Goal: Task Accomplishment & Management: Complete application form

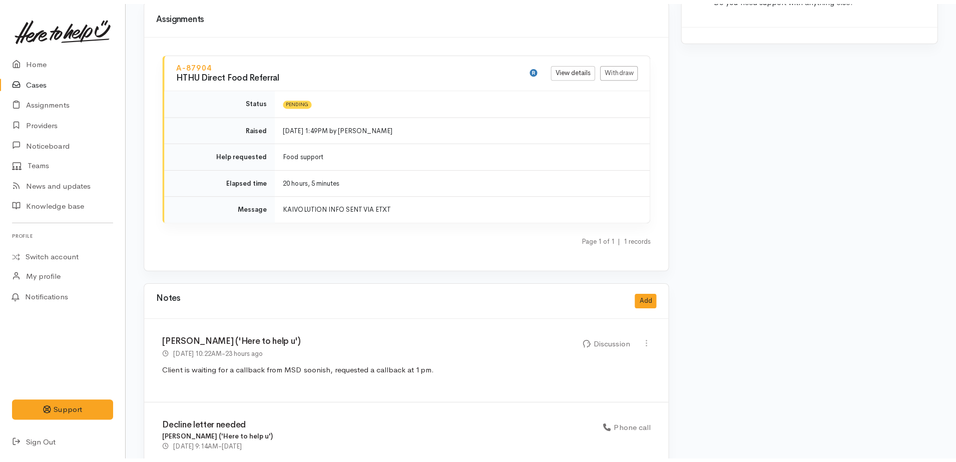
scroll to position [1019, 0]
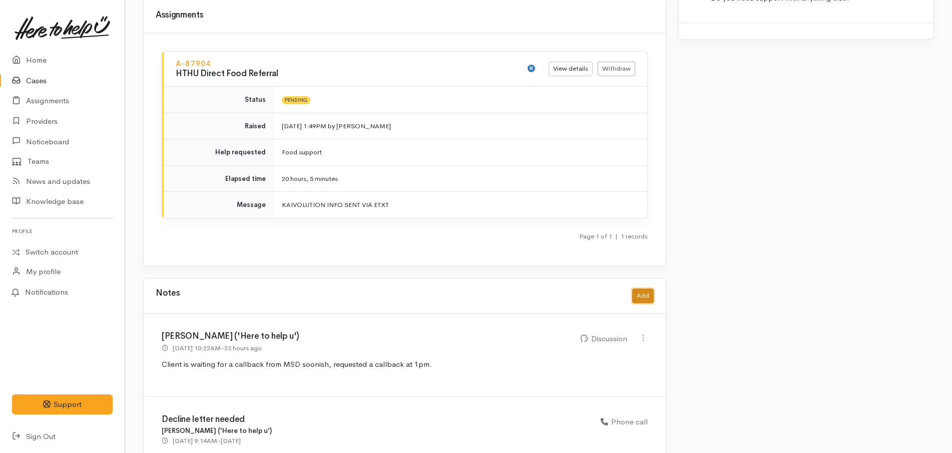
click at [641, 288] on button "Add" at bounding box center [643, 295] width 22 height 15
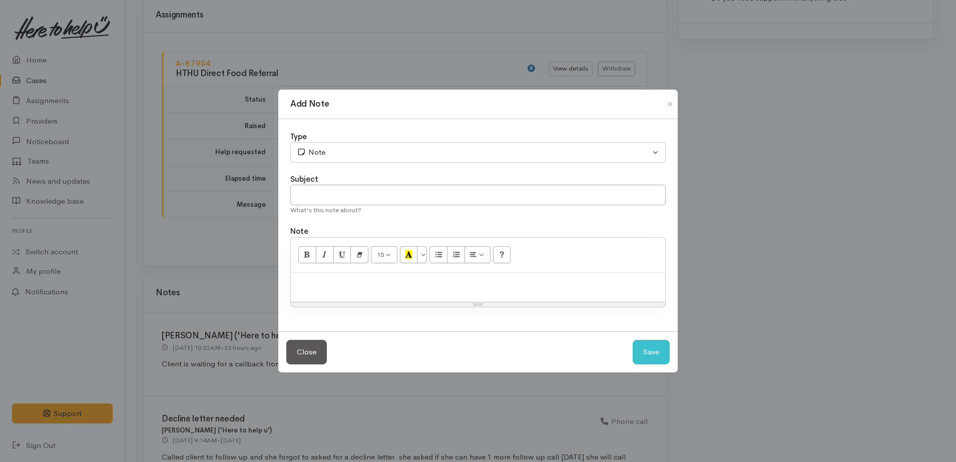
click at [464, 290] on div at bounding box center [478, 288] width 374 height 30
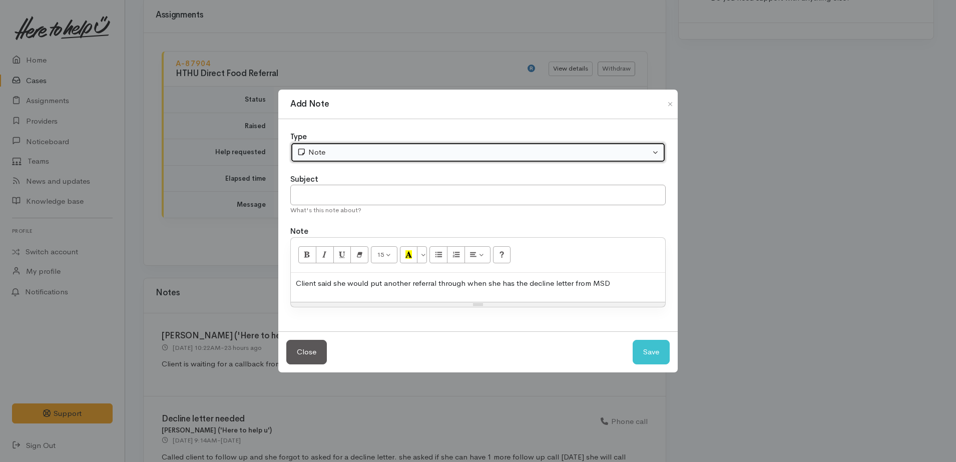
click at [444, 157] on div "Note" at bounding box center [473, 153] width 353 height 12
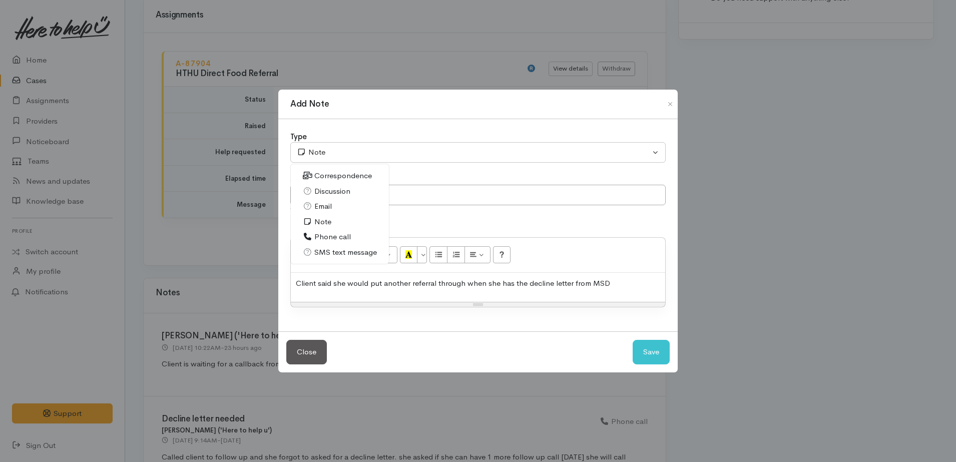
click at [341, 192] on span "Discussion" at bounding box center [332, 192] width 36 height 12
select select "4"
click at [663, 354] on button "Save" at bounding box center [651, 352] width 37 height 25
click at [630, 290] on div "Client said she would put another referral through when she has the decline let…" at bounding box center [478, 288] width 374 height 30
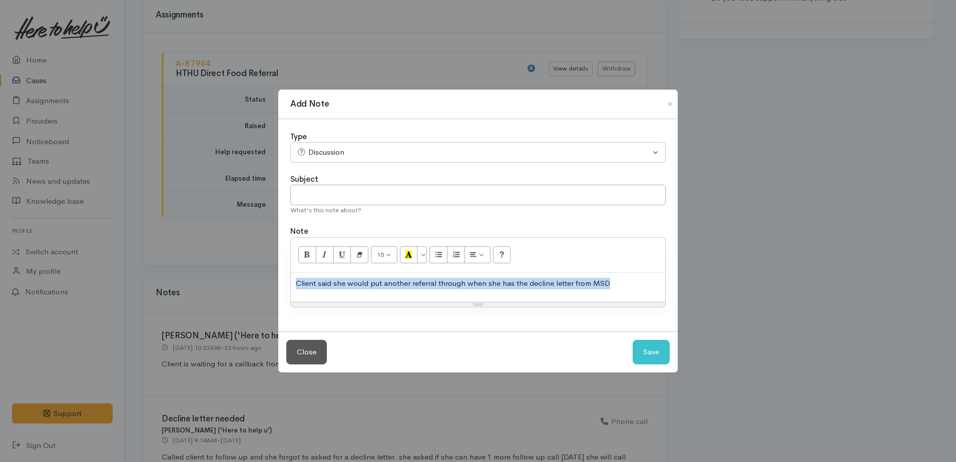
copy p "Client said she would put another referral through when she has the decline let…"
click at [651, 351] on button "Save" at bounding box center [651, 352] width 37 height 25
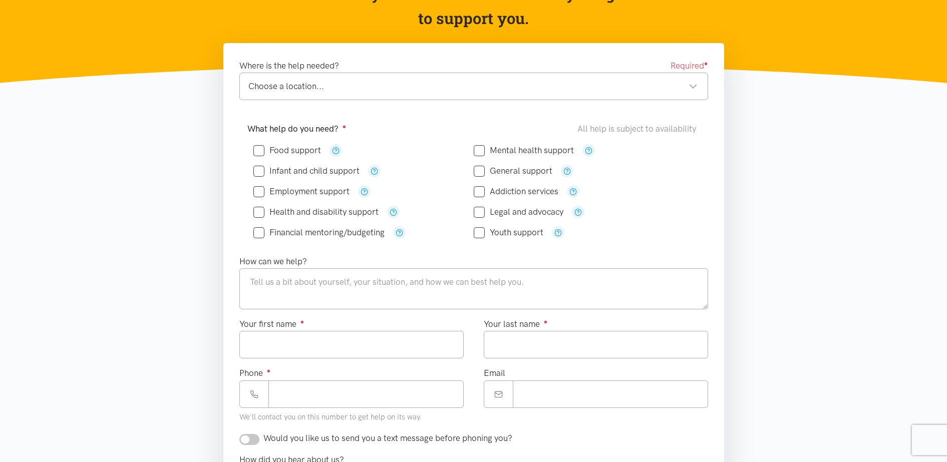
scroll to position [126, 0]
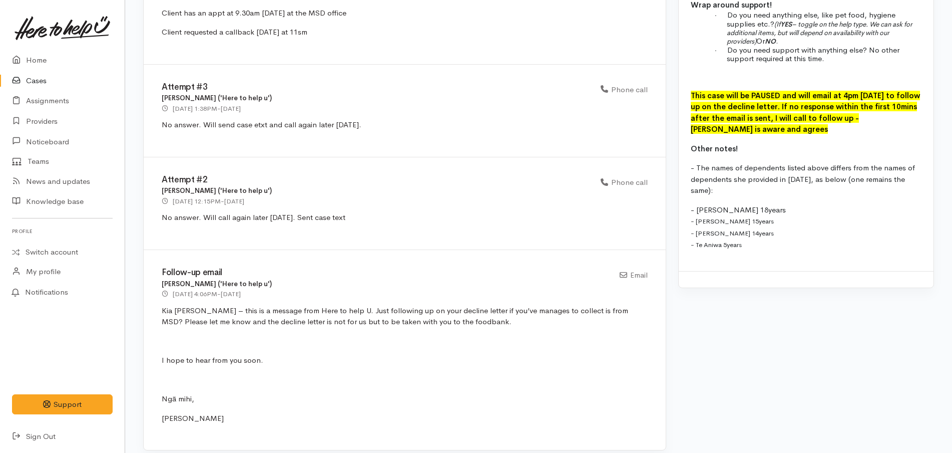
scroll to position [1139, 0]
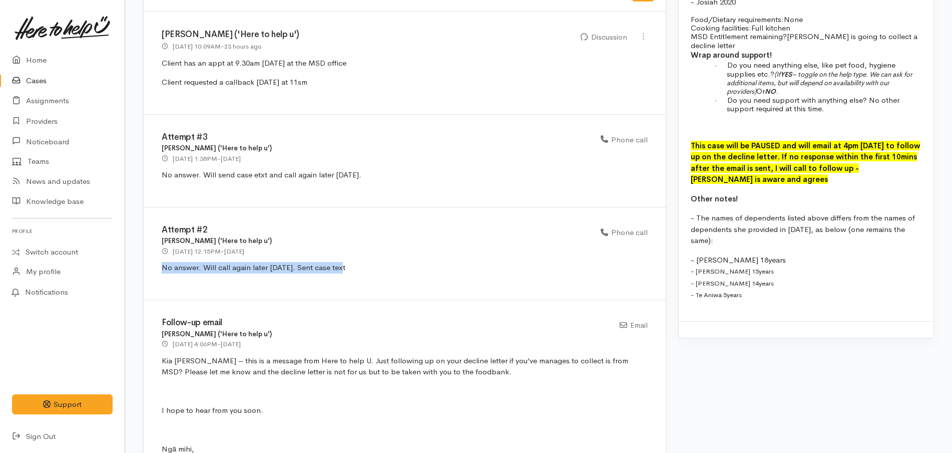
drag, startPoint x: 369, startPoint y: 259, endPoint x: 155, endPoint y: 262, distance: 214.3
click at [155, 262] on div "Attempt #2 Helena Kaufononga ('Here to help u') 20 Aug 2025 12:15PM - yesterday…" at bounding box center [405, 253] width 522 height 93
copy p "No answer. Will call again later [DATE]. Sent case text"
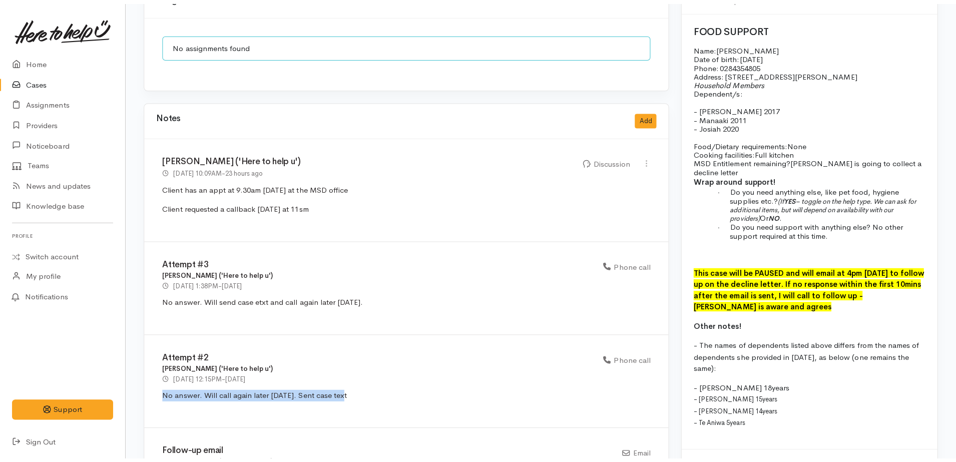
scroll to position [1014, 0]
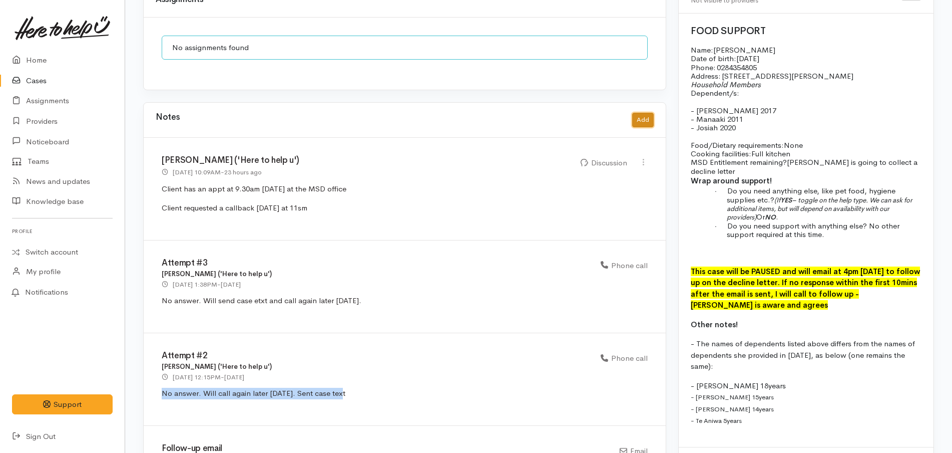
click at [640, 117] on button "Add" at bounding box center [643, 120] width 22 height 15
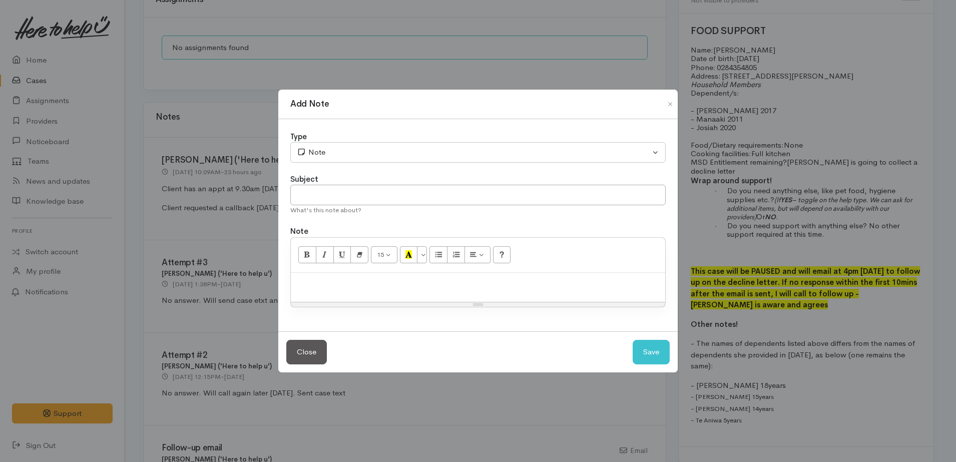
click at [421, 284] on p at bounding box center [478, 284] width 364 height 12
paste div
click at [338, 283] on span "No answer. Will call again later today. Sent case text" at bounding box center [388, 283] width 184 height 10
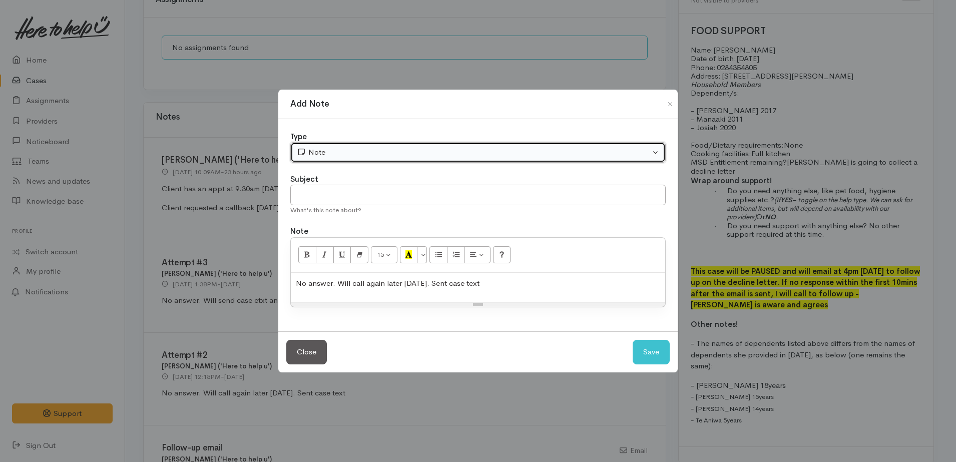
click at [384, 144] on button "Note" at bounding box center [477, 152] width 375 height 21
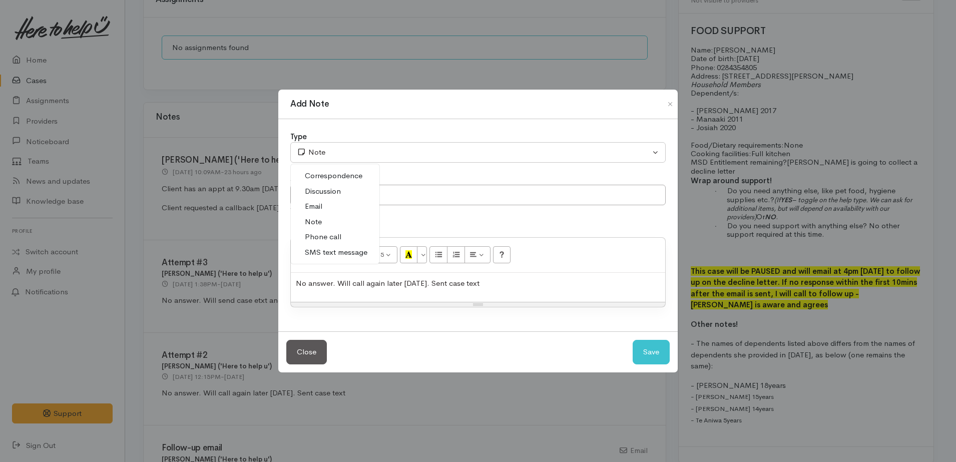
click at [331, 238] on span "Phone call" at bounding box center [323, 237] width 37 height 12
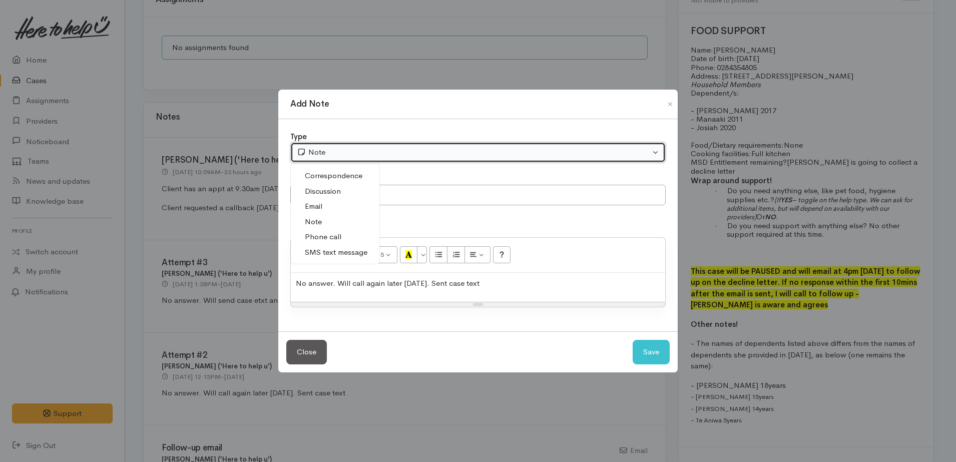
select select "3"
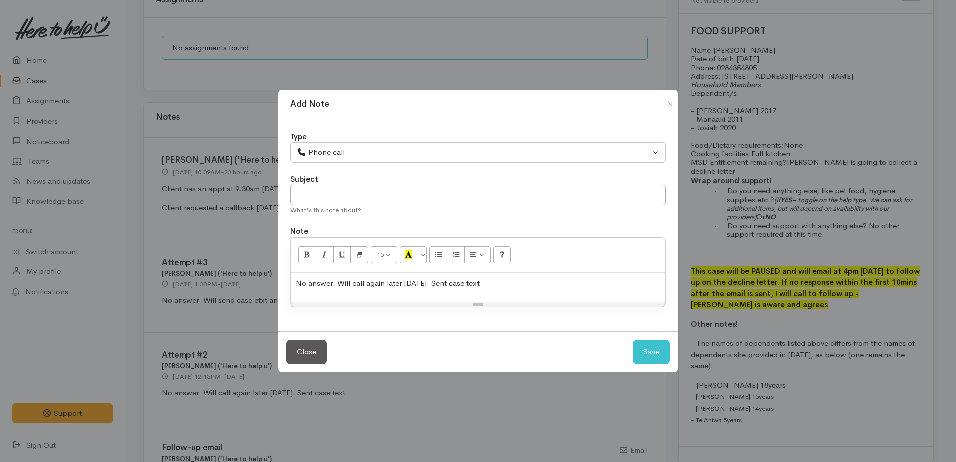
click at [465, 286] on span "No answer. Will call again later today. Sent case text" at bounding box center [388, 283] width 184 height 10
click at [450, 288] on p "No answer. Will call again later today. Sent case etxt" at bounding box center [478, 284] width 364 height 12
click at [653, 355] on button "Save" at bounding box center [651, 352] width 37 height 25
drag, startPoint x: 484, startPoint y: 289, endPoint x: 153, endPoint y: 254, distance: 333.2
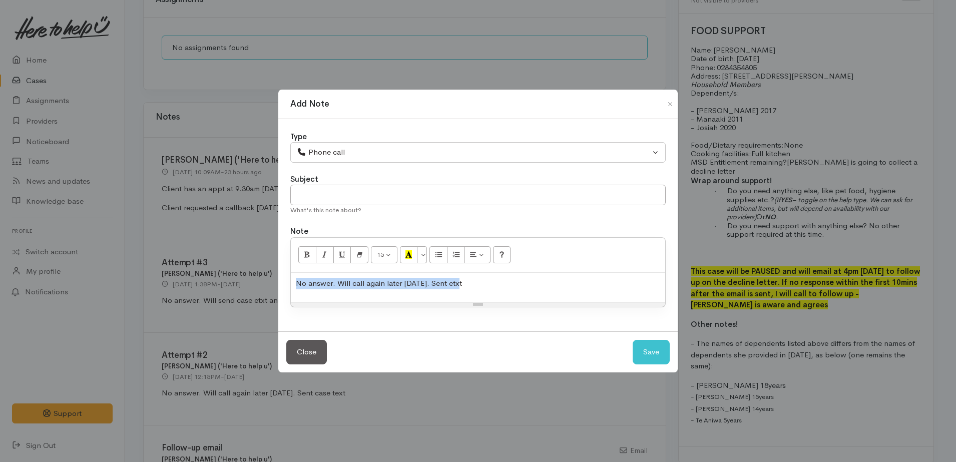
click at [153, 254] on div "Add Note Type Correspondence Discussion Email Note Phone call SMS text message …" at bounding box center [478, 231] width 956 height 462
copy span "No answer. Will call again later today. Sent etxt"
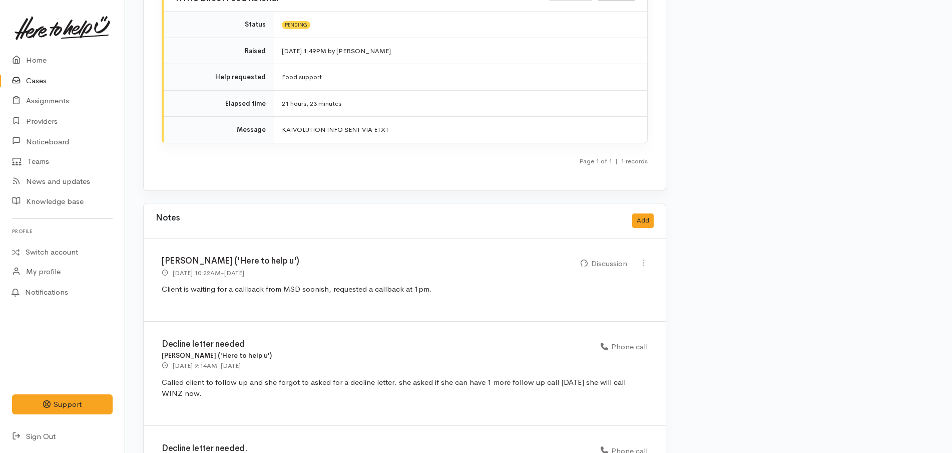
scroll to position [1095, 0]
click at [648, 212] on button "Add" at bounding box center [643, 219] width 22 height 15
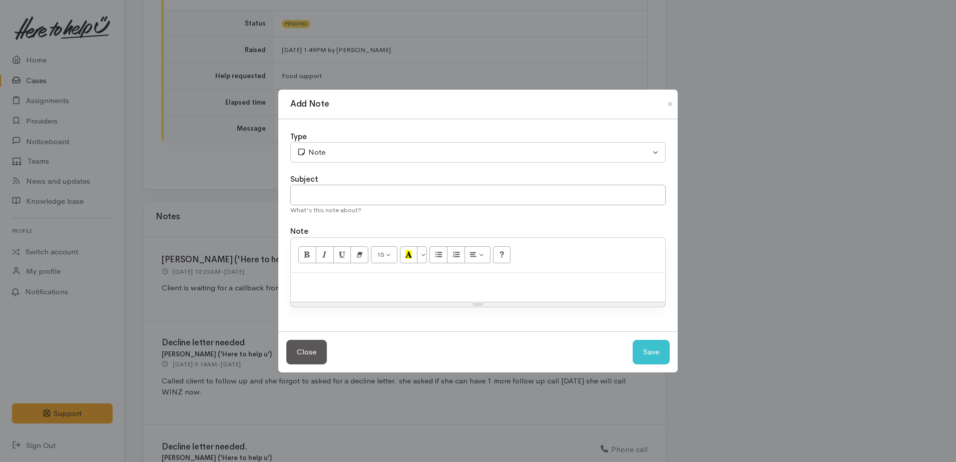
click at [427, 285] on p at bounding box center [478, 284] width 364 height 12
paste div
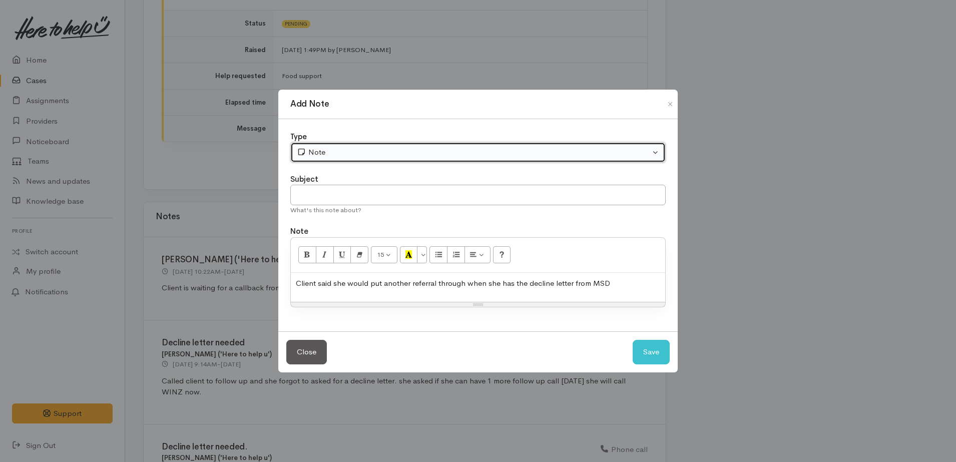
click at [353, 145] on button "Note" at bounding box center [477, 152] width 375 height 21
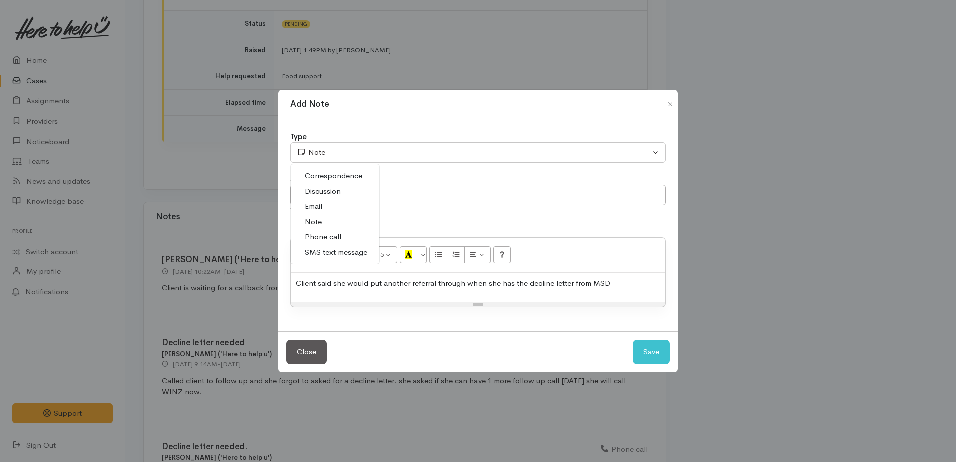
click at [333, 238] on span "Phone call" at bounding box center [323, 237] width 37 height 12
click at [645, 349] on button "Save" at bounding box center [651, 352] width 37 height 25
select select "1"
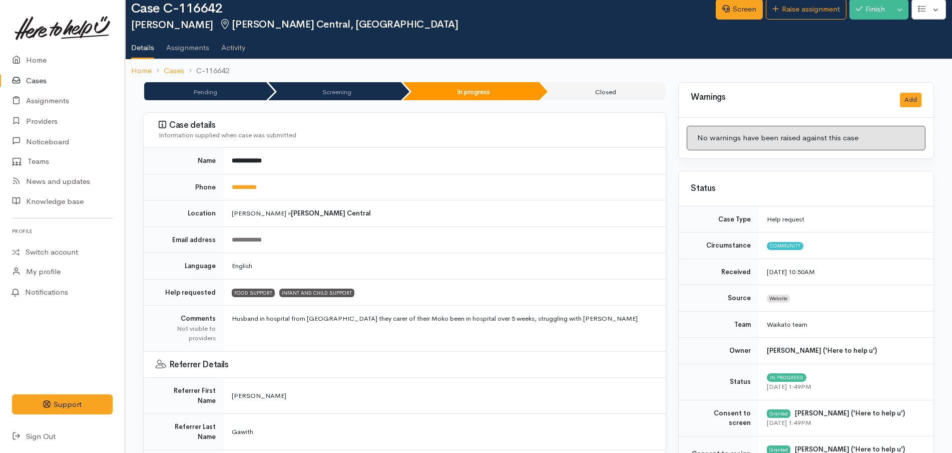
scroll to position [0, 0]
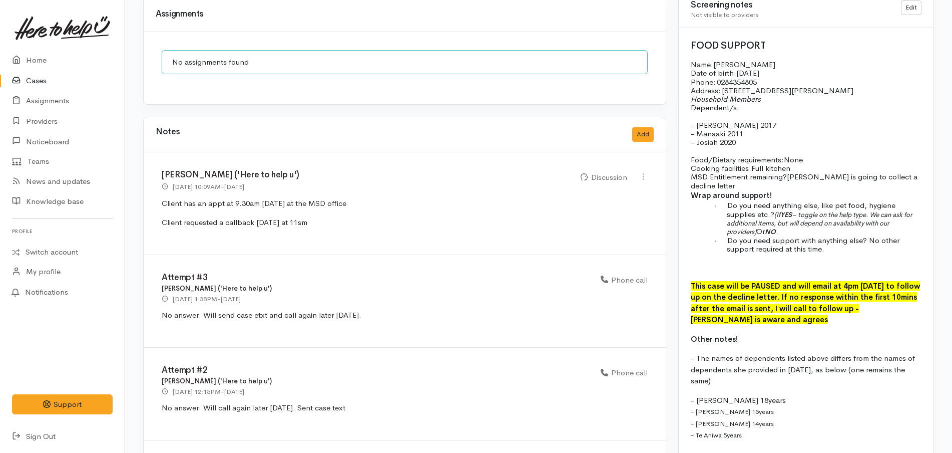
scroll to position [1001, 0]
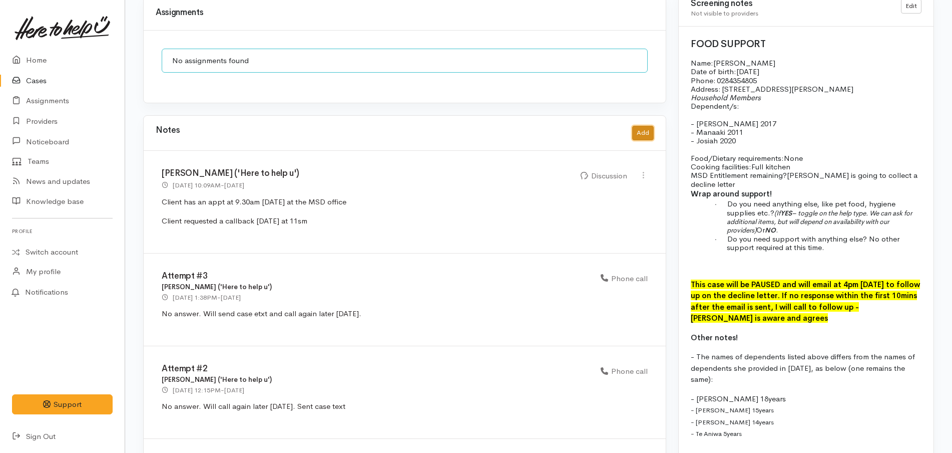
click at [644, 126] on button "Add" at bounding box center [643, 133] width 22 height 15
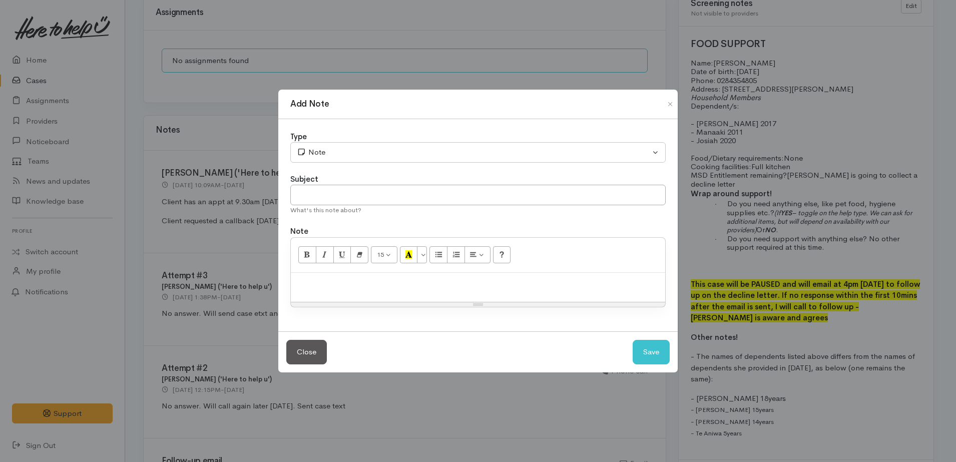
click at [475, 292] on div at bounding box center [478, 288] width 374 height 30
paste div
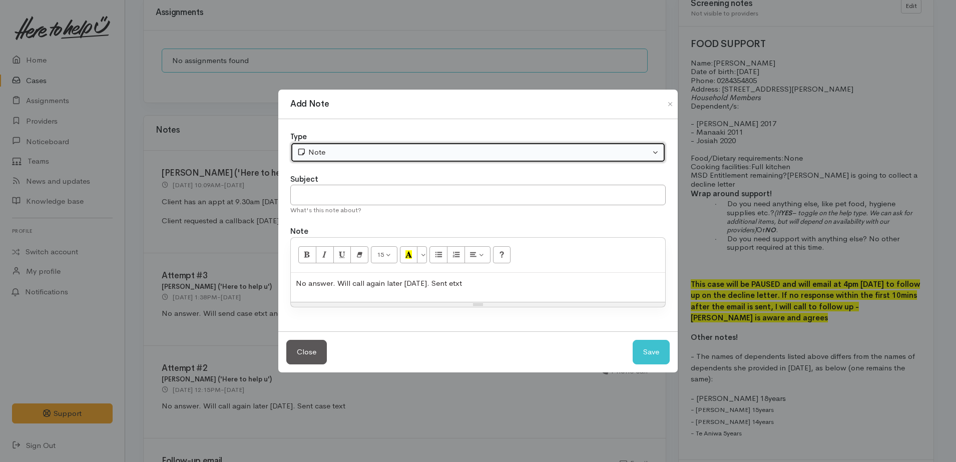
click at [340, 147] on div "Note" at bounding box center [473, 153] width 353 height 12
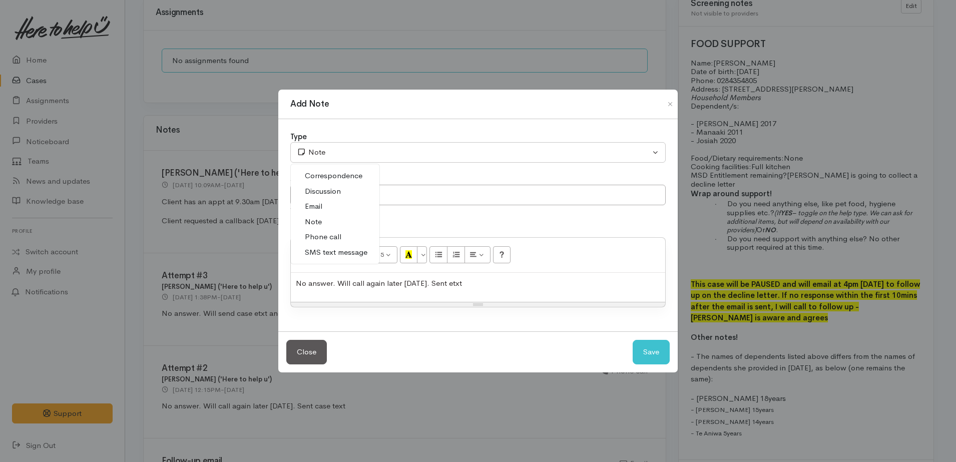
click at [334, 235] on span "Phone call" at bounding box center [323, 237] width 37 height 12
click at [654, 352] on button "Save" at bounding box center [651, 352] width 37 height 25
select select "1"
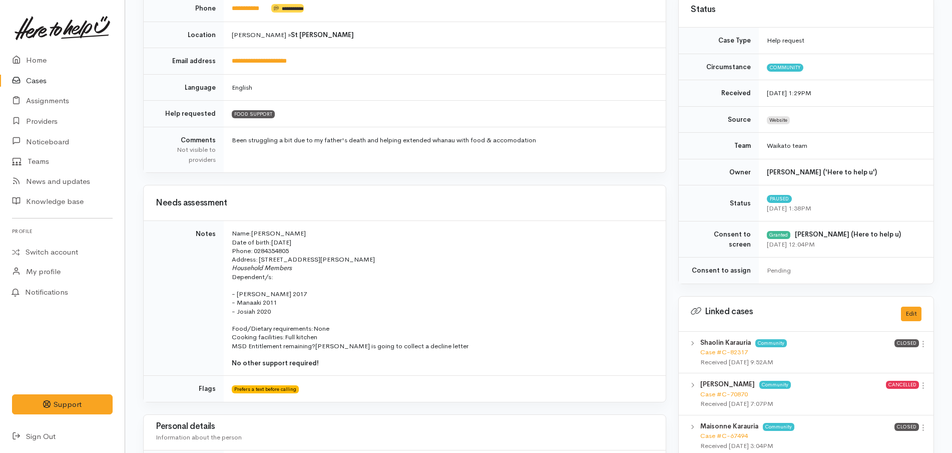
scroll to position [135, 0]
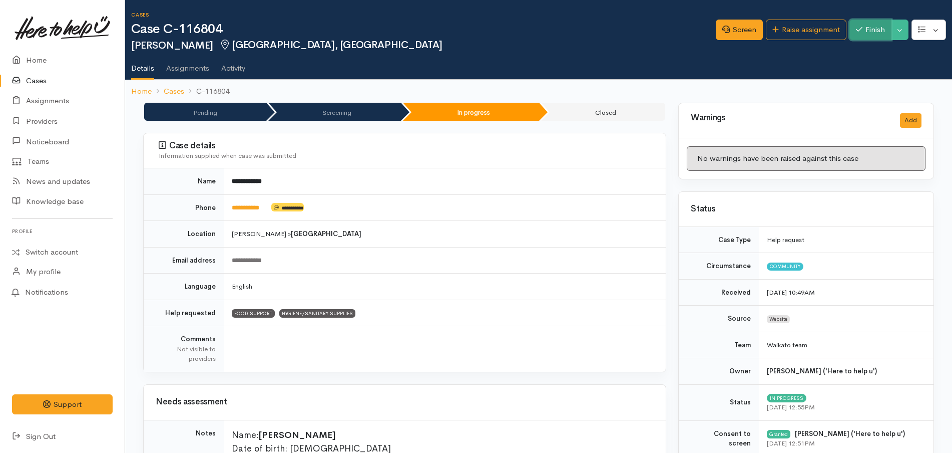
click at [864, 33] on button "Finish" at bounding box center [871, 30] width 42 height 21
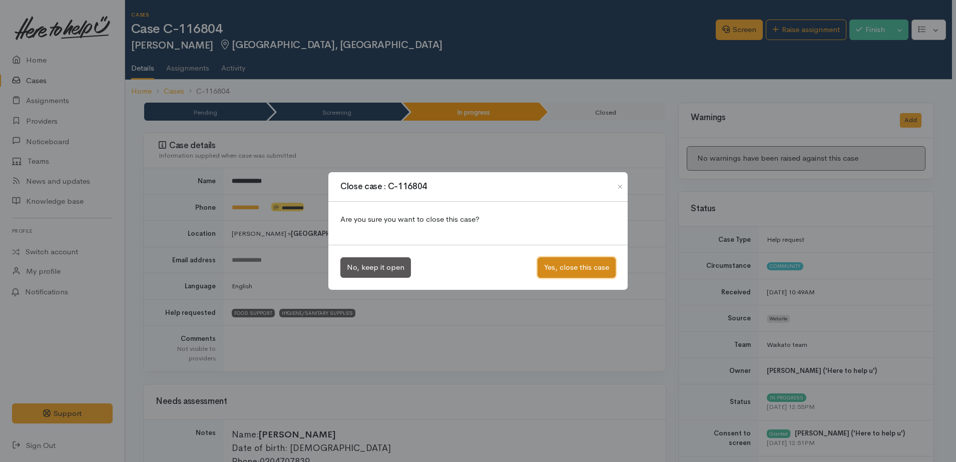
click at [561, 268] on button "Yes, close this case" at bounding box center [577, 267] width 78 height 21
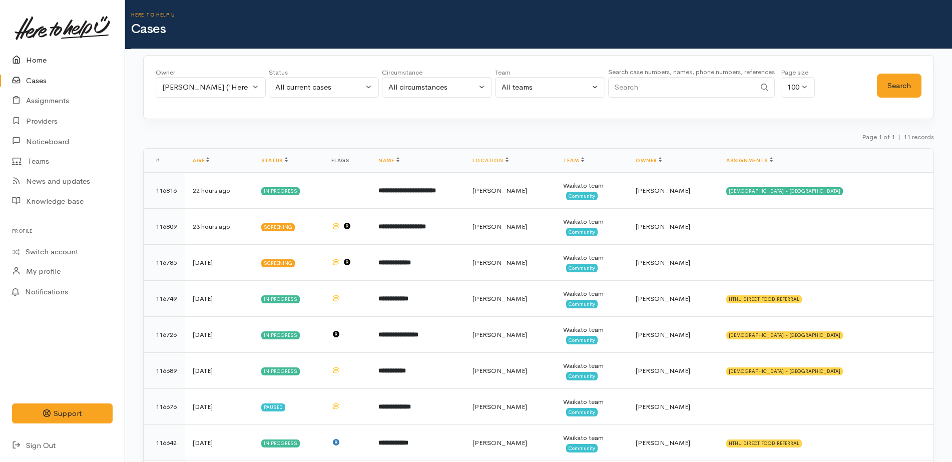
click at [71, 56] on link "Home" at bounding box center [62, 60] width 125 height 21
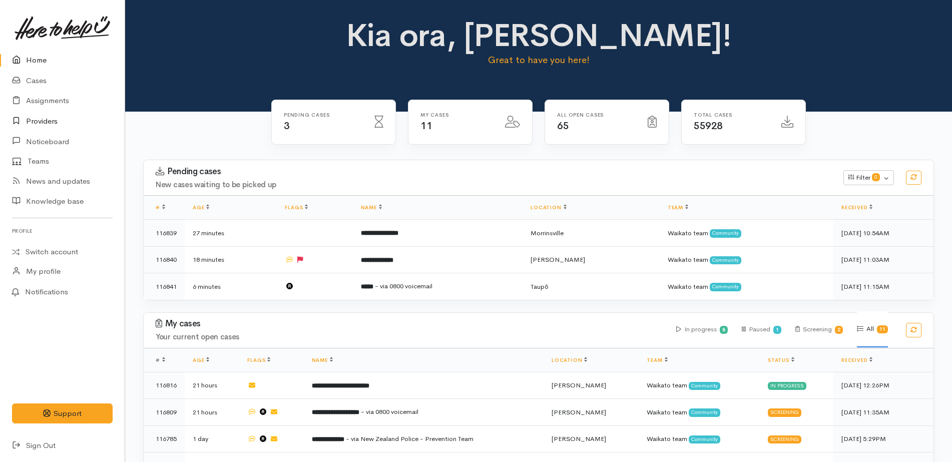
click at [52, 125] on link "Providers" at bounding box center [62, 121] width 125 height 21
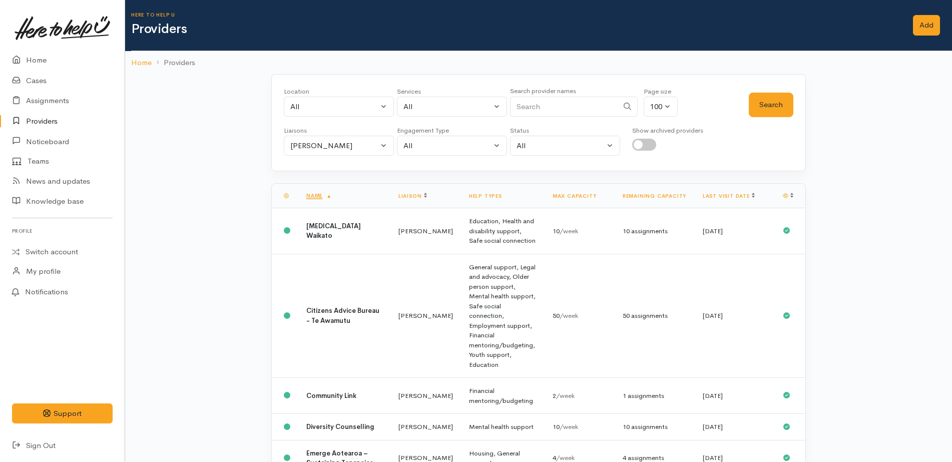
click at [649, 143] on input "checkbox" at bounding box center [644, 145] width 24 height 12
click at [764, 109] on button "Search" at bounding box center [771, 105] width 45 height 25
click at [712, 191] on th "Last visit date" at bounding box center [735, 196] width 80 height 24
click at [669, 194] on link "Remaining capacity" at bounding box center [655, 195] width 64 height 7
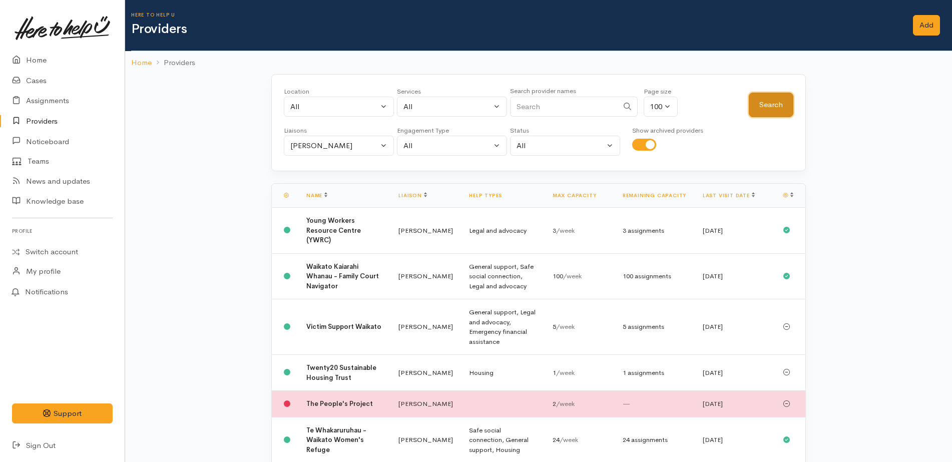
click at [767, 107] on button "Search" at bounding box center [771, 105] width 45 height 25
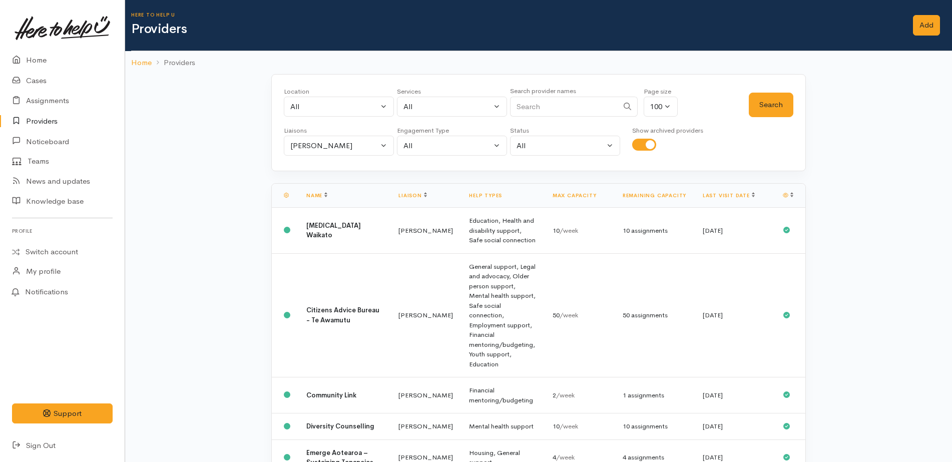
click at [647, 145] on input "checkbox" at bounding box center [644, 145] width 24 height 12
click at [773, 107] on button "Search" at bounding box center [771, 105] width 45 height 25
click at [644, 147] on input "checkbox" at bounding box center [644, 145] width 24 height 12
checkbox input "true"
click at [751, 107] on button "Search" at bounding box center [771, 105] width 45 height 25
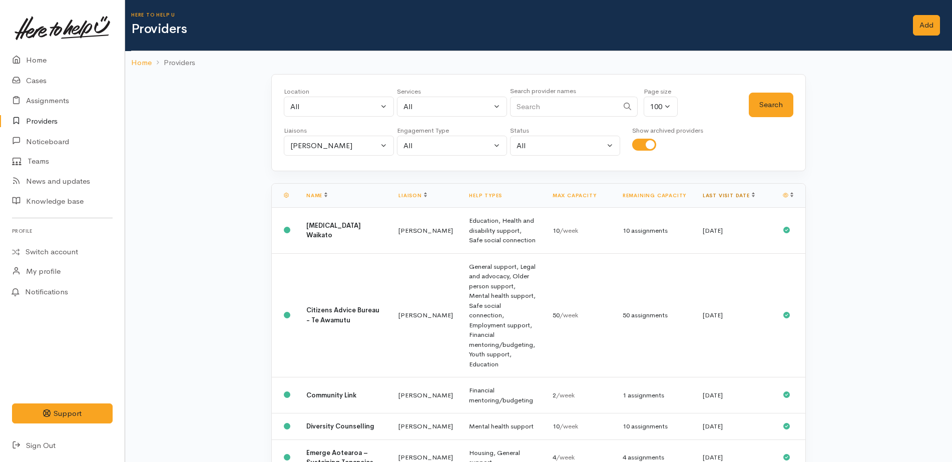
click link "Last visit date"
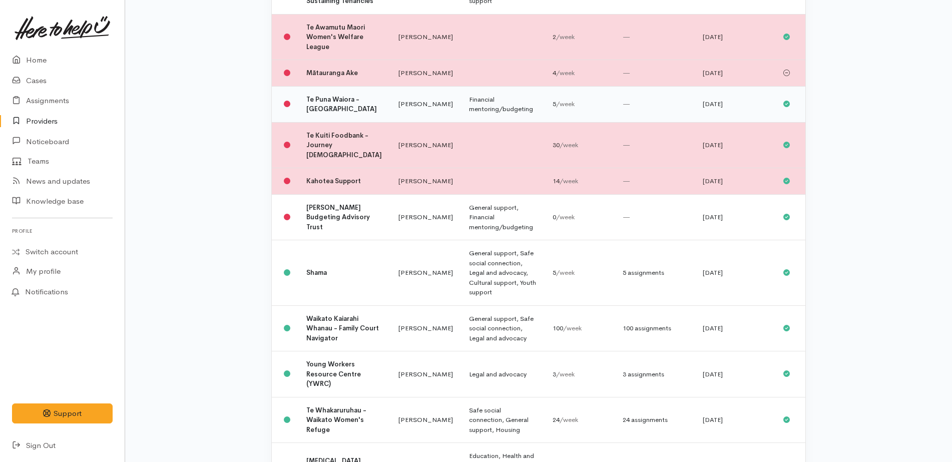
scroll to position [663, 0]
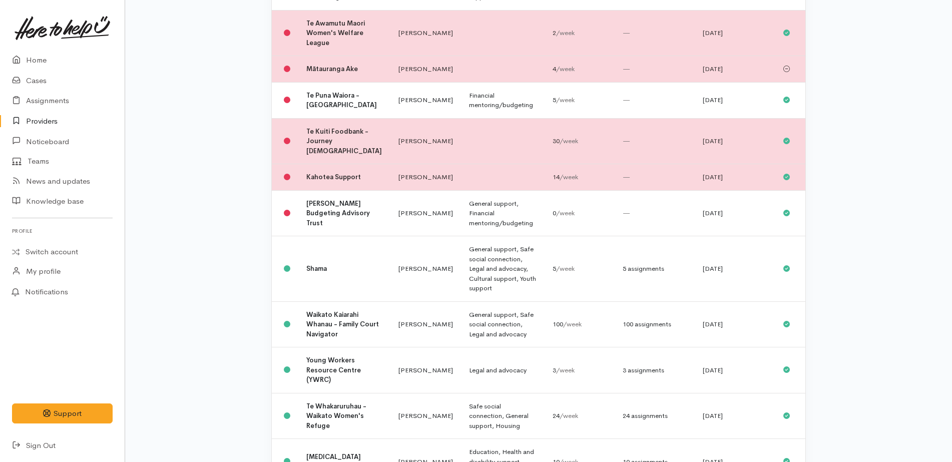
click div "Location All Tauranga Eastern Bay of Plenty - other Kawerau Ōhope Ōpōtiki Whaka…"
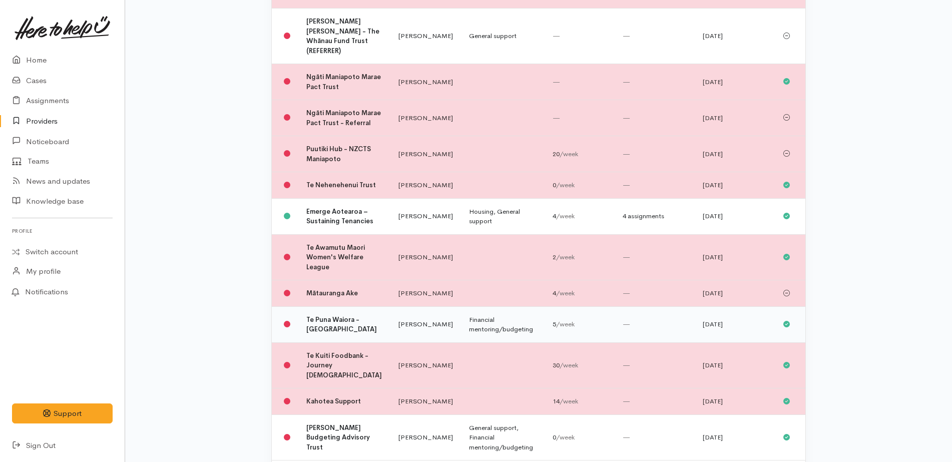
scroll to position [438, 0]
click td "Housing, General support"
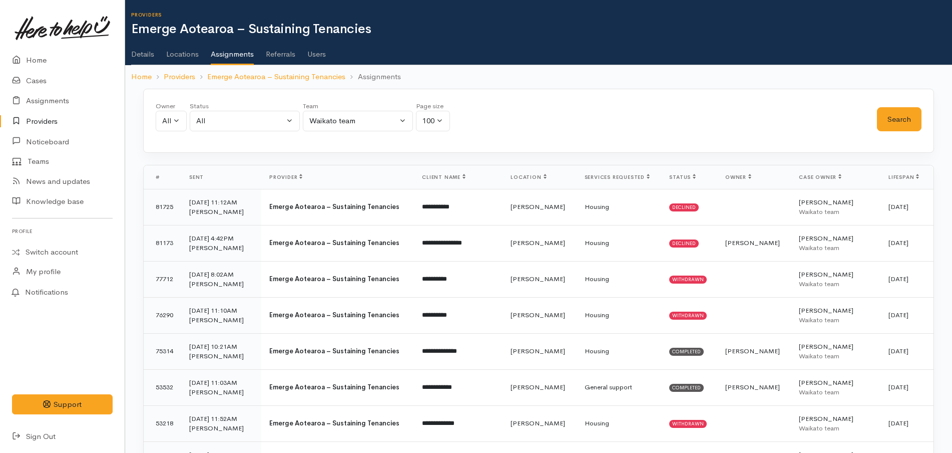
click at [147, 48] on link "Details" at bounding box center [142, 51] width 23 height 28
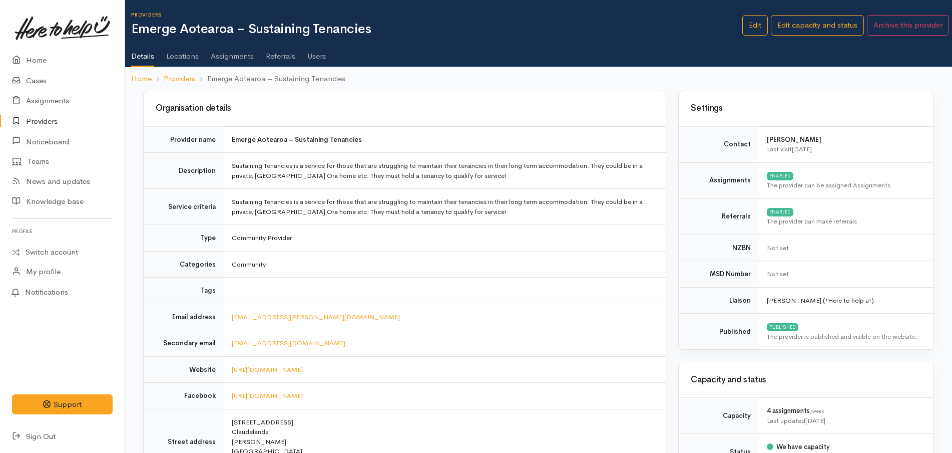
click at [509, 126] on td "Emerge Aotearoa – Sustaining Tenancies" at bounding box center [445, 139] width 442 height 27
click at [50, 125] on link "Providers" at bounding box center [62, 121] width 125 height 21
click at [52, 80] on link "Cases" at bounding box center [62, 81] width 125 height 21
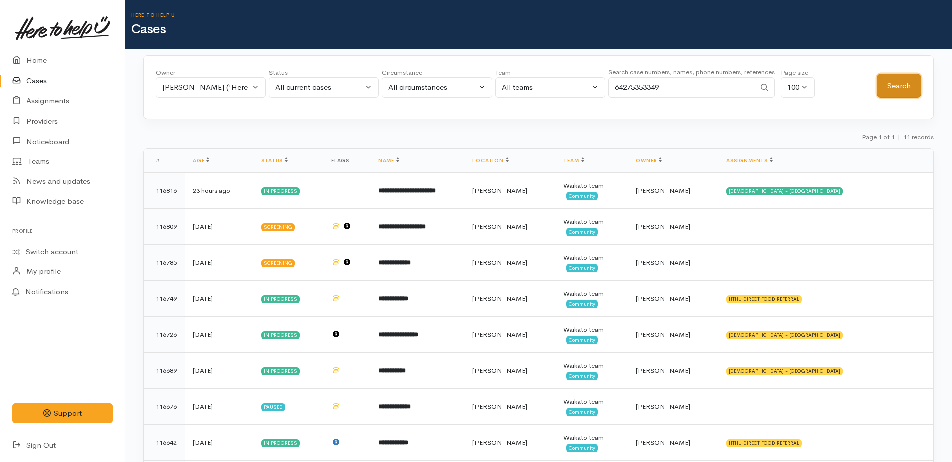
click at [899, 81] on button "Search" at bounding box center [899, 86] width 45 height 25
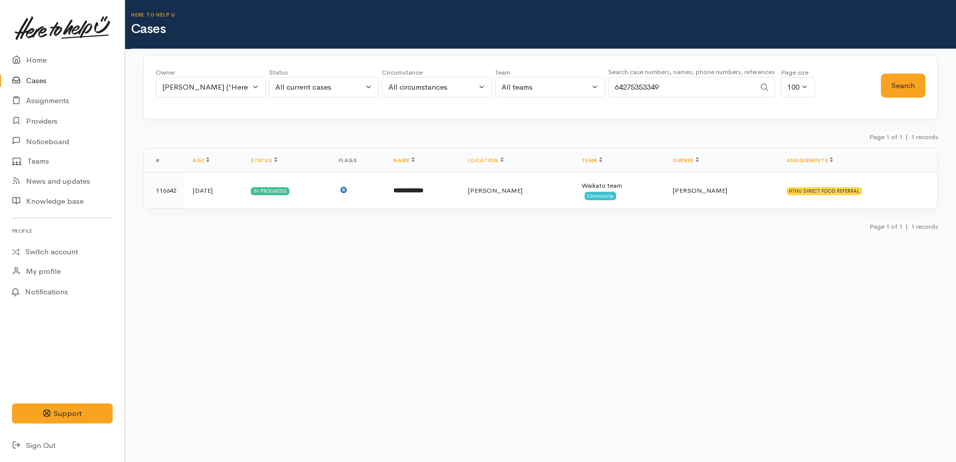
click at [640, 86] on input "64275353349" at bounding box center [681, 87] width 147 height 21
paste input "26817284"
click at [916, 94] on button "Search" at bounding box center [903, 86] width 45 height 25
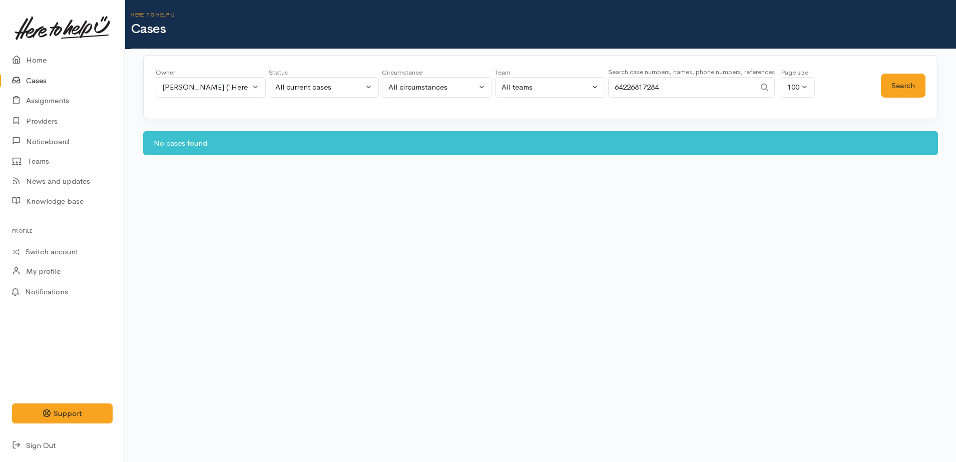
click at [655, 87] on input "64226817284" at bounding box center [681, 87] width 147 height 21
paste input "Search"
type input "64226817284"
click at [236, 88] on div "Katarina Daly ('Here to help u')" at bounding box center [206, 88] width 88 height 12
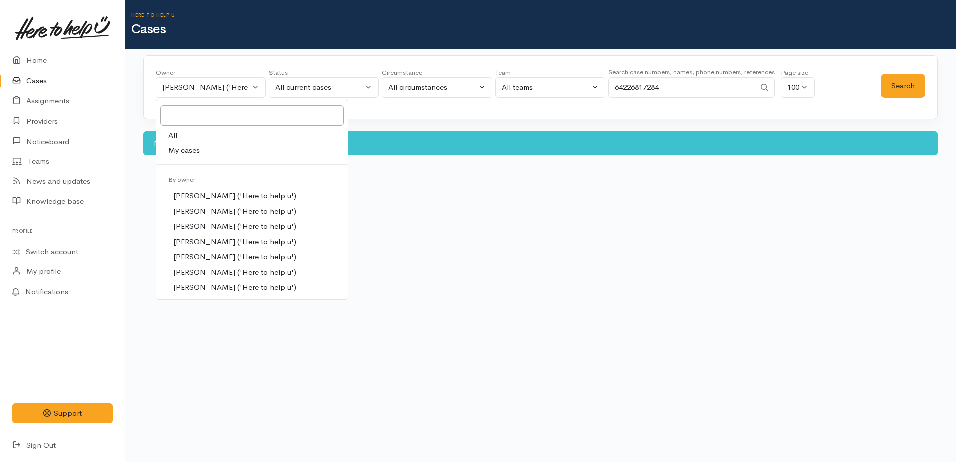
click at [251, 136] on link "All" at bounding box center [252, 136] width 192 height 16
select select "-1"
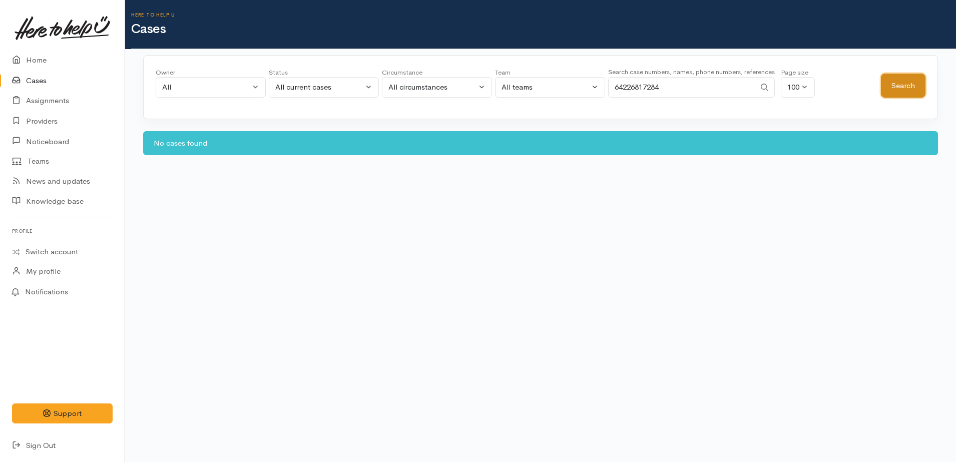
click at [898, 86] on button "Search" at bounding box center [903, 86] width 45 height 25
click at [308, 78] on button "All current cases" at bounding box center [324, 87] width 110 height 21
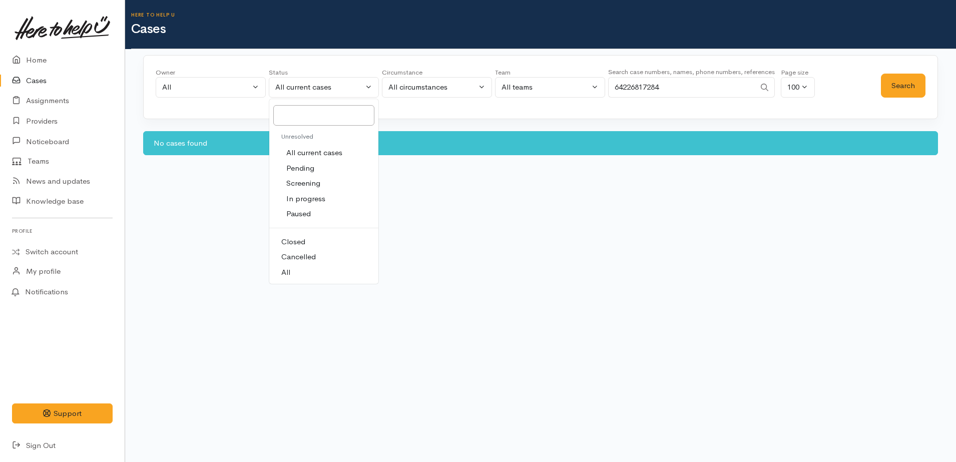
click at [324, 271] on link "All" at bounding box center [323, 273] width 109 height 16
select select "All"
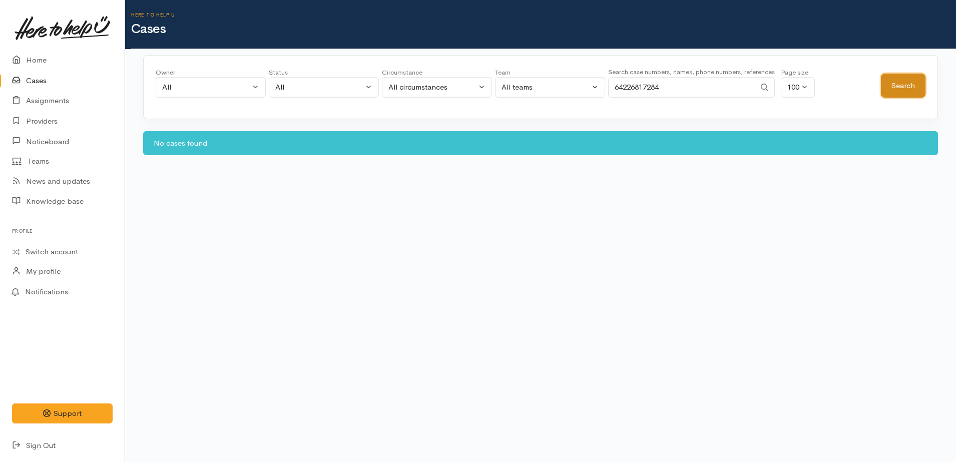
click at [899, 91] on button "Search" at bounding box center [903, 86] width 45 height 25
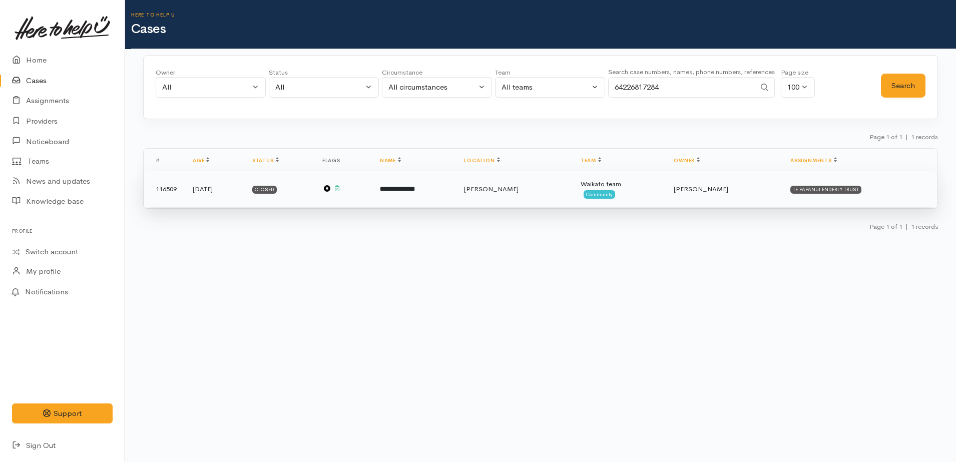
click at [450, 185] on td "**********" at bounding box center [414, 189] width 84 height 36
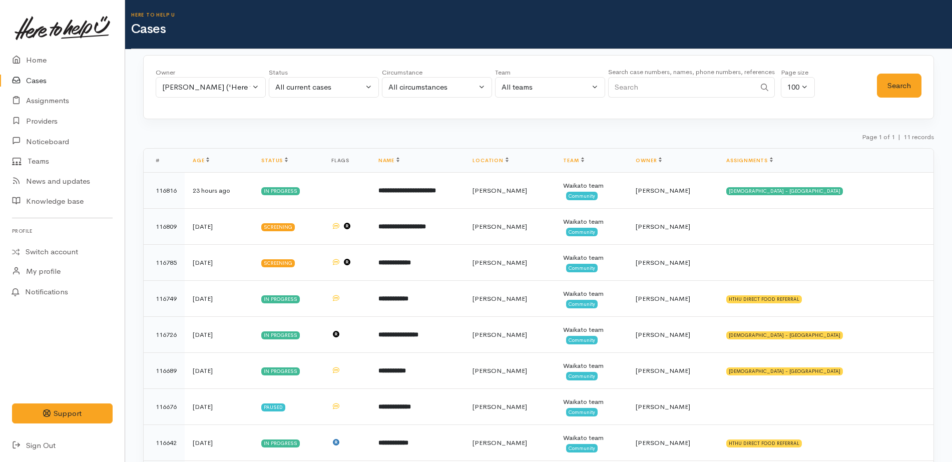
click at [671, 91] on input "Search" at bounding box center [681, 87] width 147 height 21
paste input "64223541905"
type input "64223541905"
click at [897, 85] on button "Search" at bounding box center [899, 86] width 45 height 25
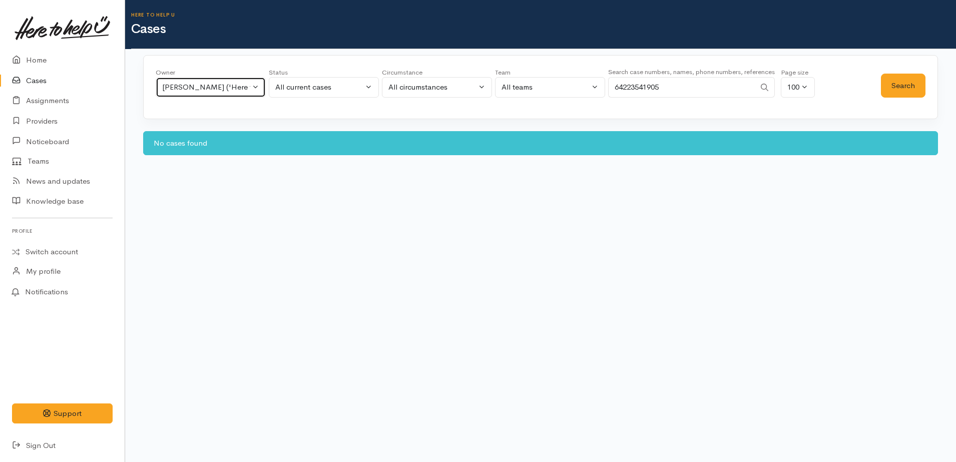
click at [227, 85] on div "[PERSON_NAME] ('Here to help u')" at bounding box center [206, 88] width 88 height 12
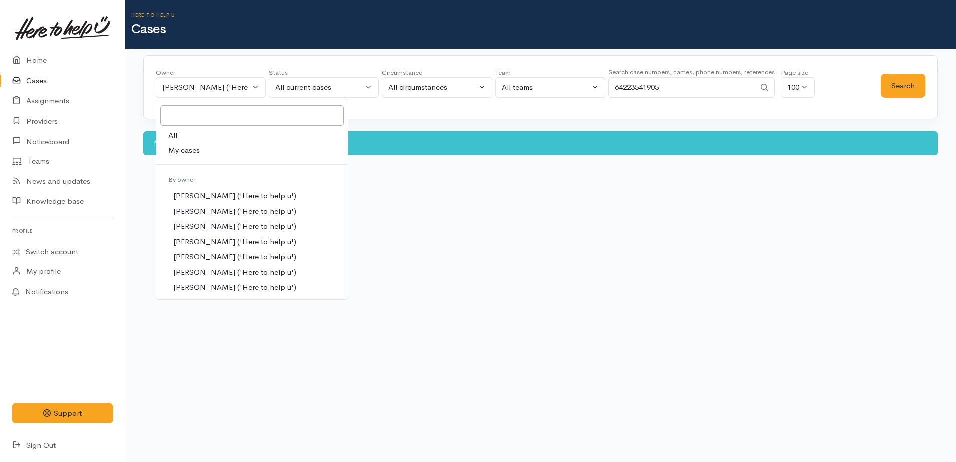
click at [202, 138] on link "All" at bounding box center [252, 136] width 192 height 16
select select "-1"
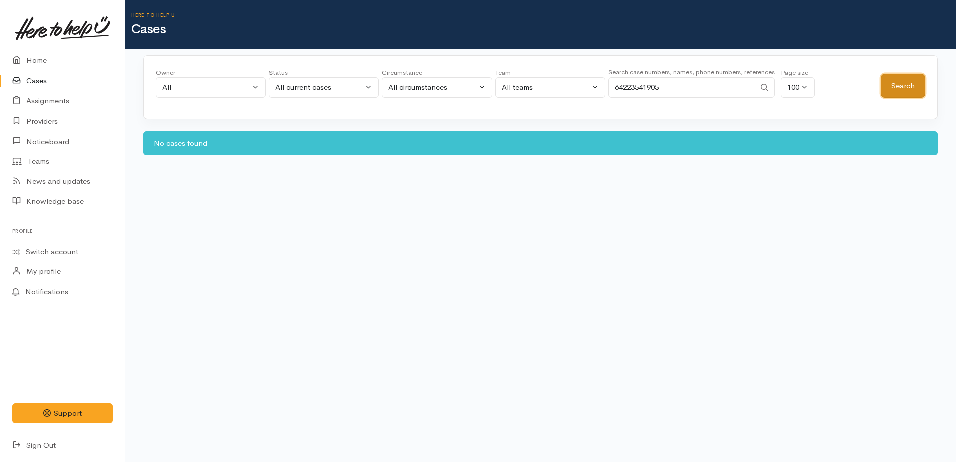
click at [895, 91] on button "Search" at bounding box center [903, 86] width 45 height 25
click at [57, 80] on link "Cases" at bounding box center [62, 81] width 125 height 21
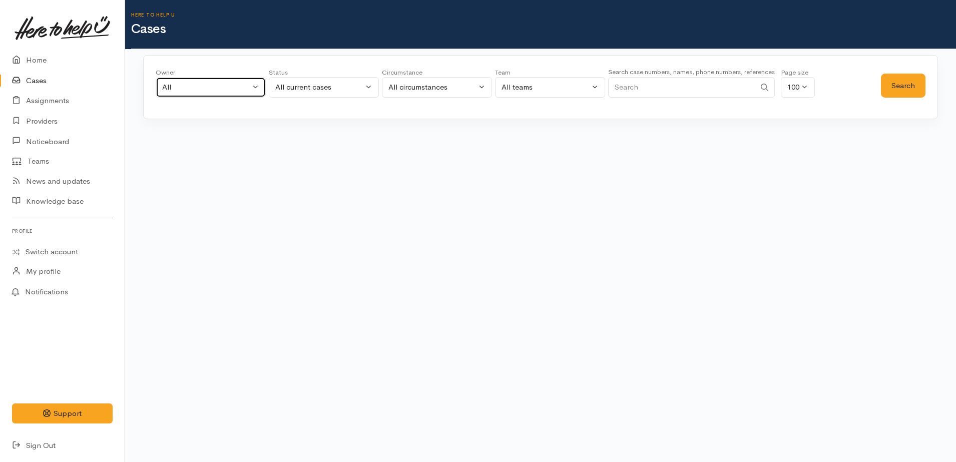
click at [234, 88] on div "All" at bounding box center [206, 88] width 88 height 12
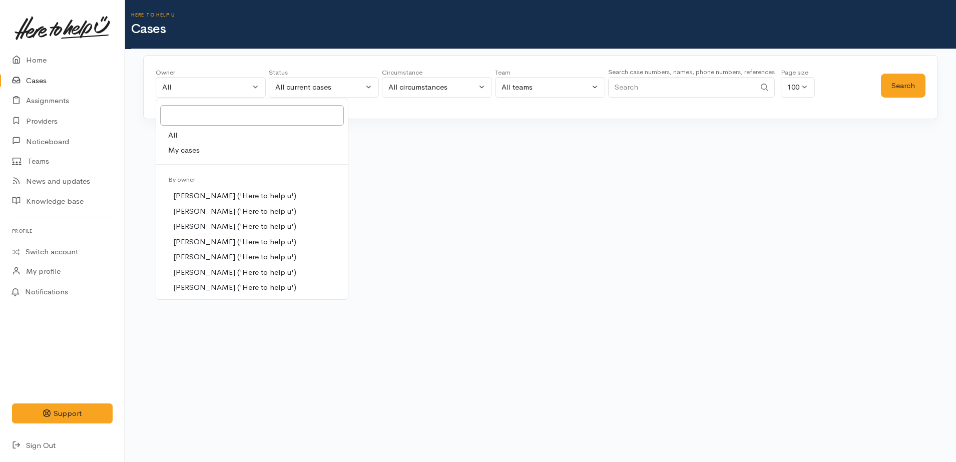
click at [222, 149] on link "My cases" at bounding box center [252, 151] width 192 height 16
select select "1252"
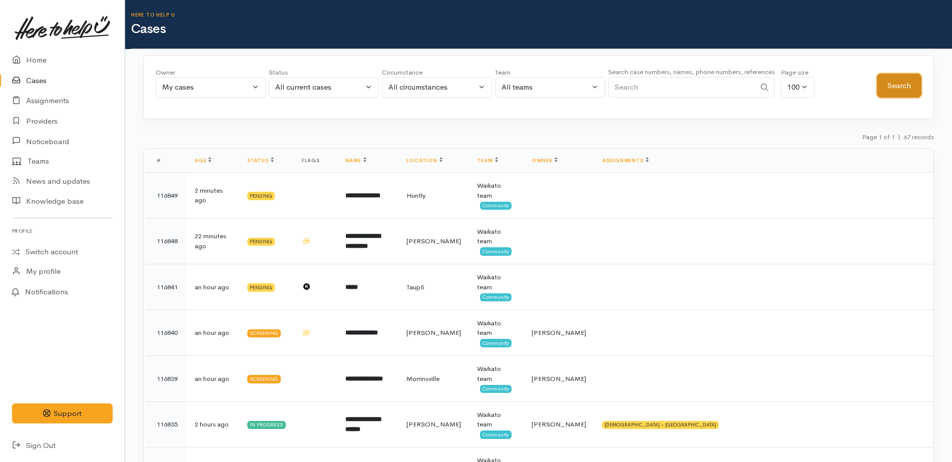
click at [908, 88] on button "Search" at bounding box center [899, 86] width 45 height 25
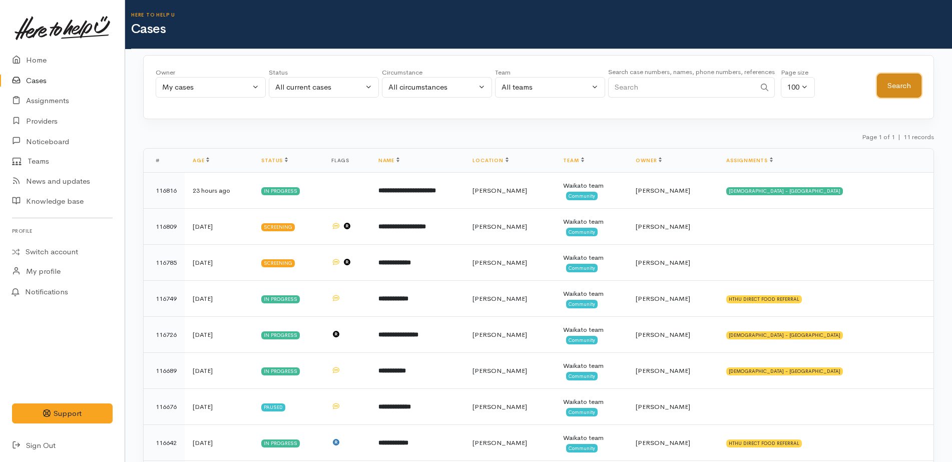
scroll to position [137, 0]
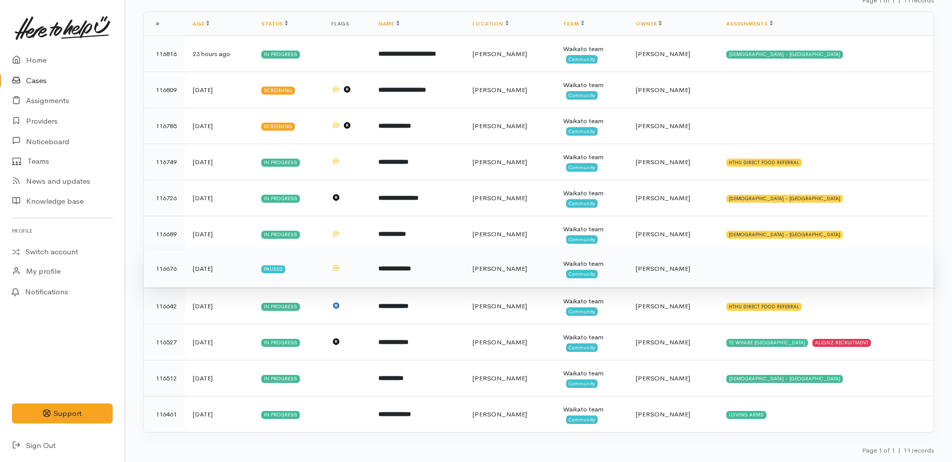
click at [646, 273] on td "[PERSON_NAME]" at bounding box center [673, 269] width 91 height 36
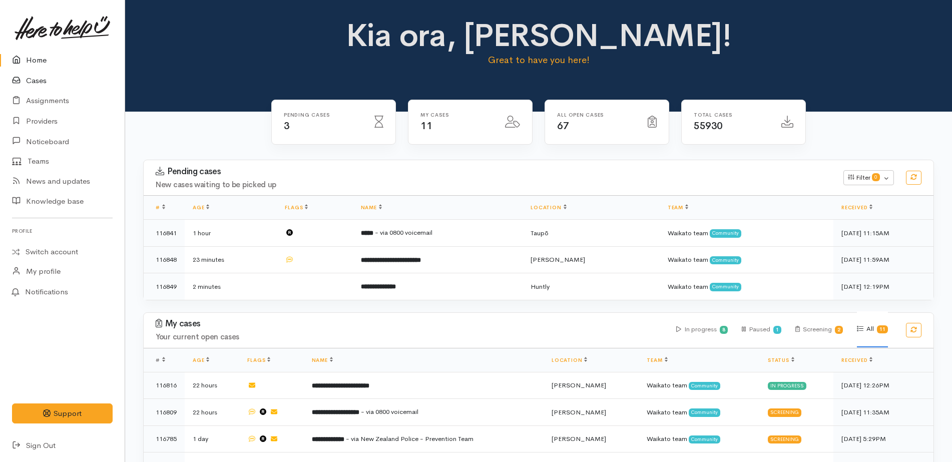
click at [67, 77] on link "Cases" at bounding box center [62, 81] width 125 height 21
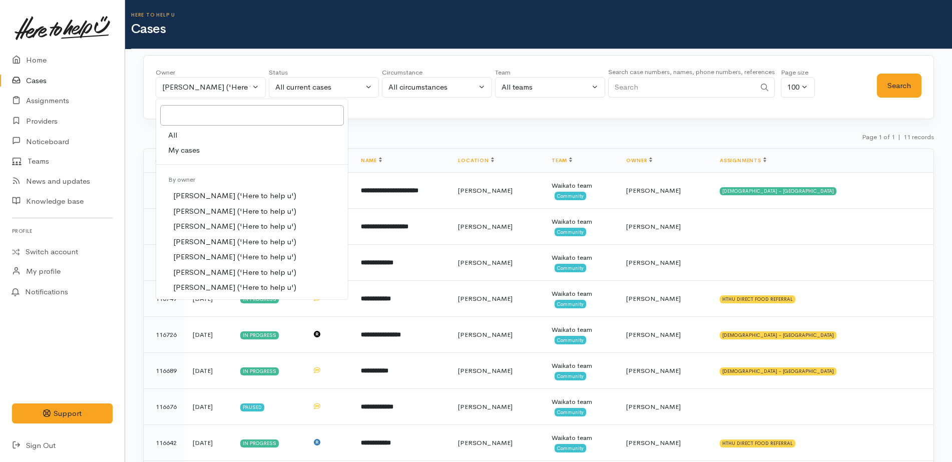
click at [198, 138] on link "All" at bounding box center [252, 136] width 192 height 16
select select "-1"
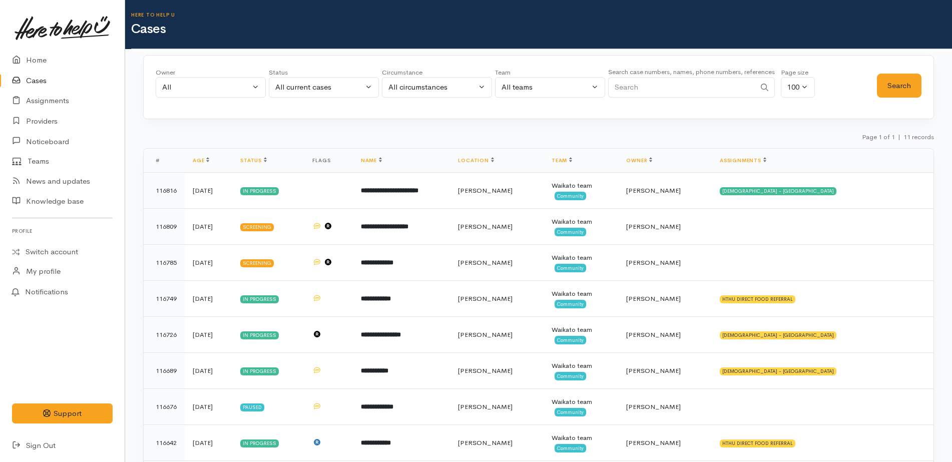
click at [712, 89] on input "Search" at bounding box center [681, 87] width 147 height 21
paste input "64225739313 (External)"
drag, startPoint x: 655, startPoint y: 92, endPoint x: 733, endPoint y: 99, distance: 78.0
click at [733, 99] on div "Search case numbers, names, phone numbers, references 64225739313 (External)" at bounding box center [691, 85] width 167 height 38
type input "64225739313"
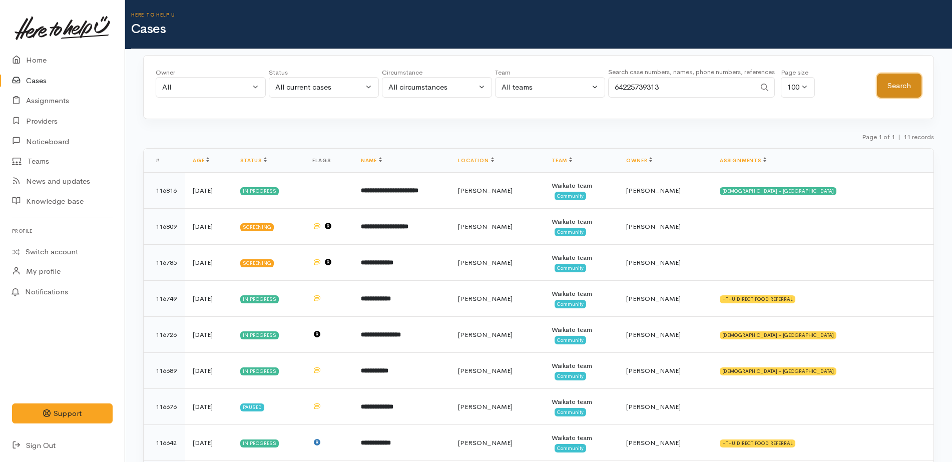
click at [905, 82] on button "Search" at bounding box center [899, 86] width 45 height 25
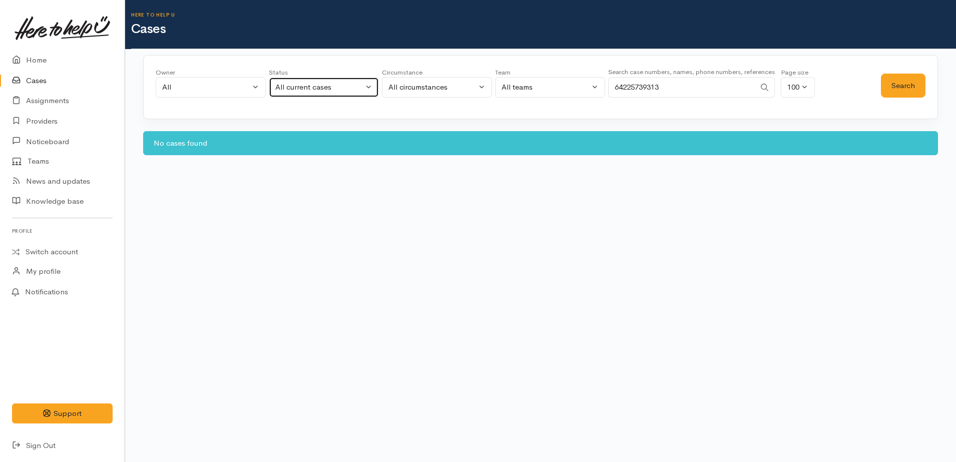
click at [284, 89] on div "All current cases" at bounding box center [319, 88] width 88 height 12
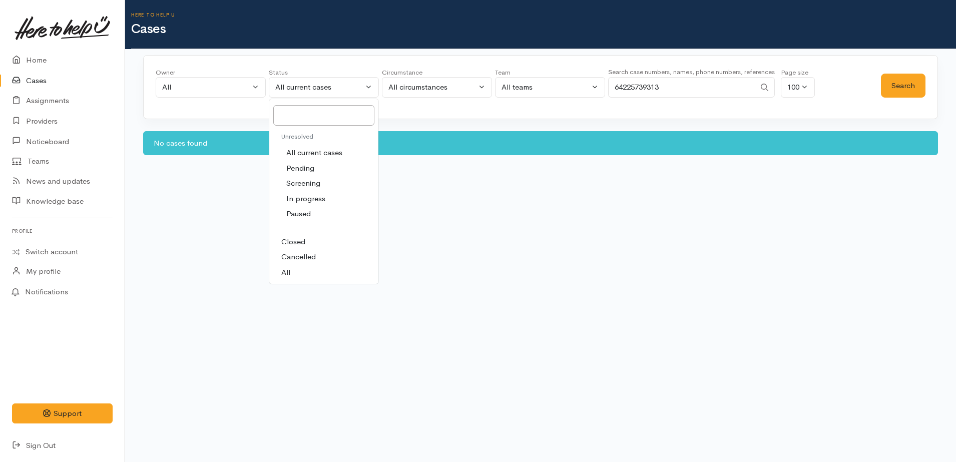
click at [302, 271] on link "All" at bounding box center [323, 273] width 109 height 16
select select "All"
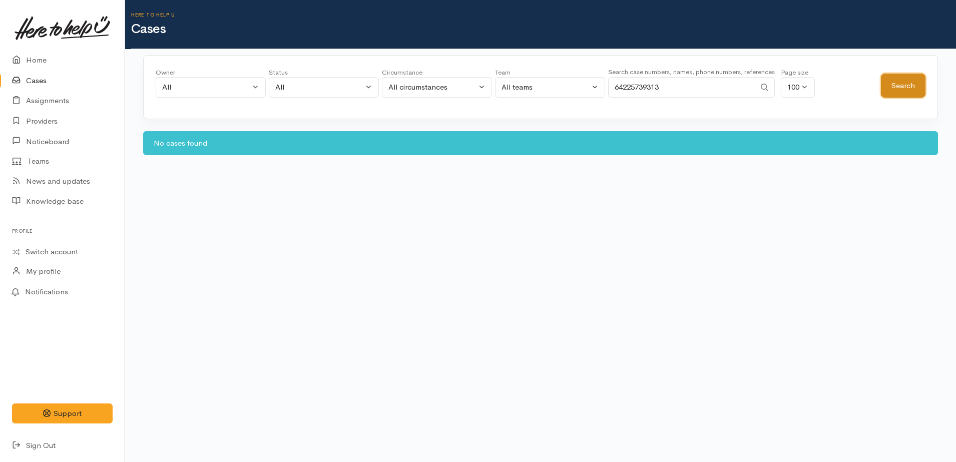
click at [909, 86] on button "Search" at bounding box center [903, 86] width 45 height 25
click at [641, 83] on input "64225739313" at bounding box center [681, 87] width 147 height 21
paste input "6817284"
type input "64226817284"
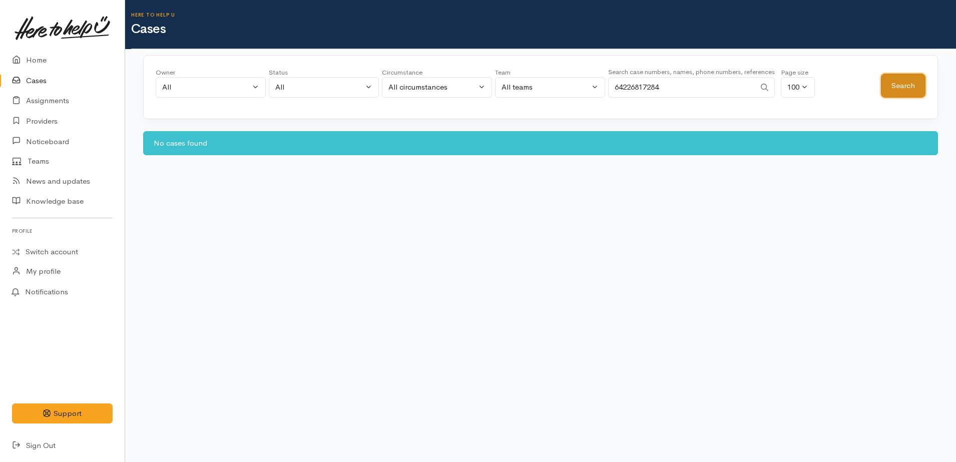
click at [914, 75] on button "Search" at bounding box center [903, 86] width 45 height 25
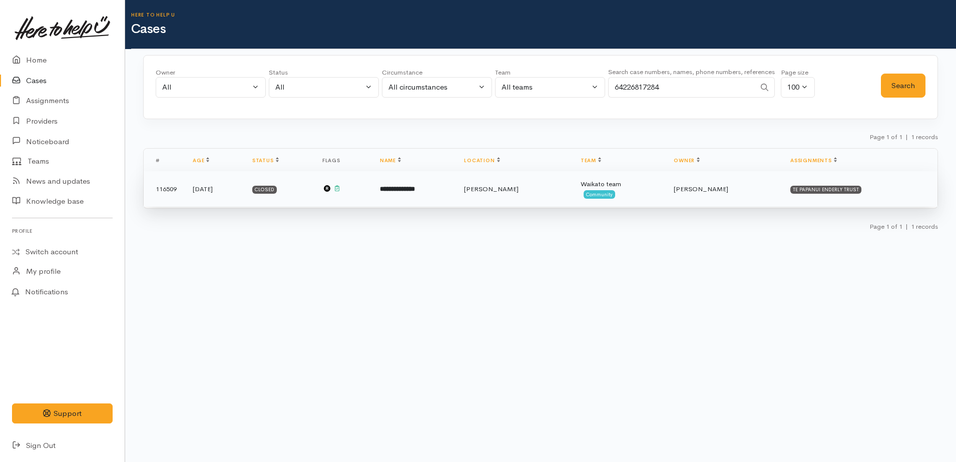
click at [512, 186] on span "[PERSON_NAME]" at bounding box center [491, 189] width 55 height 9
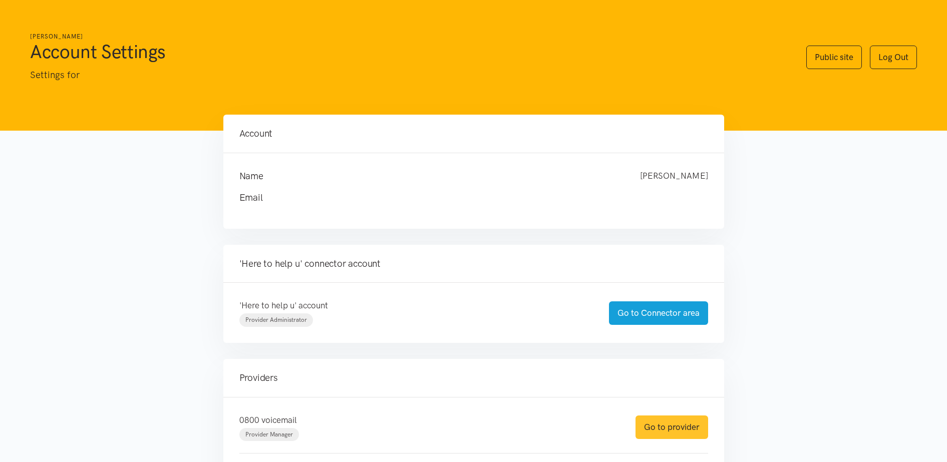
click at [689, 426] on link "Go to provider" at bounding box center [671, 428] width 73 height 24
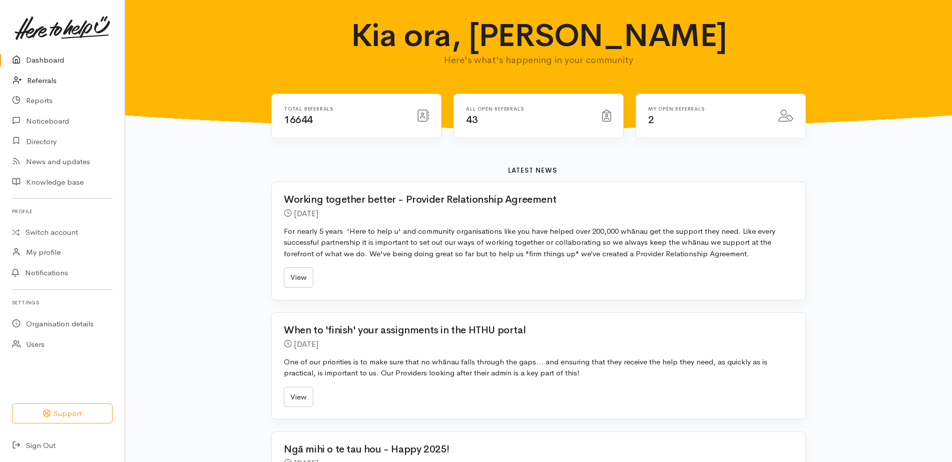
click at [59, 81] on link "Referrals" at bounding box center [62, 81] width 125 height 21
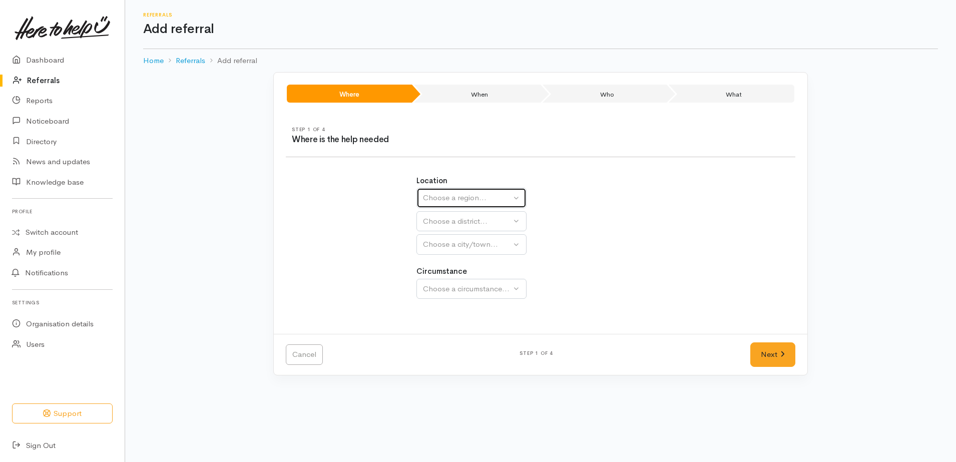
click at [491, 195] on div "Choose a region..." at bounding box center [467, 198] width 88 height 12
click at [442, 261] on span "[GEOGRAPHIC_DATA]" at bounding box center [468, 261] width 79 height 12
select select "3"
select select
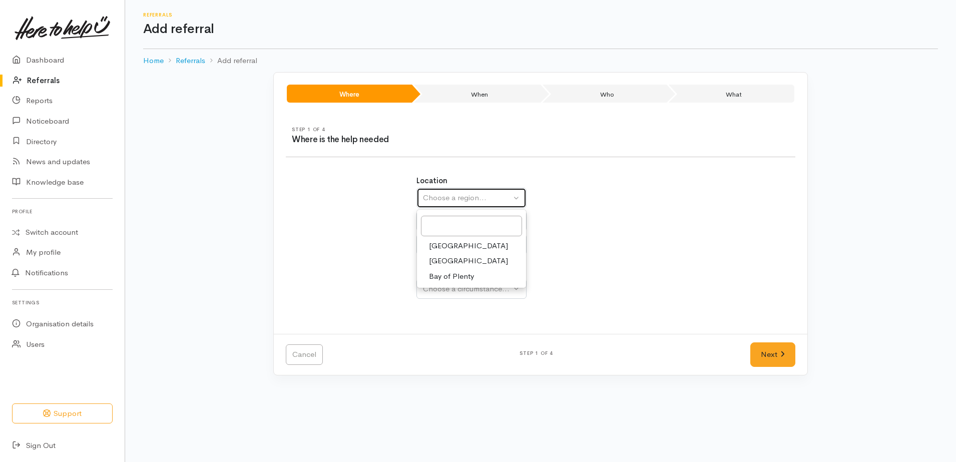
select select
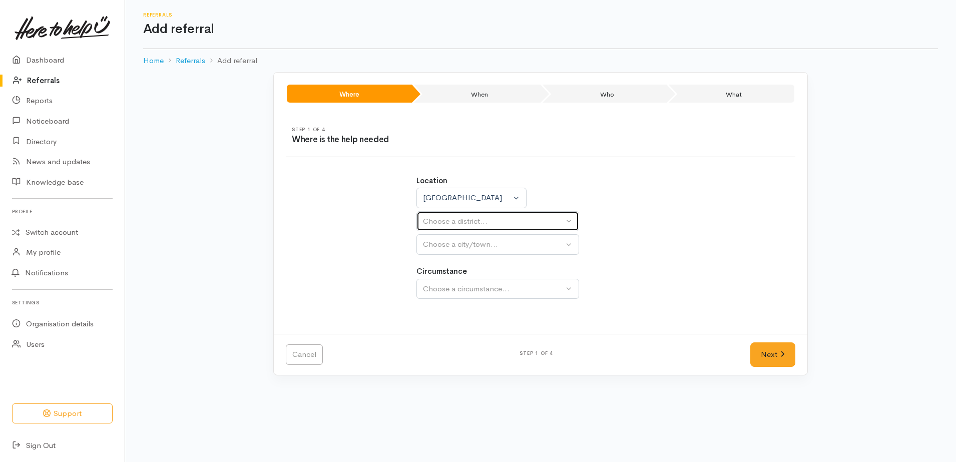
click at [448, 211] on button "Choose a district..." at bounding box center [498, 221] width 163 height 21
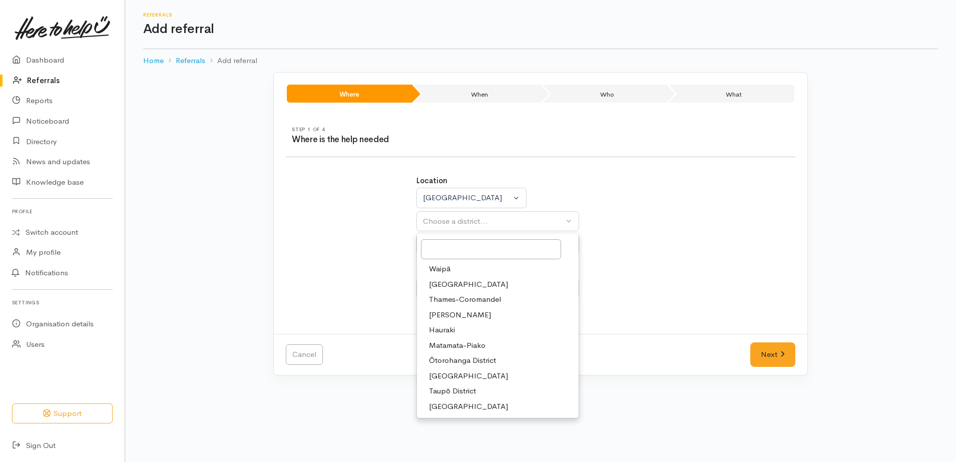
click at [448, 311] on span "[PERSON_NAME]" at bounding box center [460, 315] width 62 height 12
select select "4"
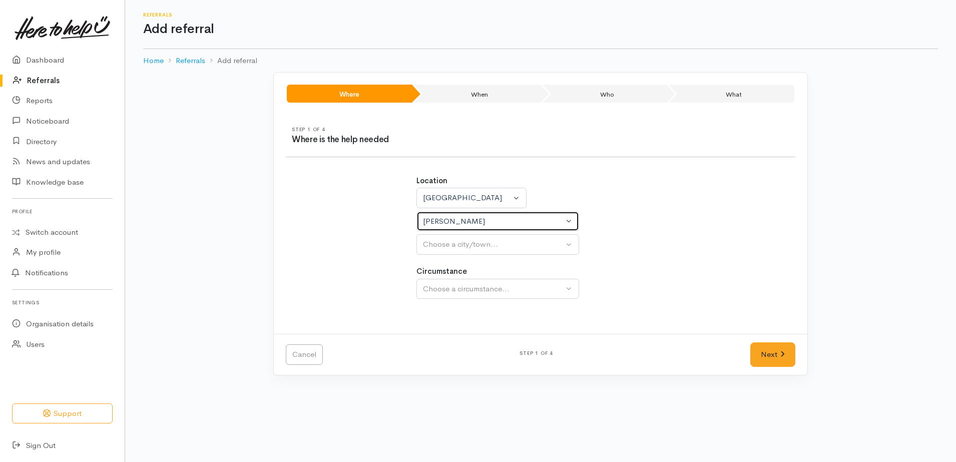
select select
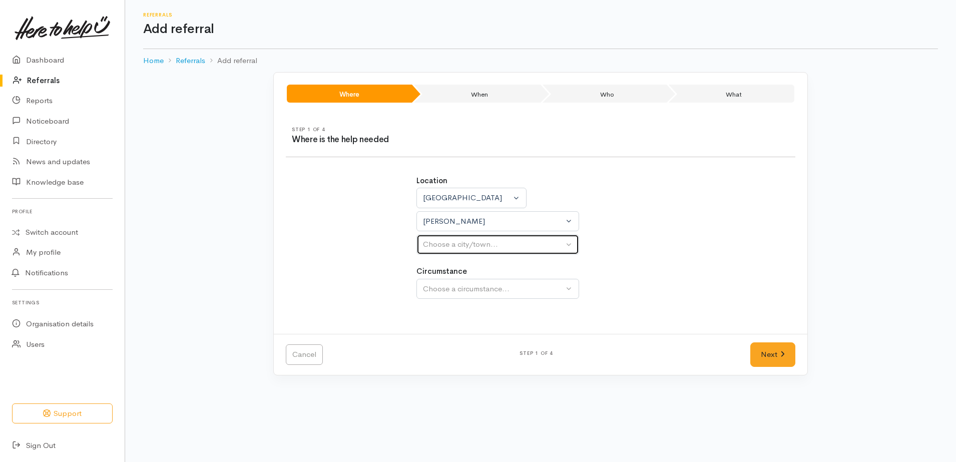
click at [476, 243] on div "Choose a city/town..." at bounding box center [493, 245] width 141 height 12
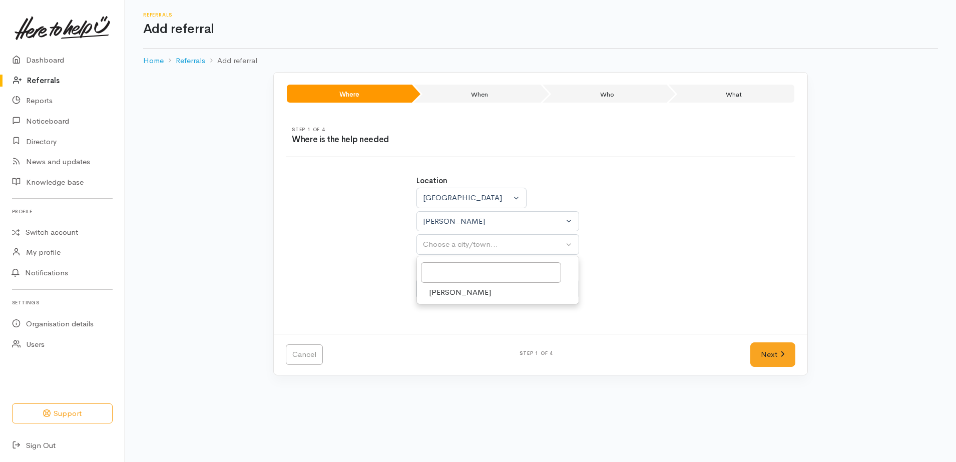
click at [480, 294] on link "[PERSON_NAME]" at bounding box center [498, 293] width 162 height 16
select select "1"
click at [487, 296] on button "Choose a circumstance..." at bounding box center [498, 289] width 163 height 21
click at [486, 335] on link "Community" at bounding box center [498, 337] width 162 height 16
select select "2"
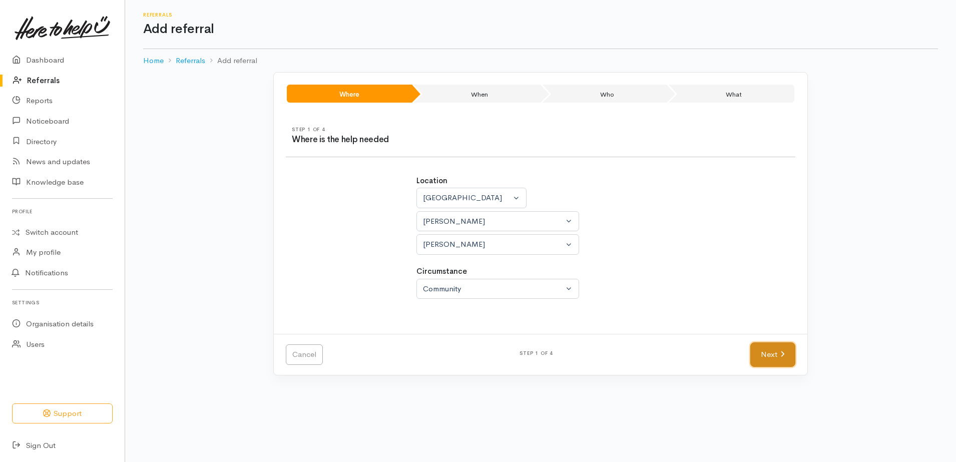
click at [764, 356] on link "Next" at bounding box center [772, 354] width 45 height 25
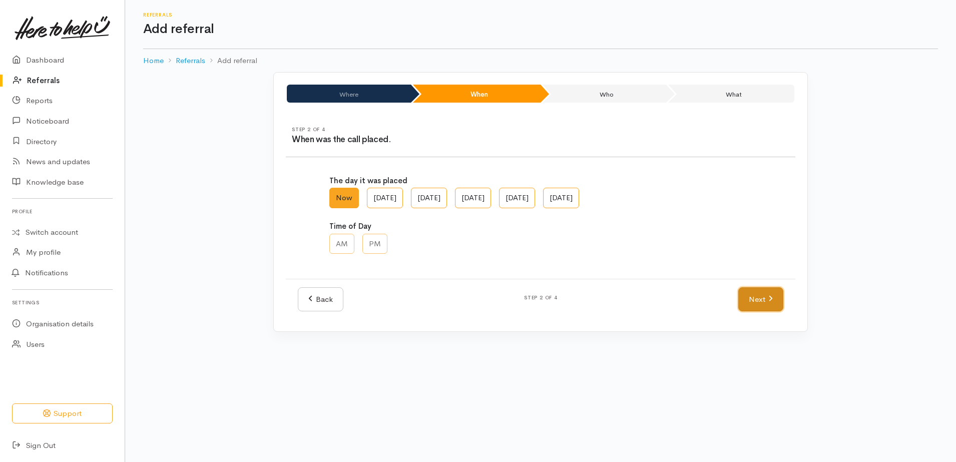
click at [764, 297] on link "Next" at bounding box center [760, 299] width 45 height 25
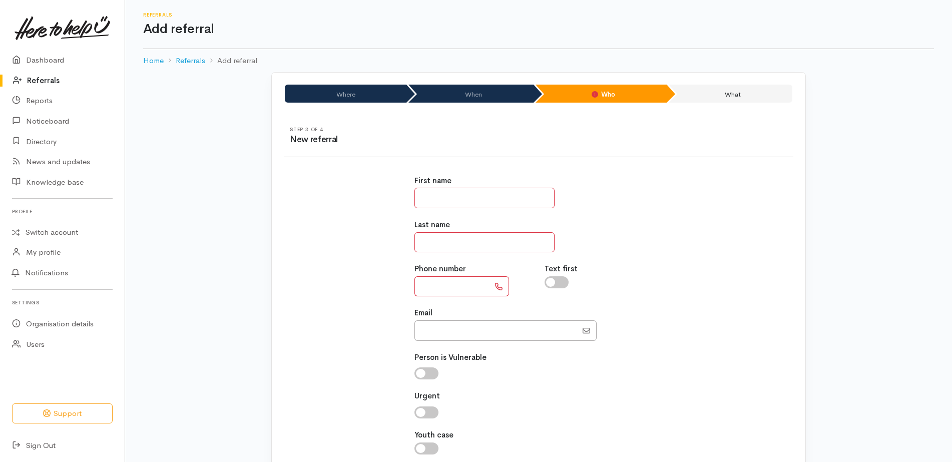
click at [464, 188] on input "text" at bounding box center [485, 198] width 140 height 21
paste input "**********"
click at [459, 192] on input "**********" at bounding box center [485, 198] width 140 height 21
click at [440, 196] on input "******" at bounding box center [485, 198] width 140 height 21
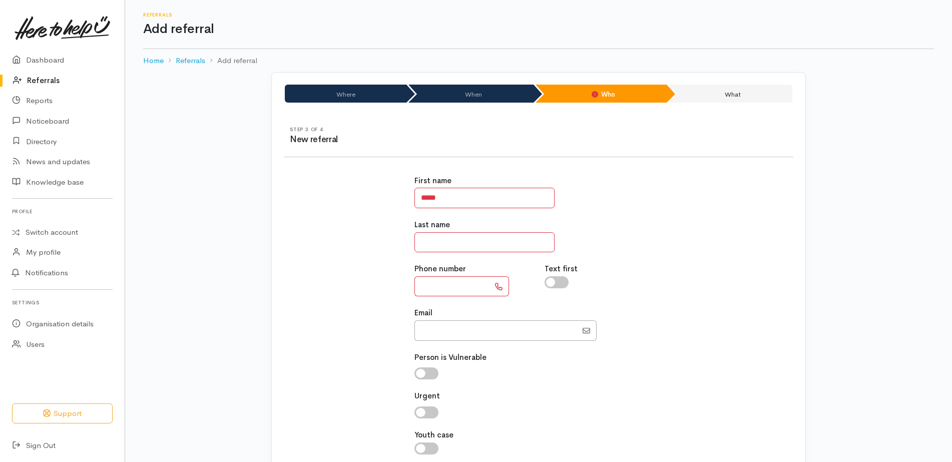
click at [487, 186] on div "First name *****" at bounding box center [539, 191] width 249 height 33
click at [422, 200] on input "*****" at bounding box center [485, 198] width 140 height 21
type input "*******"
click at [447, 242] on input "text" at bounding box center [485, 242] width 140 height 21
paste input "******"
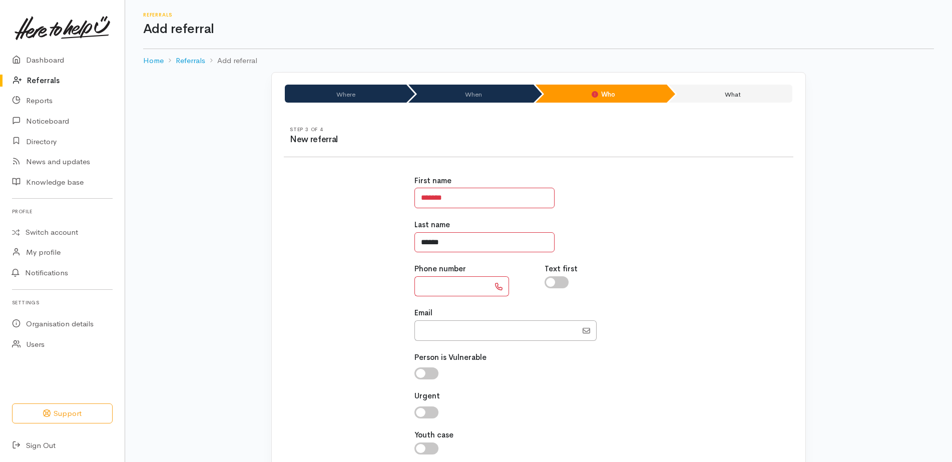
type input "******"
click at [656, 250] on div "Last name ******" at bounding box center [539, 235] width 249 height 33
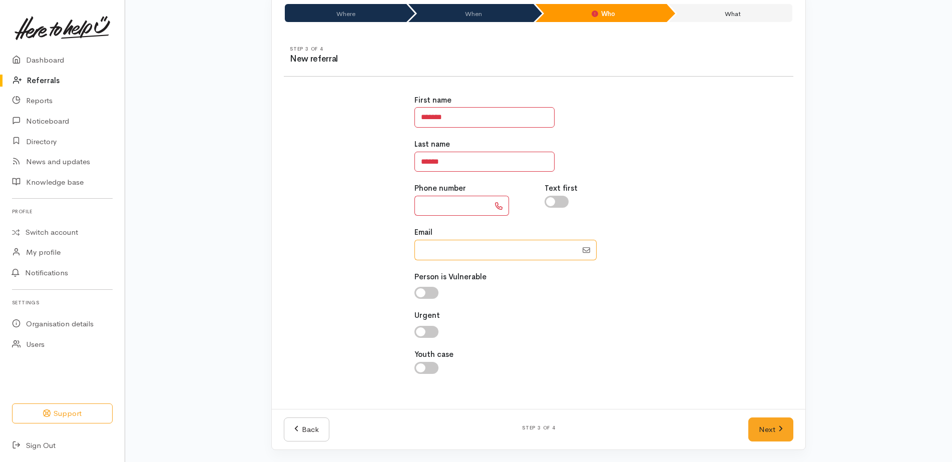
click at [491, 254] on input "Email" at bounding box center [496, 250] width 163 height 21
paste input "64225739313"
type input "0225739313"
click at [446, 203] on input "text" at bounding box center [452, 206] width 75 height 21
type input "**********"
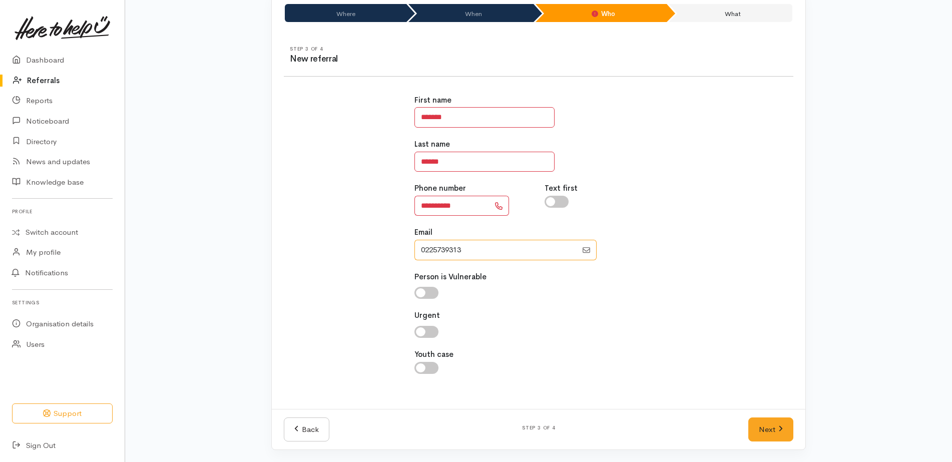
click at [483, 254] on input "Email" at bounding box center [496, 250] width 163 height 21
click at [781, 433] on link "Next" at bounding box center [770, 430] width 45 height 25
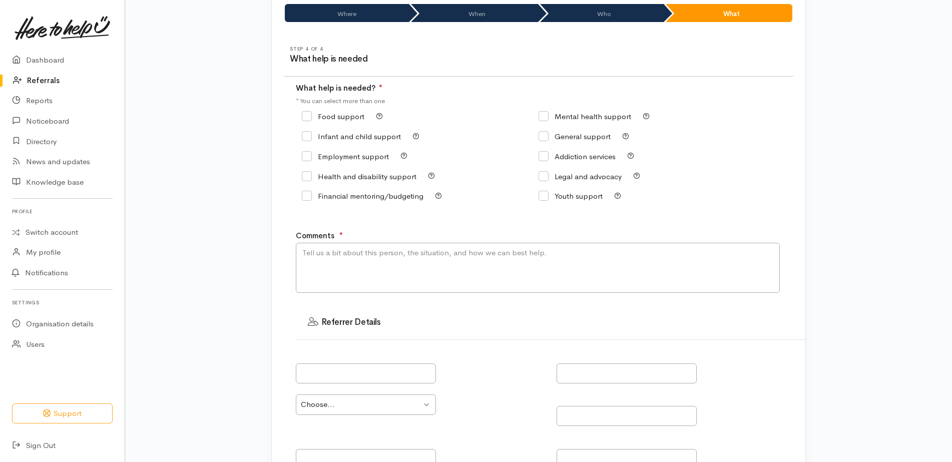
click at [349, 113] on input "Food support" at bounding box center [333, 117] width 63 height 8
checkbox input "true"
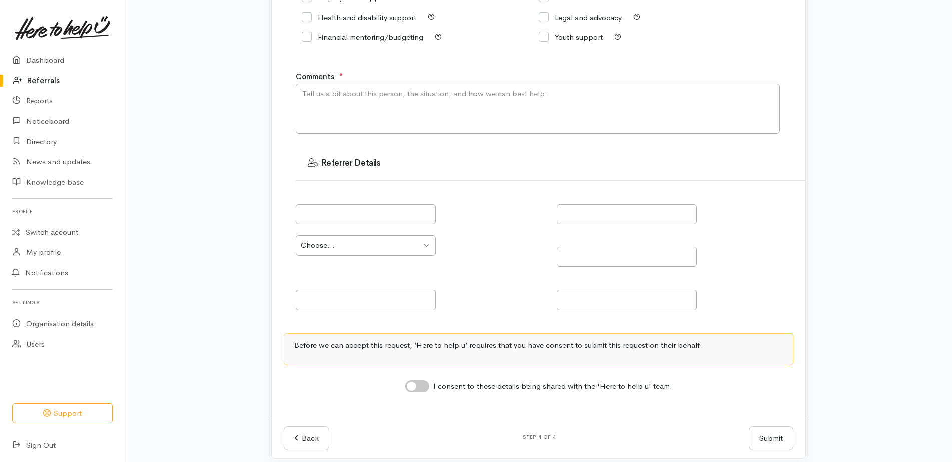
scroll to position [240, 0]
click at [432, 102] on textarea "Comments" at bounding box center [538, 108] width 484 height 50
type textarea "K"
type textarea "G"
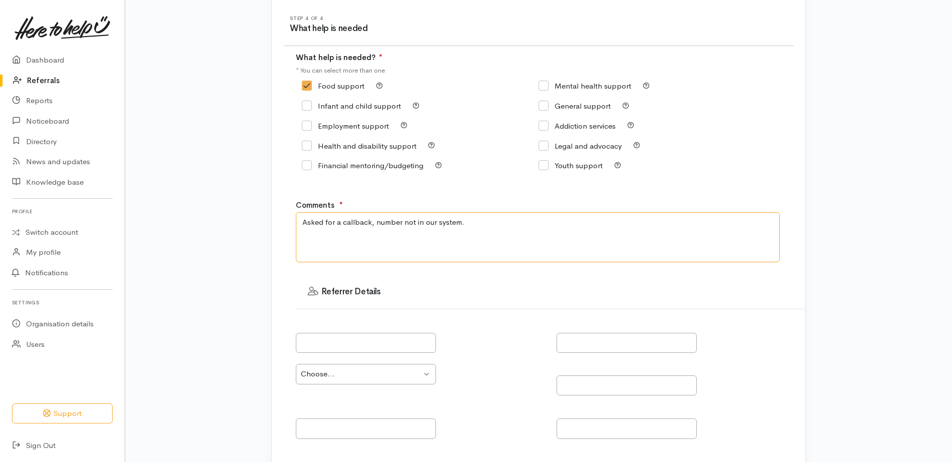
scroll to position [108, 0]
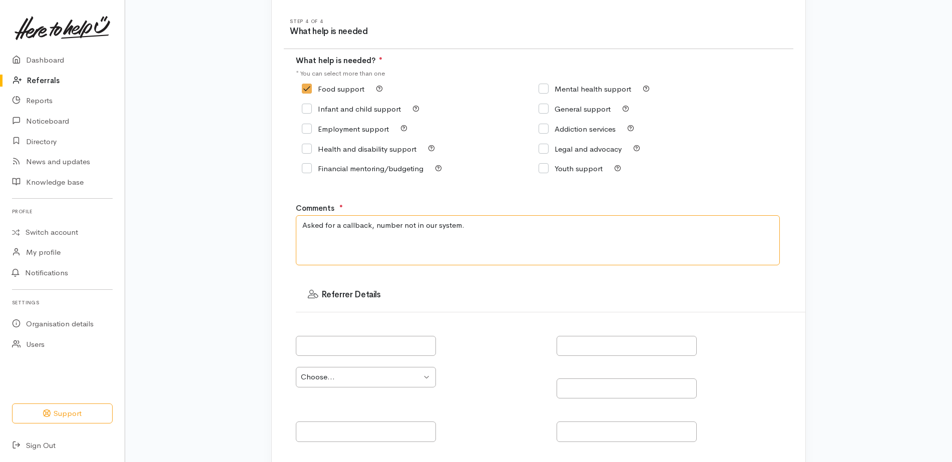
type textarea "Asked for a callback, number not in our system."
click at [355, 100] on div "Infant and child support" at bounding box center [420, 109] width 237 height 20
click at [347, 93] on label "Food support" at bounding box center [333, 89] width 63 height 8
click at [347, 93] on input "Food support" at bounding box center [333, 89] width 63 height 8
checkbox input "false"
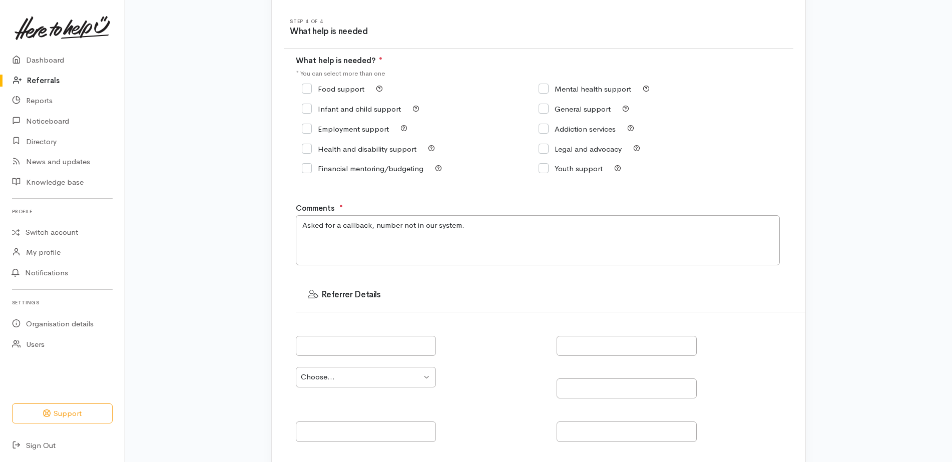
click at [593, 111] on input "General support" at bounding box center [575, 109] width 72 height 8
checkbox input "true"
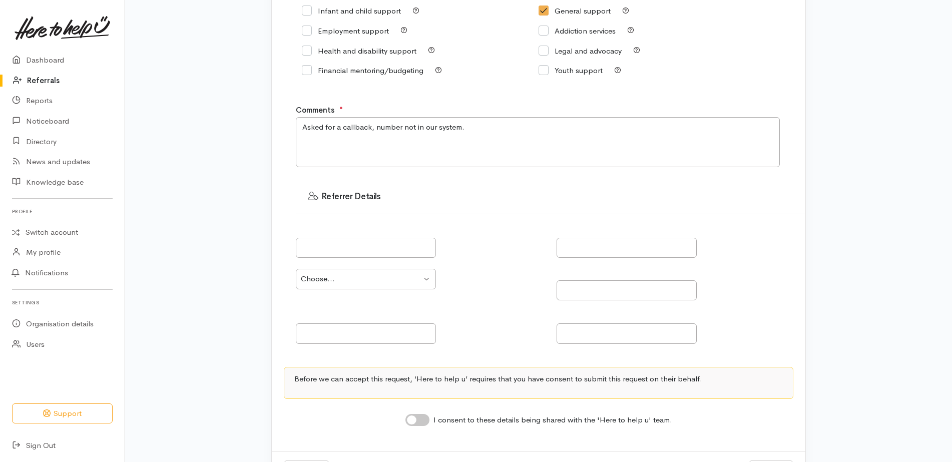
scroll to position [209, 0]
click at [481, 128] on textarea "Asked for a callback, number not in our system." at bounding box center [538, 140] width 484 height 50
click at [371, 120] on textarea "Asked for a callback, number not in our system." at bounding box center [538, 140] width 484 height 50
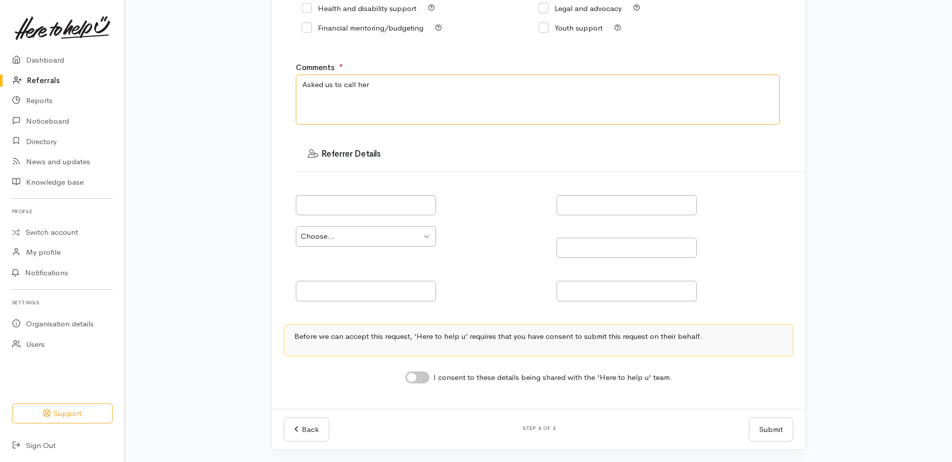
type textarea "Asked us to call her"
click at [418, 377] on input "I consent to these details being shared with the 'Here to help u' team." at bounding box center [417, 377] width 24 height 12
checkbox input "true"
click at [760, 434] on button "Submit" at bounding box center [771, 430] width 45 height 25
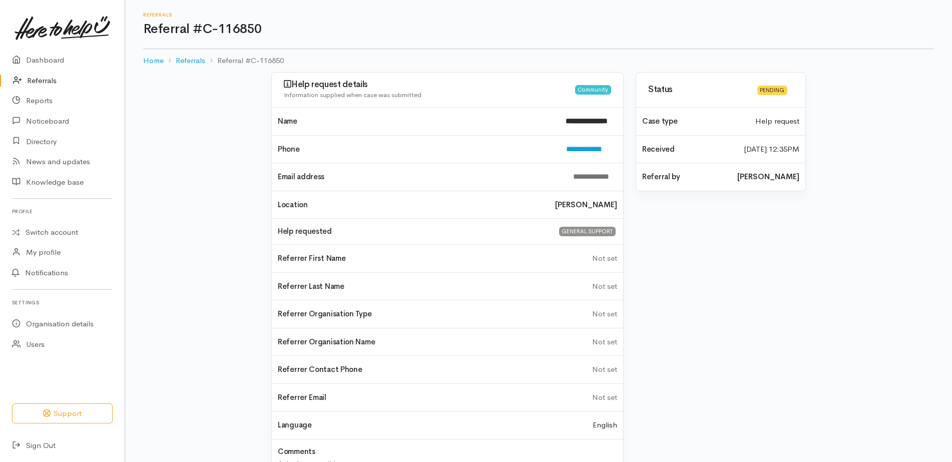
click at [43, 78] on link "Referrals" at bounding box center [62, 81] width 125 height 21
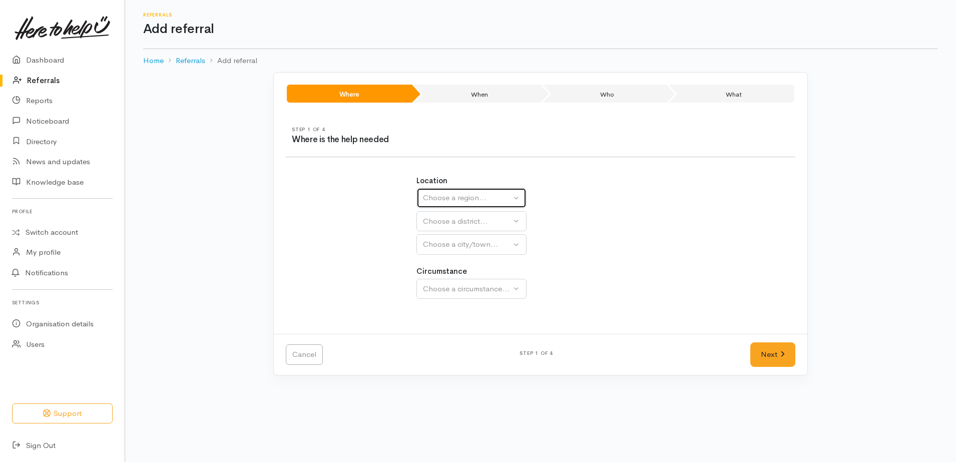
click at [501, 192] on div "Choose a region..." at bounding box center [467, 198] width 88 height 12
click at [455, 258] on span "[GEOGRAPHIC_DATA]" at bounding box center [468, 261] width 79 height 12
select select "3"
select select
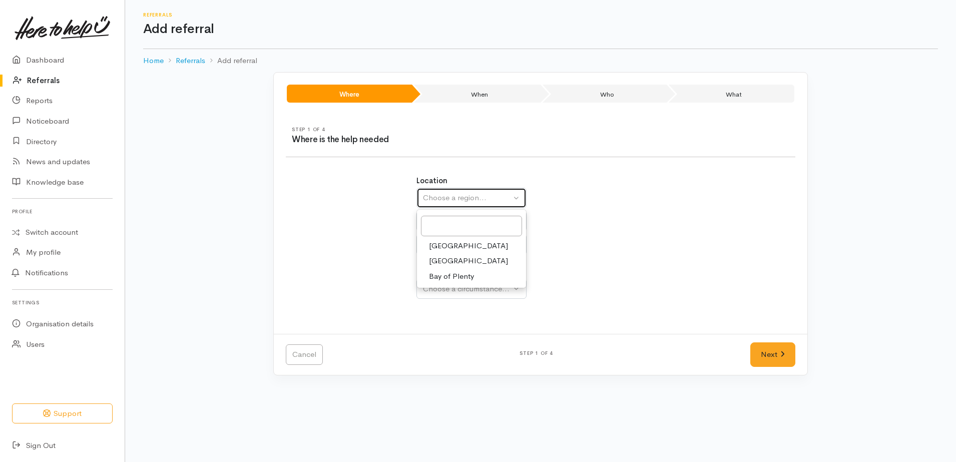
select select
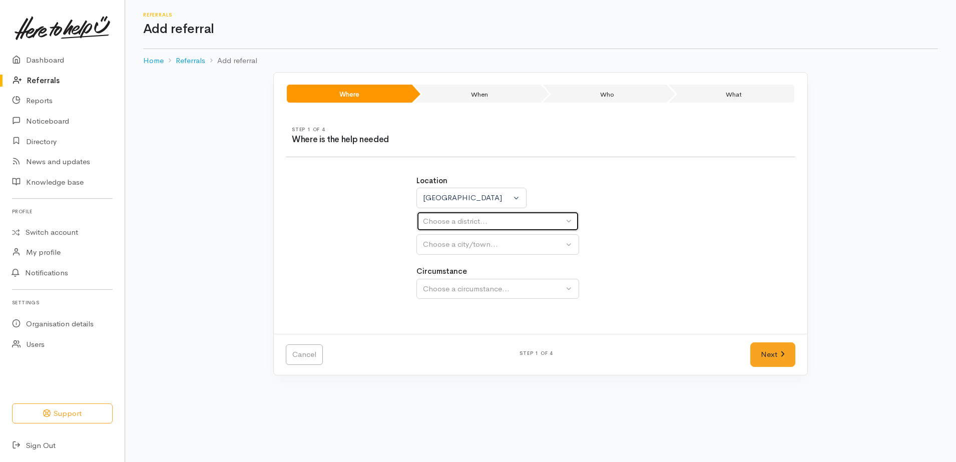
click at [488, 219] on div "Choose a district..." at bounding box center [493, 222] width 141 height 12
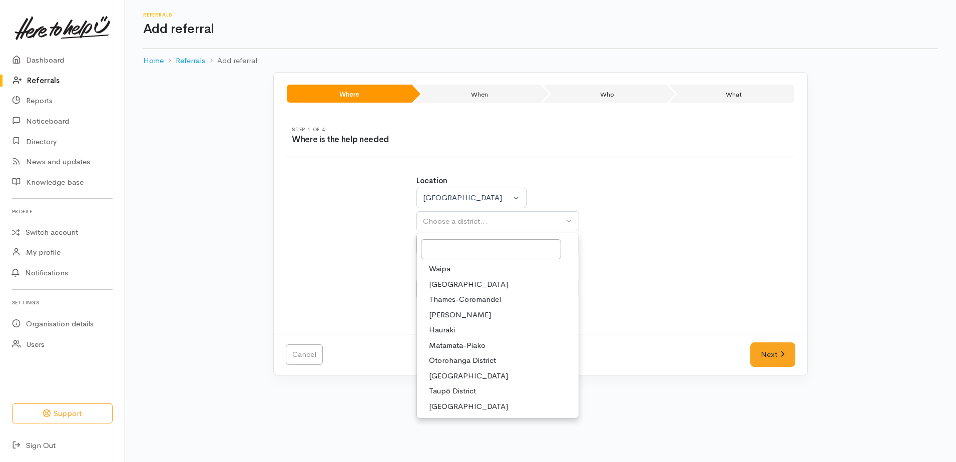
click at [467, 312] on link "[PERSON_NAME]" at bounding box center [498, 315] width 162 height 16
select select "4"
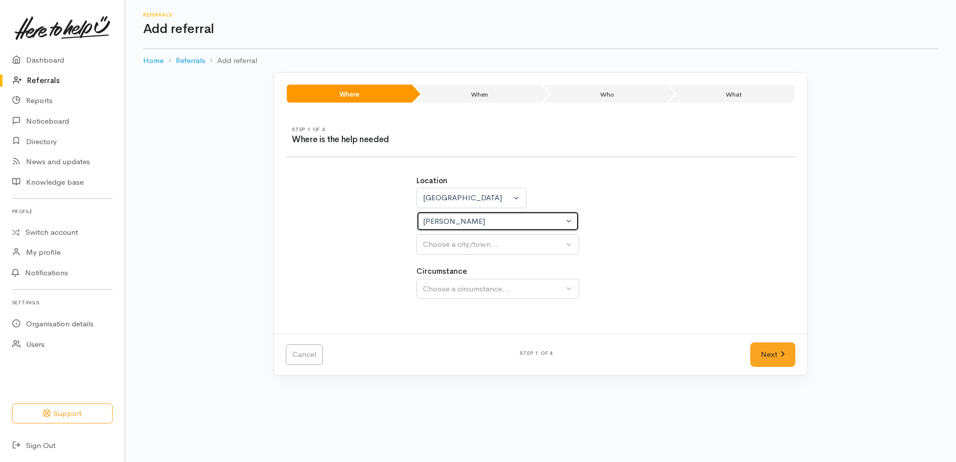
select select
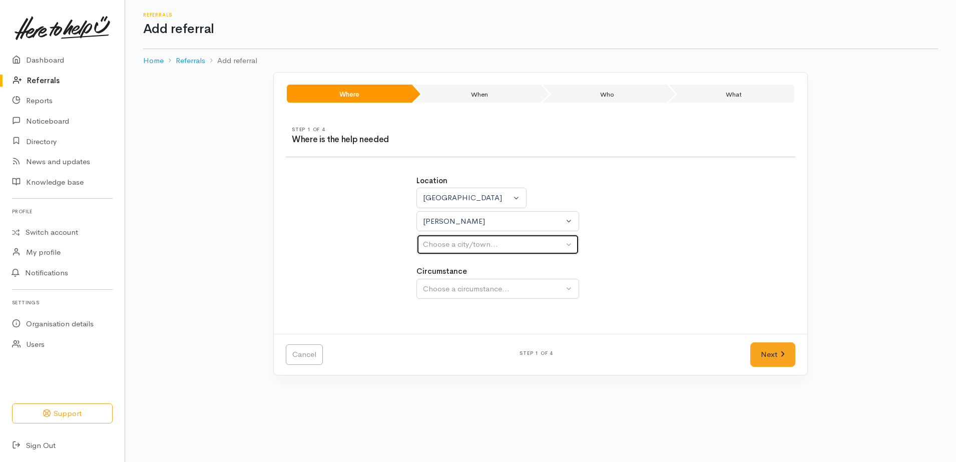
click at [510, 240] on div "Choose a city/town..." at bounding box center [493, 245] width 141 height 12
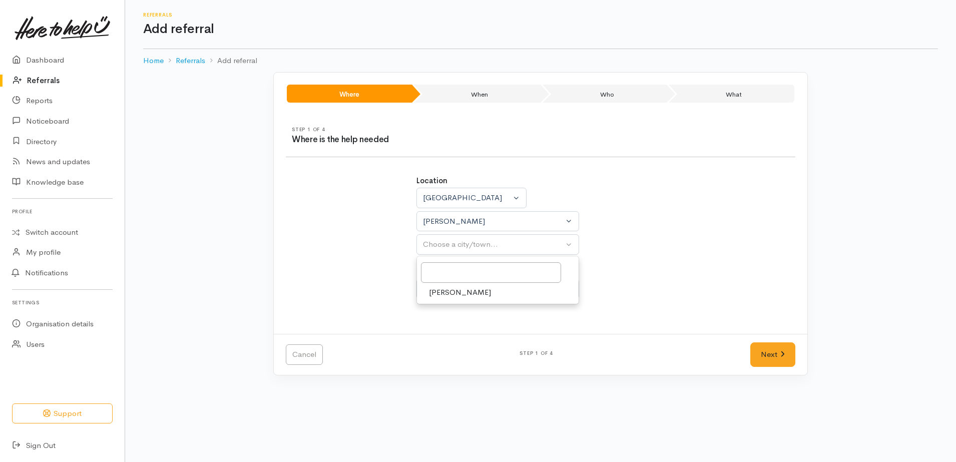
click at [489, 294] on link "[PERSON_NAME]" at bounding box center [498, 293] width 162 height 16
select select "1"
click at [489, 294] on div "Choose a circumstance..." at bounding box center [493, 289] width 141 height 12
click at [489, 345] on div "Community" at bounding box center [498, 324] width 163 height 49
click at [502, 280] on button "Choose a circumstance..." at bounding box center [498, 289] width 163 height 21
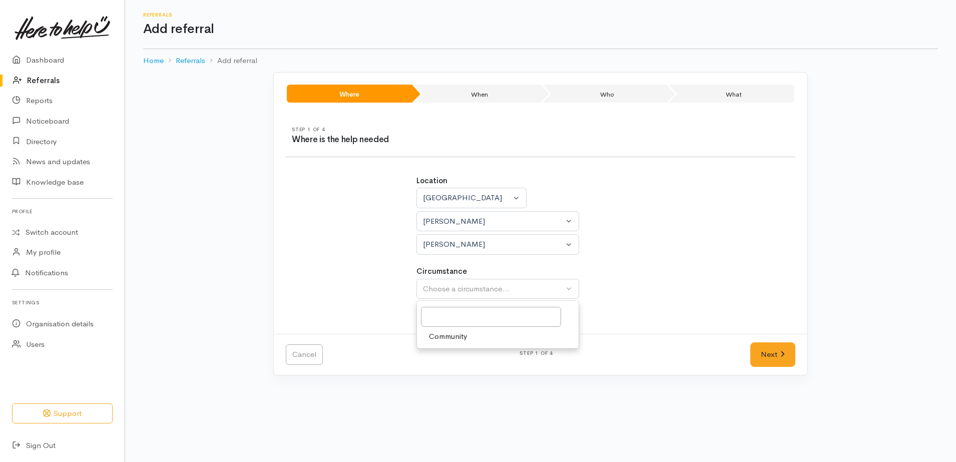
click at [496, 335] on link "Community" at bounding box center [498, 337] width 162 height 16
select select "2"
click at [776, 349] on link "Next" at bounding box center [772, 354] width 45 height 25
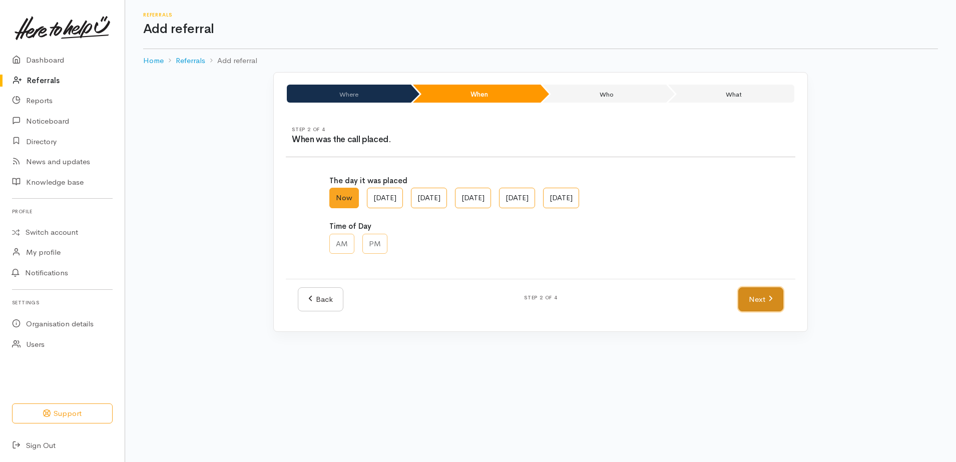
click at [766, 304] on link "Next" at bounding box center [760, 299] width 45 height 25
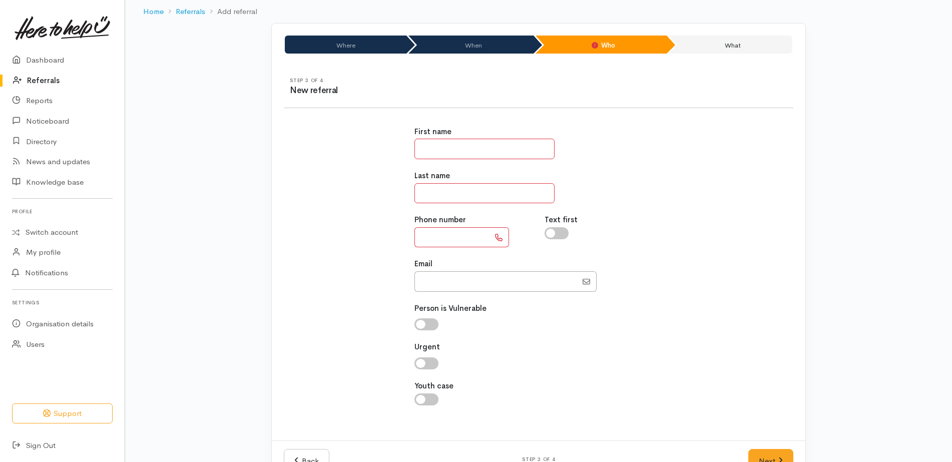
scroll to position [50, 0]
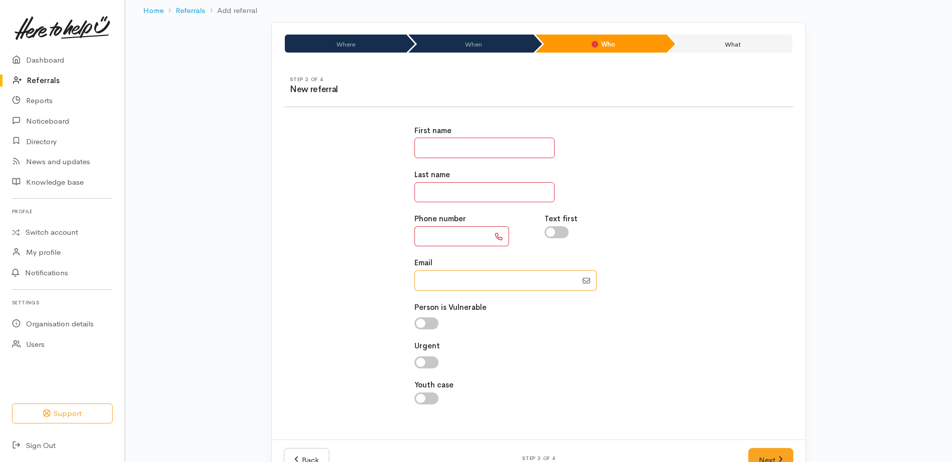
click at [478, 277] on input "Email" at bounding box center [496, 280] width 163 height 21
paste input "64226817284"
type input "0226817284"
click at [451, 147] on input "text" at bounding box center [485, 148] width 140 height 21
paste input "**********"
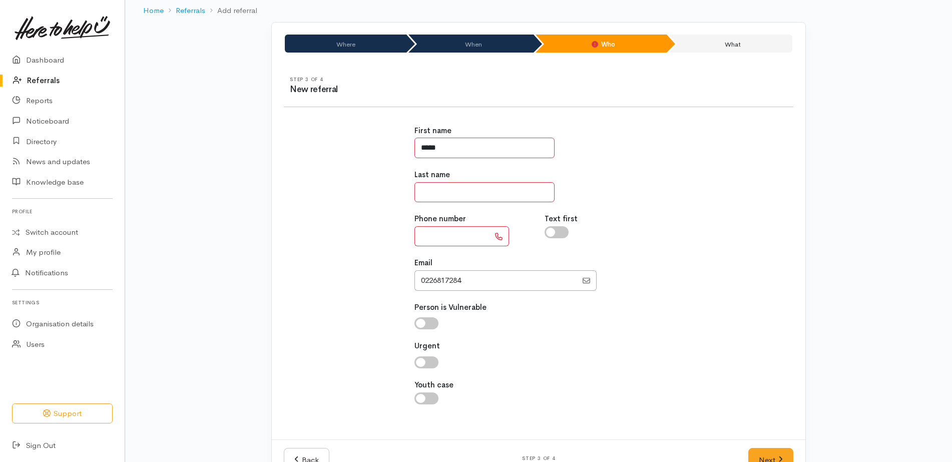
type input "*****"
click at [481, 199] on input "text" at bounding box center [485, 192] width 140 height 21
paste input "********"
type input "********"
click at [443, 235] on input "text" at bounding box center [452, 236] width 75 height 21
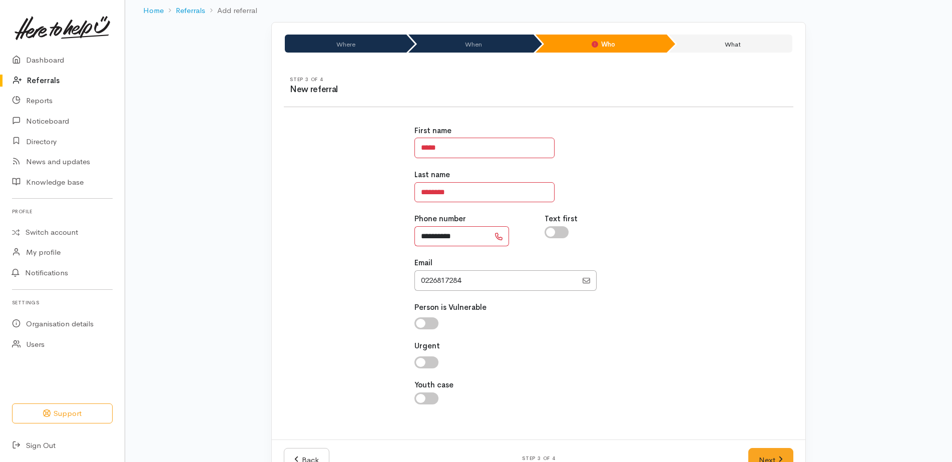
type input "**********"
click at [488, 272] on input "Email" at bounding box center [496, 280] width 163 height 21
click at [785, 458] on link "Next" at bounding box center [770, 460] width 45 height 25
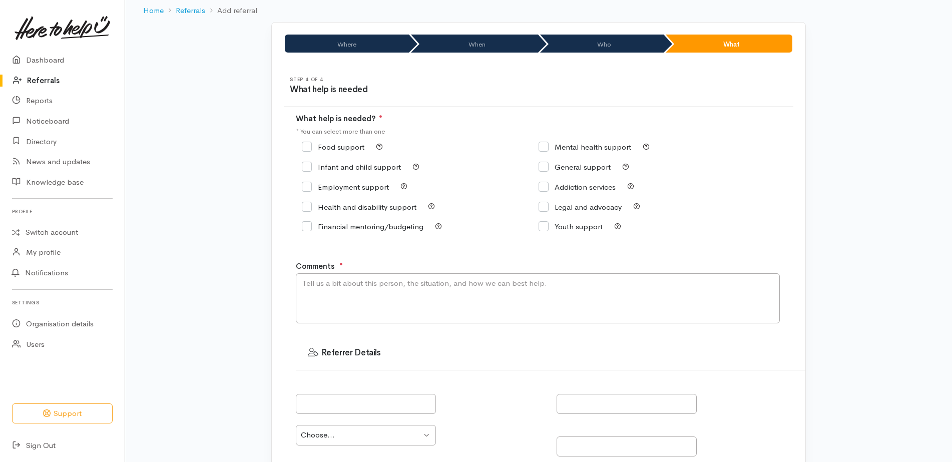
click at [586, 167] on input "General support" at bounding box center [575, 167] width 72 height 8
checkbox input "true"
click at [515, 304] on textarea "Comments" at bounding box center [538, 298] width 484 height 50
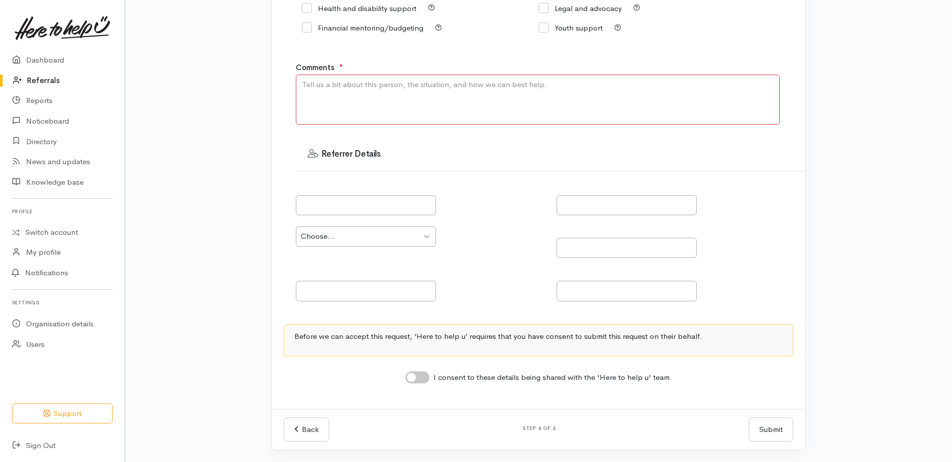
click at [422, 375] on input "I consent to these details being shared with the 'Here to help u' team." at bounding box center [417, 377] width 24 height 12
checkbox input "true"
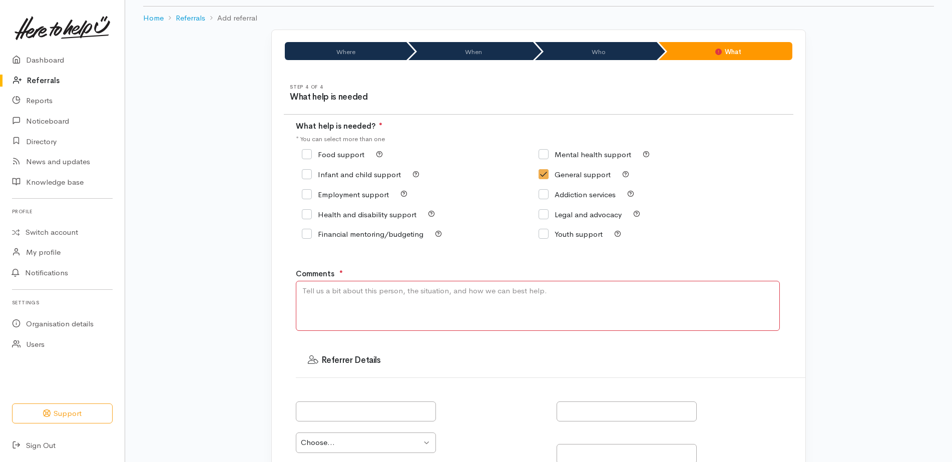
scroll to position [41, 0]
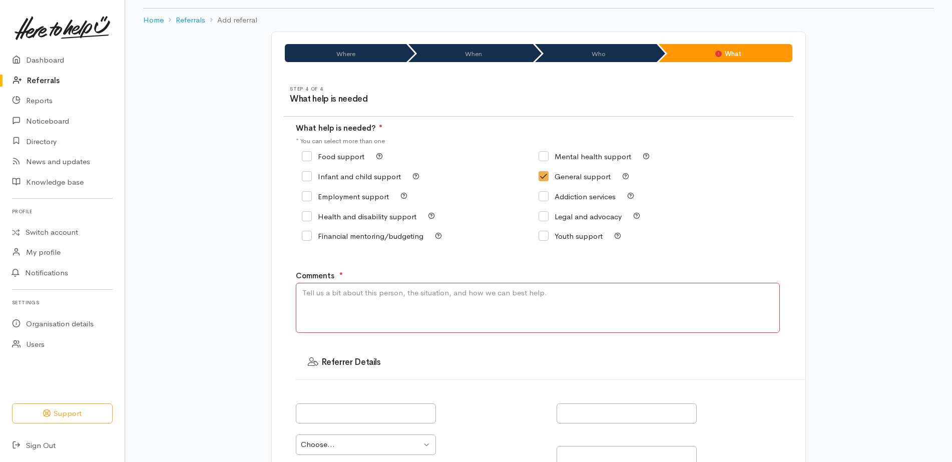
click at [477, 296] on textarea "Comments" at bounding box center [538, 308] width 484 height 50
paste textarea "hi it's corey dunsmuir here and my phone number is 0226817284 so i'm ringing be…"
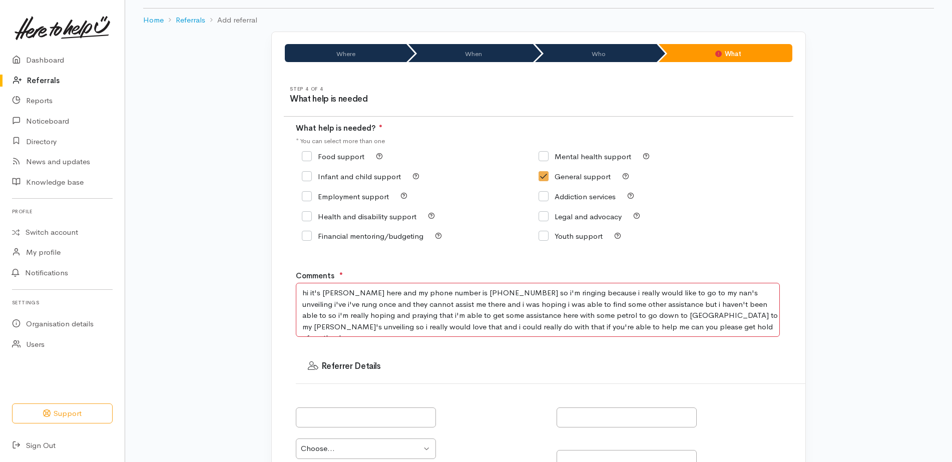
click at [535, 292] on textarea "hi it's corey dunsmuir here and my phone number is 0226817284 so i'm ringing be…" at bounding box center [538, 310] width 484 height 54
click at [509, 293] on textarea "I really would like to go to my nan's unveiling i've i've rung once and they ca…" at bounding box center [538, 310] width 484 height 54
click at [755, 301] on textarea "I really would like to go to my nan's unveiling i've i've rung WINZ and they ca…" at bounding box center [538, 310] width 484 height 54
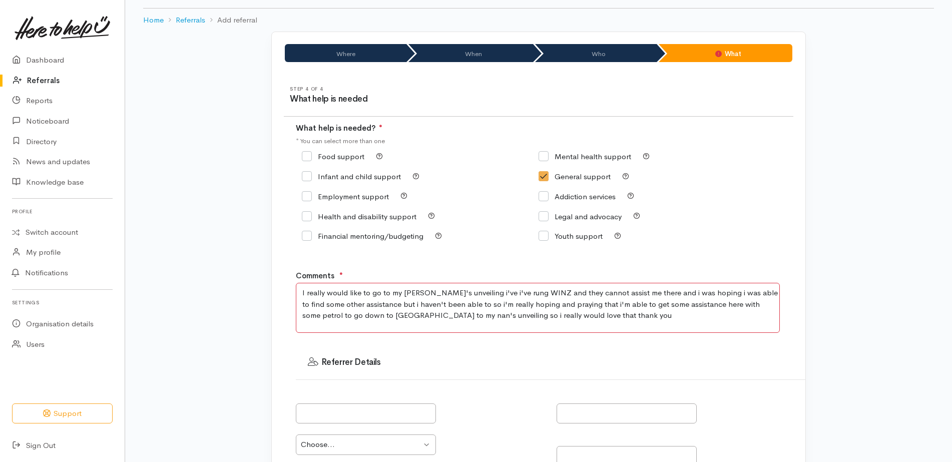
click at [621, 304] on textarea "I really would like to go to my nan's unveiling i've i've rung WINZ and they ca…" at bounding box center [538, 308] width 484 height 50
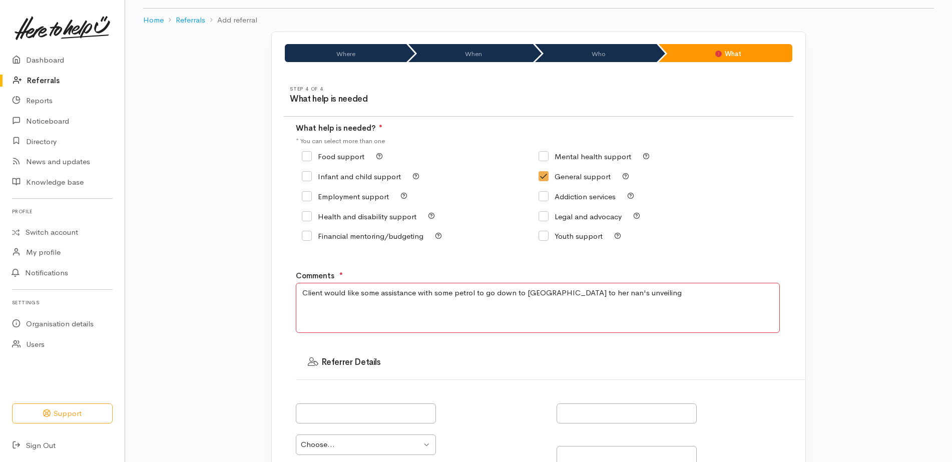
scroll to position [249, 0]
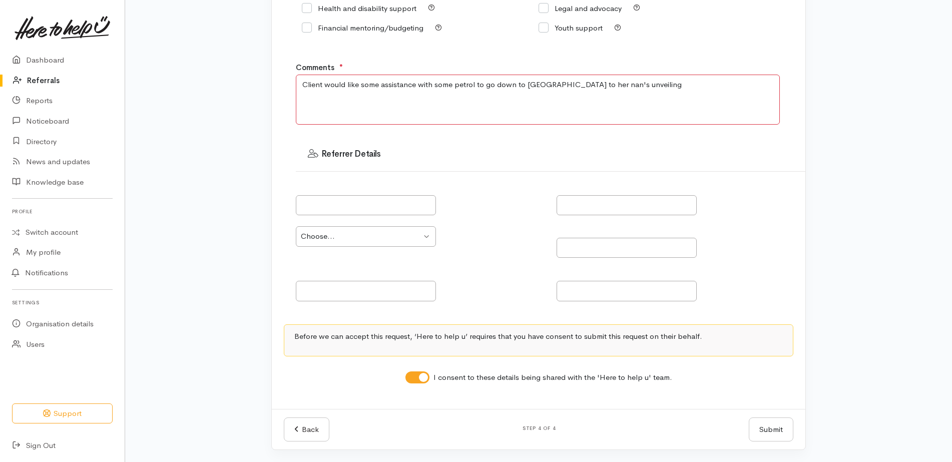
type textarea "Client would like some assistance with some petrol to go down to [GEOGRAPHIC_DA…"
click at [819, 393] on div "Where When Who What Step 1 of 4 Where is the help needed Location Auckland Waik…" at bounding box center [538, 136] width 571 height 627
click at [768, 431] on button "Submit" at bounding box center [771, 430] width 45 height 25
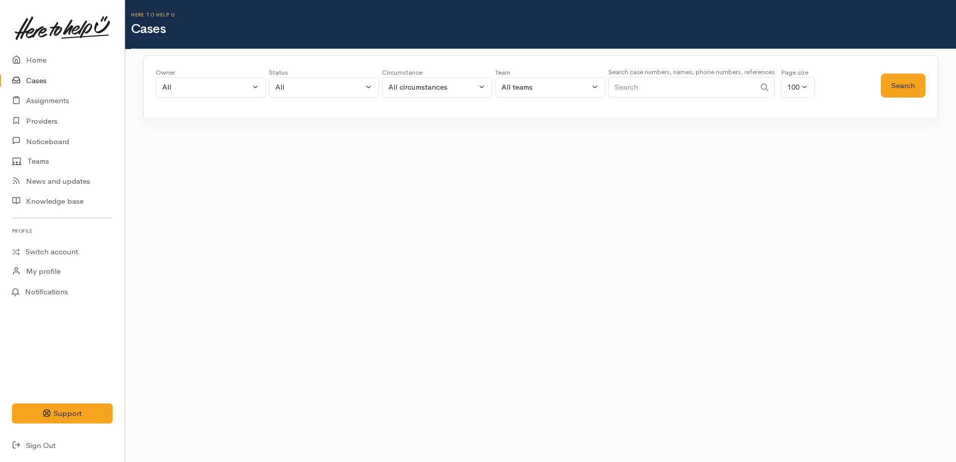
click at [628, 82] on input "Search" at bounding box center [681, 87] width 147 height 21
paste input "642108679955"
click at [912, 88] on button "Search" at bounding box center [903, 86] width 45 height 25
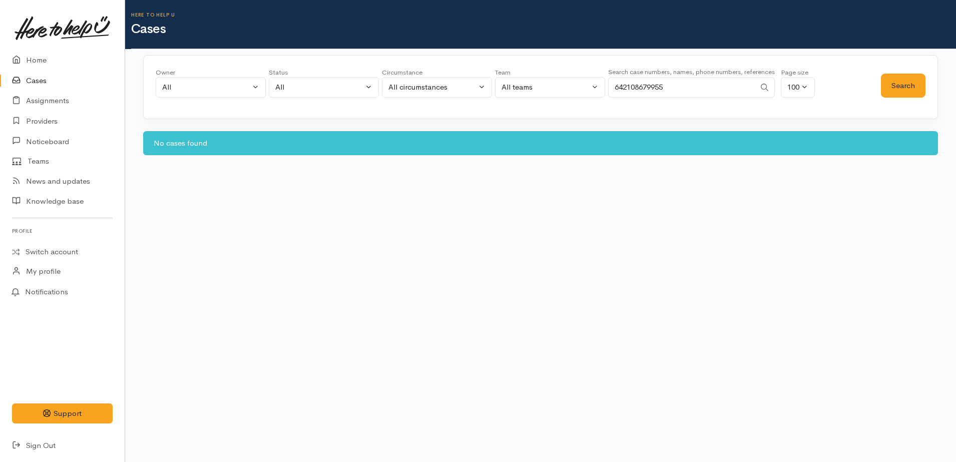
click at [710, 87] on input "642108679955" at bounding box center [681, 87] width 147 height 21
type input "642108679955"
click at [896, 86] on button "Search" at bounding box center [903, 86] width 45 height 25
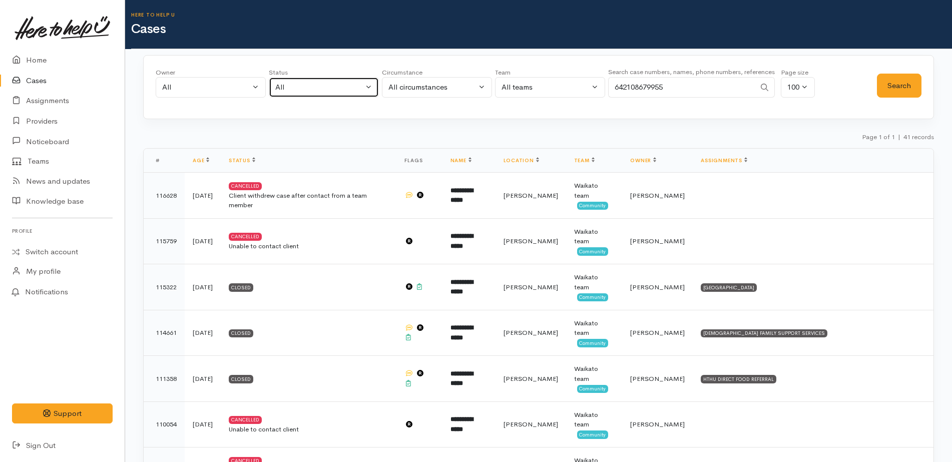
click at [307, 92] on div "All" at bounding box center [319, 88] width 88 height 12
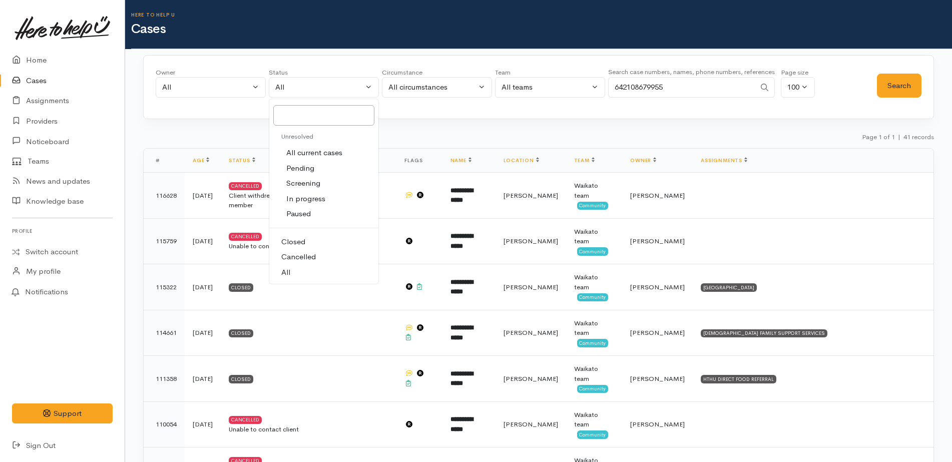
click at [181, 131] on div "Page 1 of 1 | 41 records" at bounding box center [538, 140] width 791 height 18
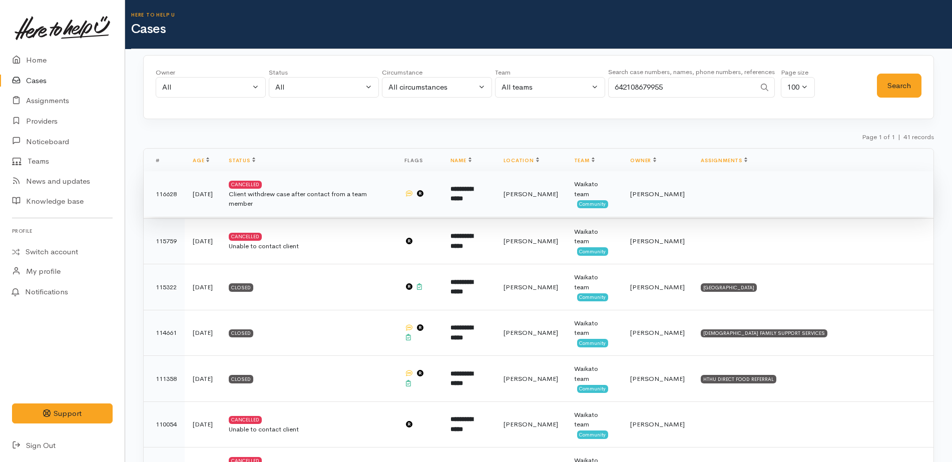
click at [494, 197] on td "**********" at bounding box center [469, 194] width 53 height 46
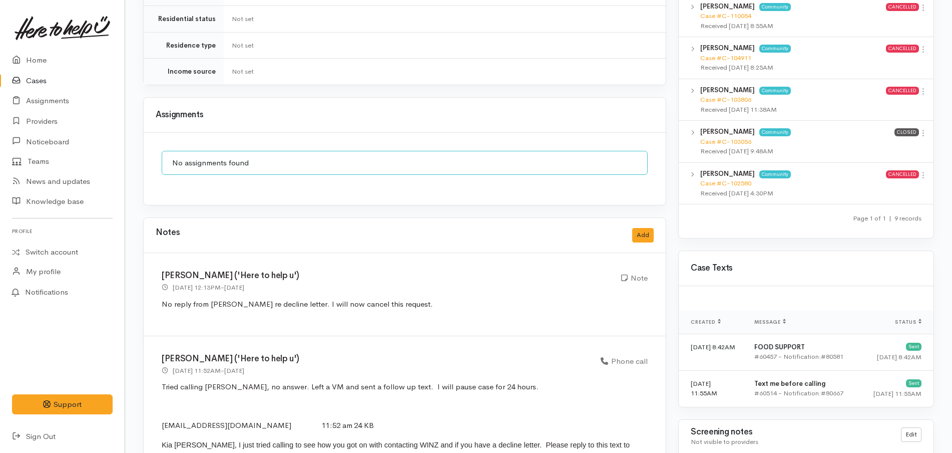
scroll to position [0, 6]
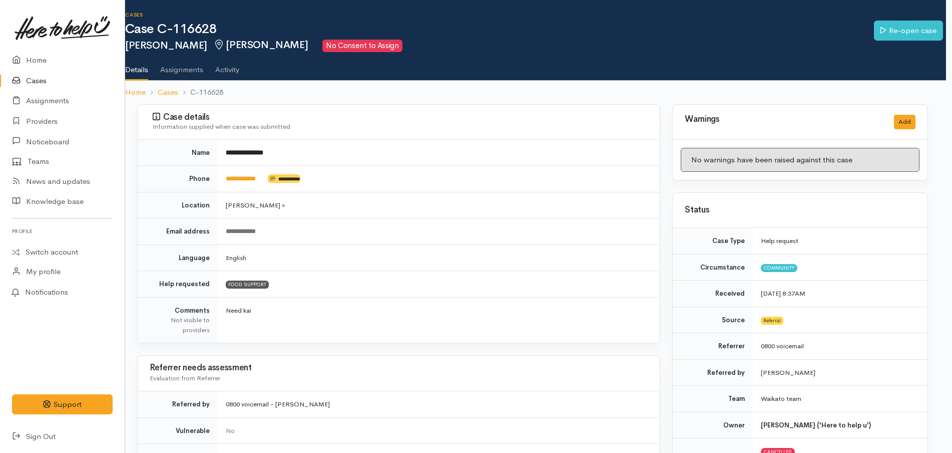
click at [62, 77] on link "Cases" at bounding box center [62, 81] width 125 height 21
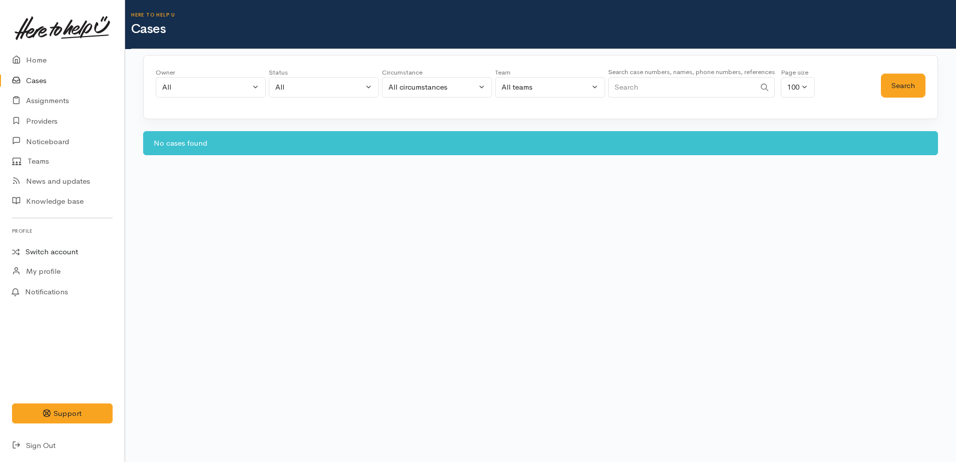
click at [58, 254] on link "Switch account" at bounding box center [62, 252] width 125 height 20
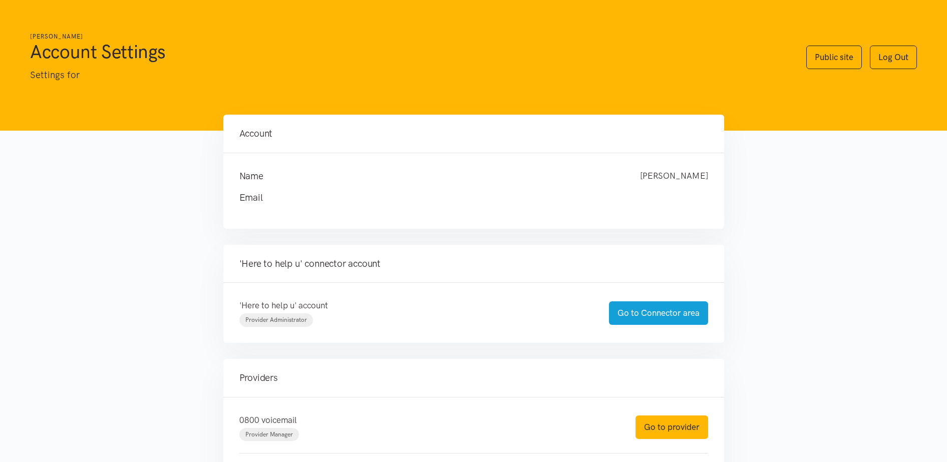
scroll to position [152, 0]
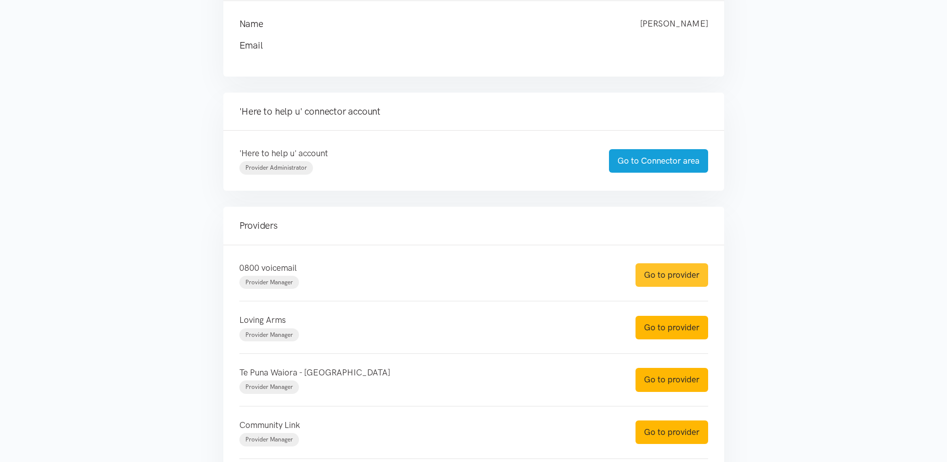
click at [682, 267] on link "Go to provider" at bounding box center [671, 275] width 73 height 24
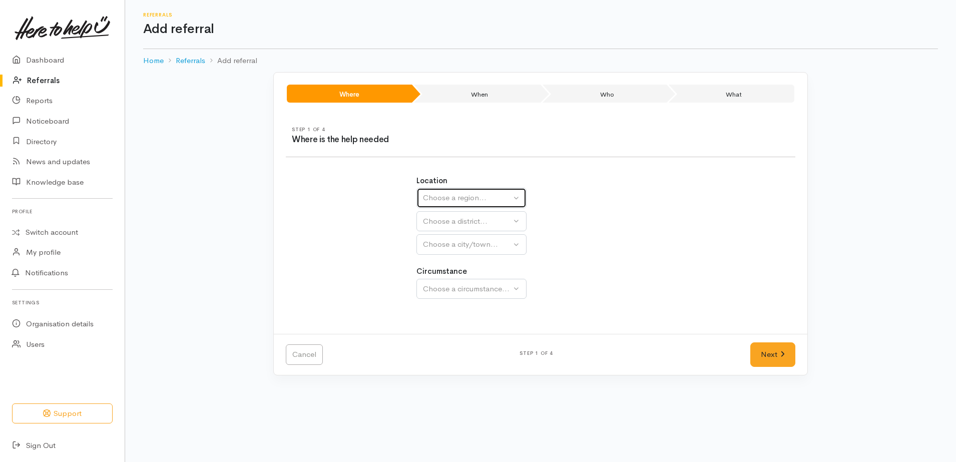
click at [465, 204] on button "Choose a region..." at bounding box center [472, 198] width 110 height 21
click at [447, 261] on span "[GEOGRAPHIC_DATA]" at bounding box center [468, 261] width 79 height 12
select select "3"
select select
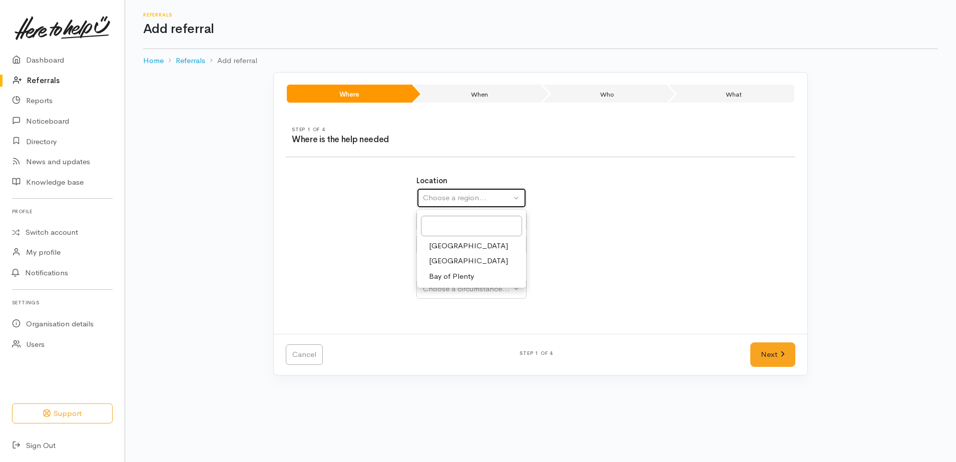
select select
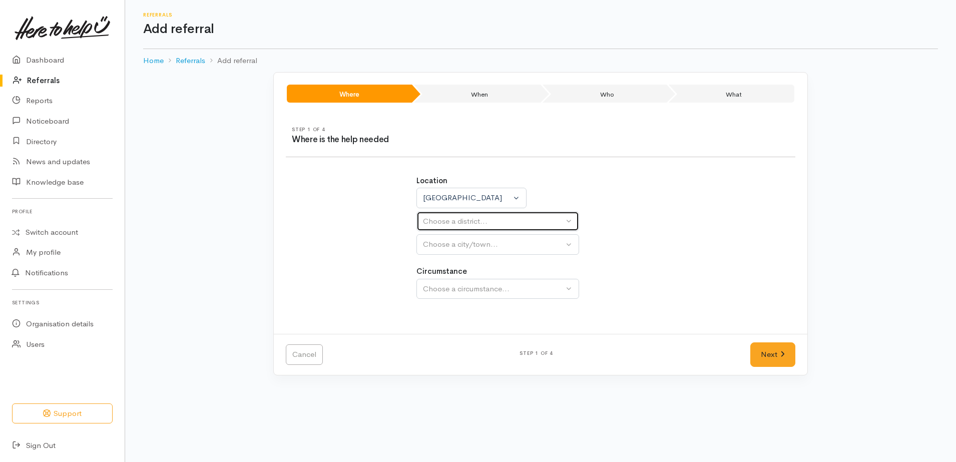
click at [480, 222] on div "Choose a district..." at bounding box center [493, 222] width 141 height 12
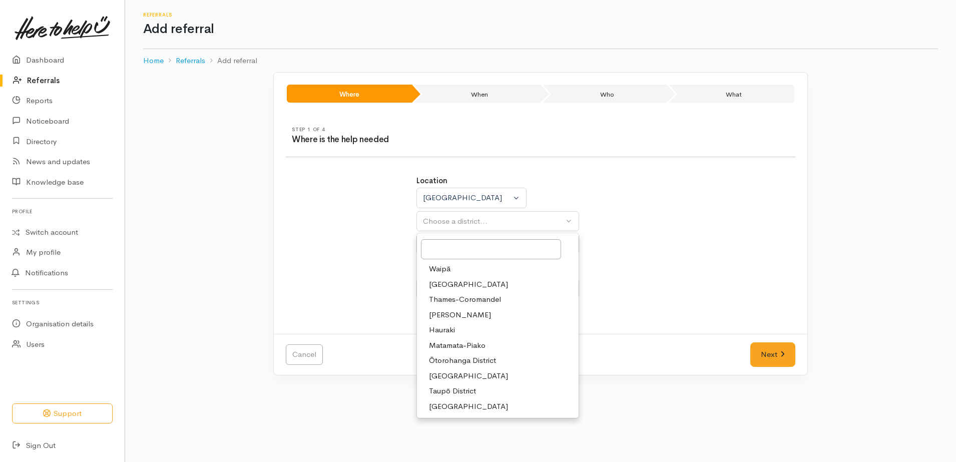
click at [460, 317] on link "[PERSON_NAME]" at bounding box center [498, 315] width 162 height 16
select select "4"
select select
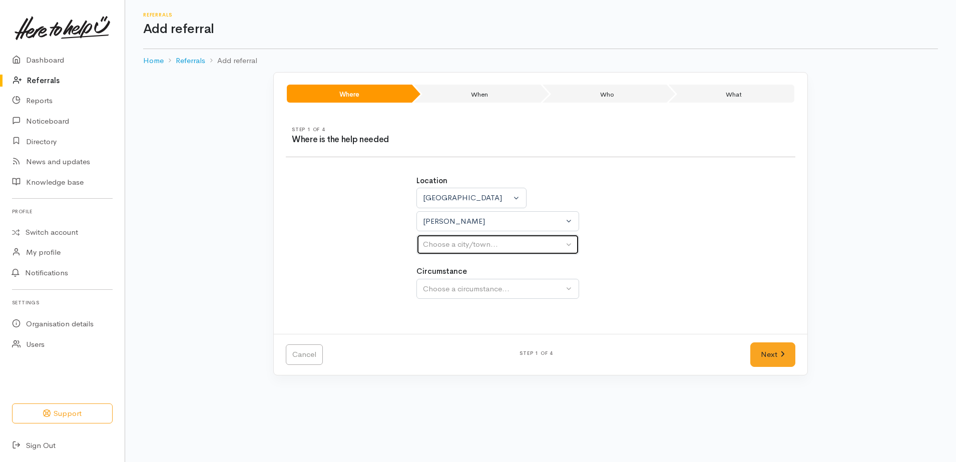
click at [486, 246] on div "Choose a city/town..." at bounding box center [493, 245] width 141 height 12
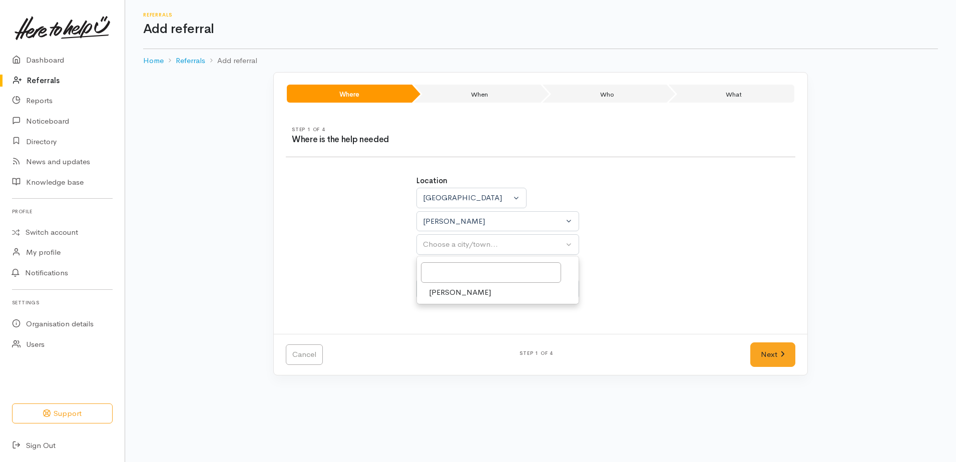
click at [463, 288] on link "[PERSON_NAME]" at bounding box center [498, 293] width 162 height 16
select select "1"
click at [469, 290] on div "Choose a circumstance..." at bounding box center [493, 289] width 141 height 12
click at [465, 331] on span "Community" at bounding box center [448, 337] width 38 height 12
select select "2"
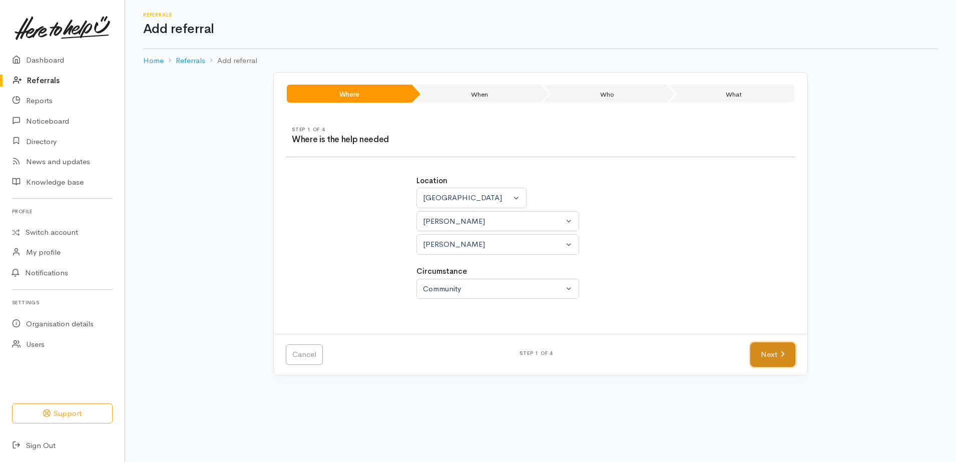
click at [777, 355] on link "Next" at bounding box center [772, 354] width 45 height 25
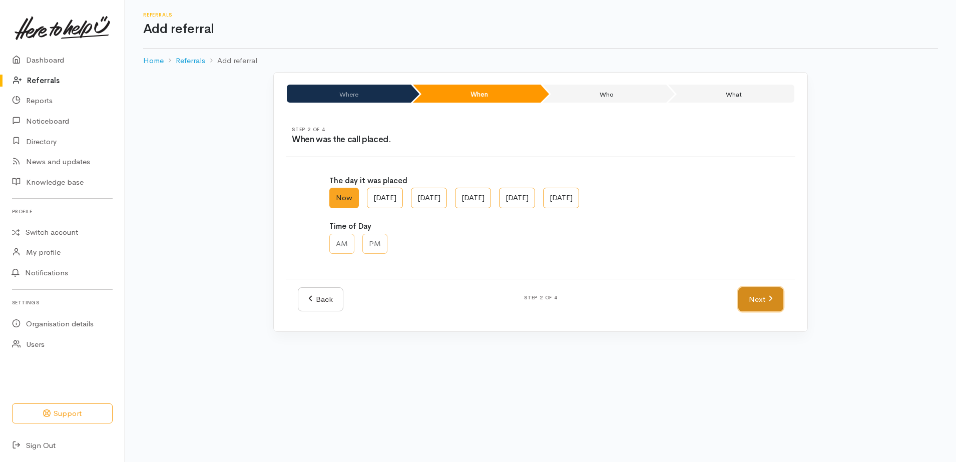
click at [752, 295] on link "Next" at bounding box center [760, 299] width 45 height 25
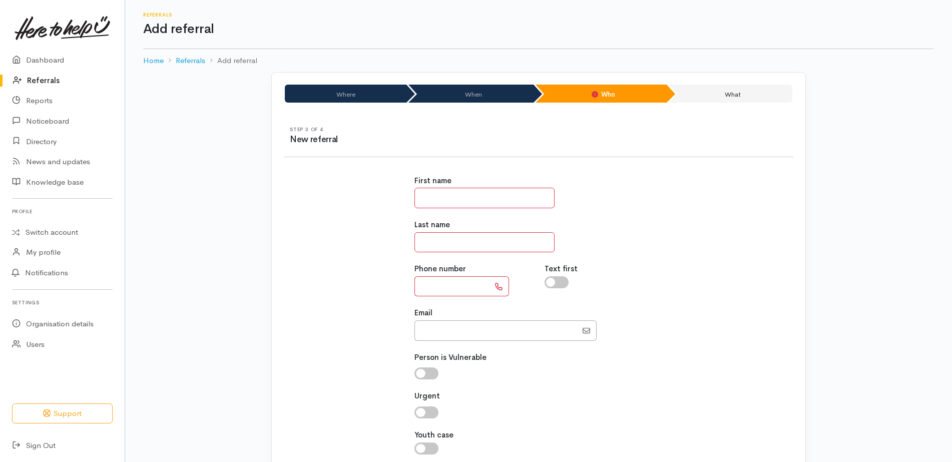
click at [505, 202] on input "text" at bounding box center [485, 198] width 140 height 21
type input "******"
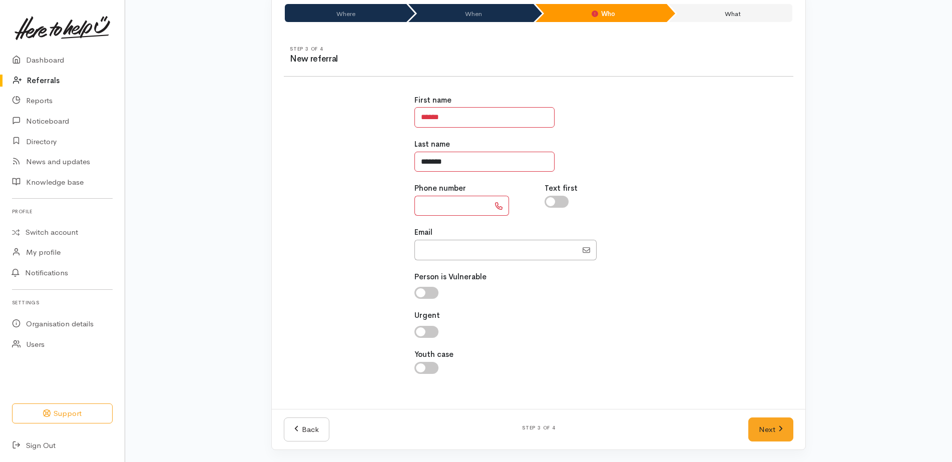
type input "*******"
click at [445, 254] on input "Email" at bounding box center [496, 250] width 163 height 21
paste input "6478504317"
type input "078504317"
click at [458, 209] on input "text" at bounding box center [452, 206] width 75 height 21
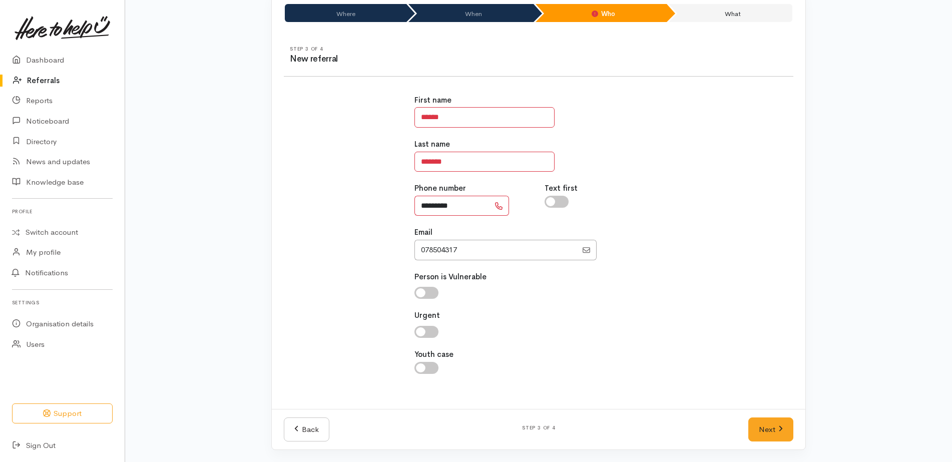
type input "*********"
click at [476, 259] on input "Email" at bounding box center [496, 250] width 163 height 21
click at [760, 419] on link "Next" at bounding box center [770, 430] width 45 height 25
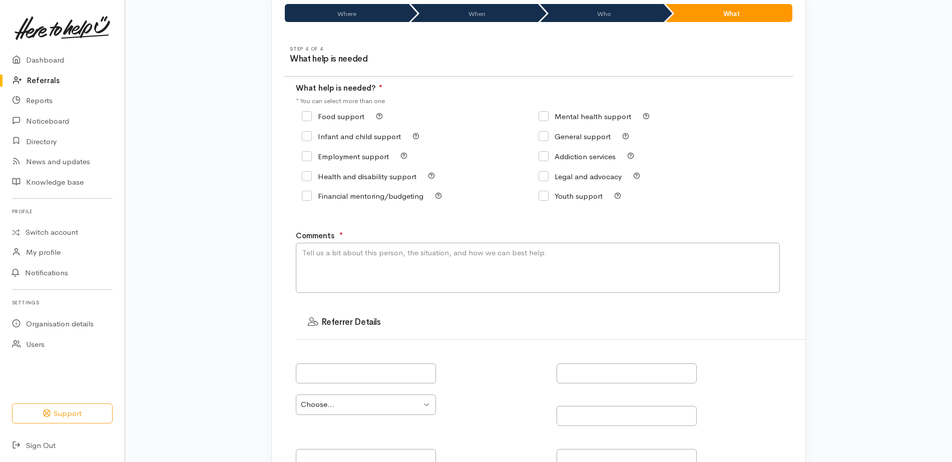
click at [334, 113] on input "Food support" at bounding box center [333, 117] width 63 height 8
checkbox input "true"
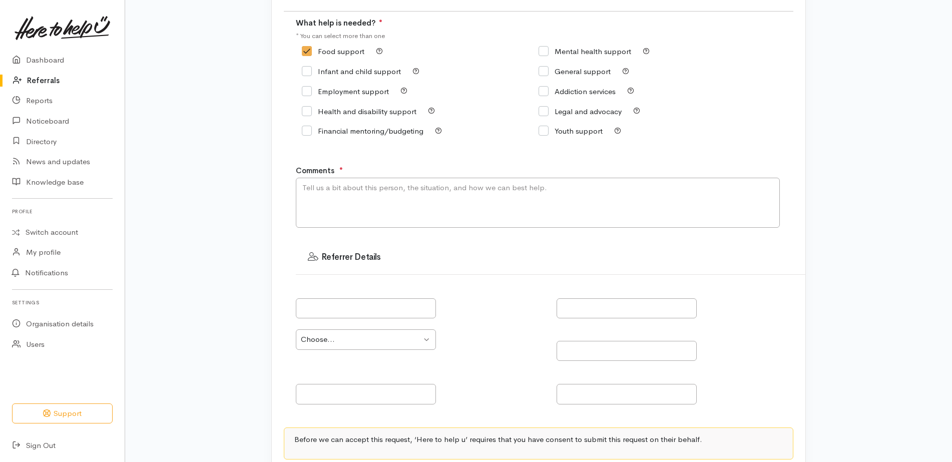
scroll to position [145, 0]
click at [401, 206] on textarea "Comments" at bounding box center [538, 203] width 484 height 50
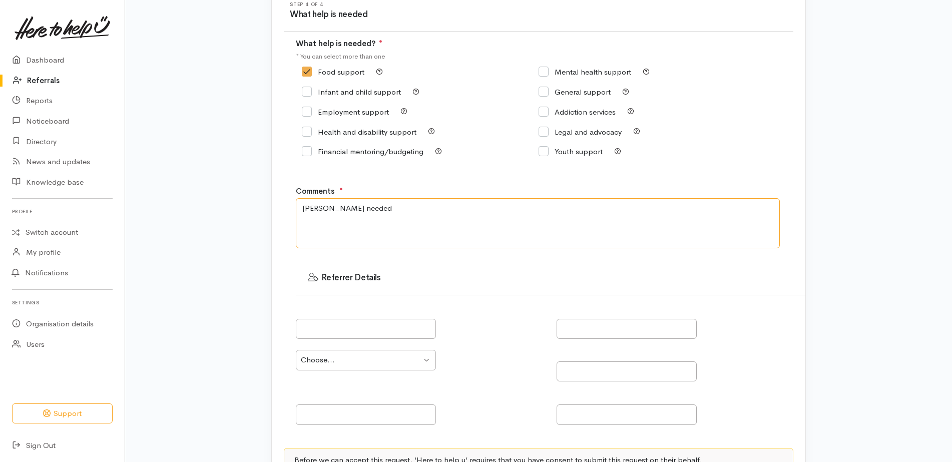
scroll to position [122, 0]
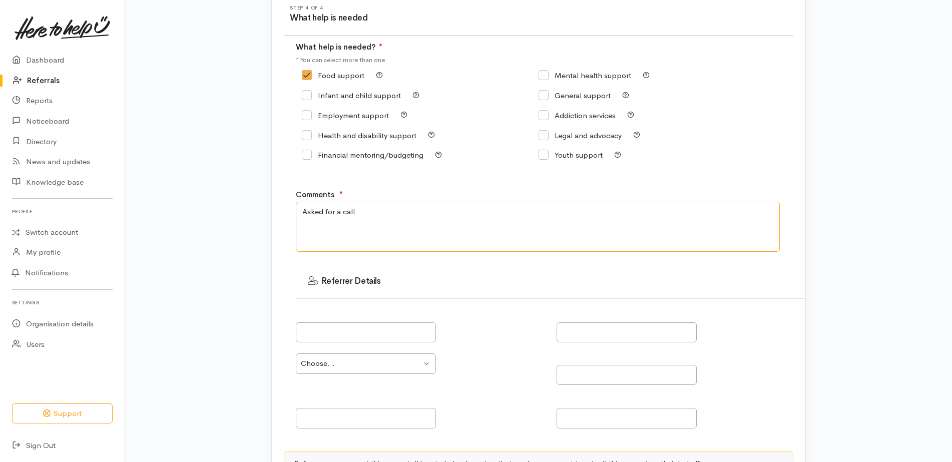
type textarea "Asked for a call"
click at [586, 92] on label "General support" at bounding box center [575, 96] width 72 height 8
click at [586, 92] on input "General support" at bounding box center [575, 96] width 72 height 8
checkbox input "true"
click at [321, 77] on input "Food support" at bounding box center [333, 76] width 63 height 8
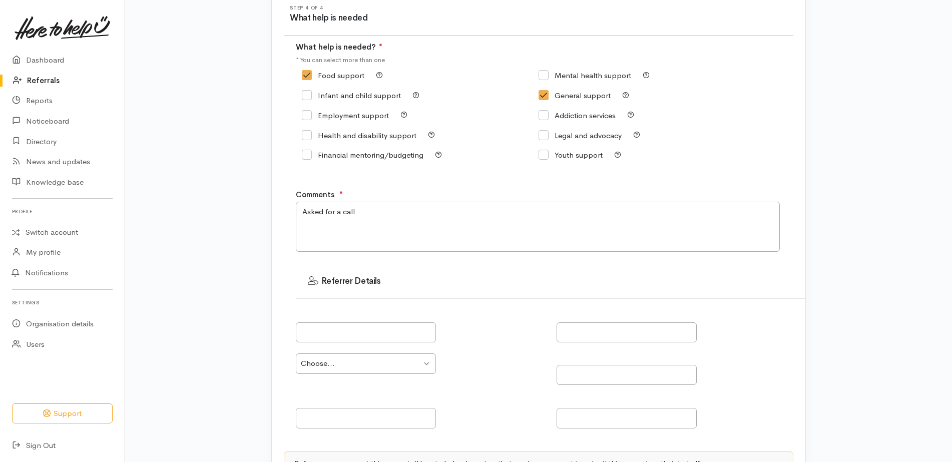
checkbox input "false"
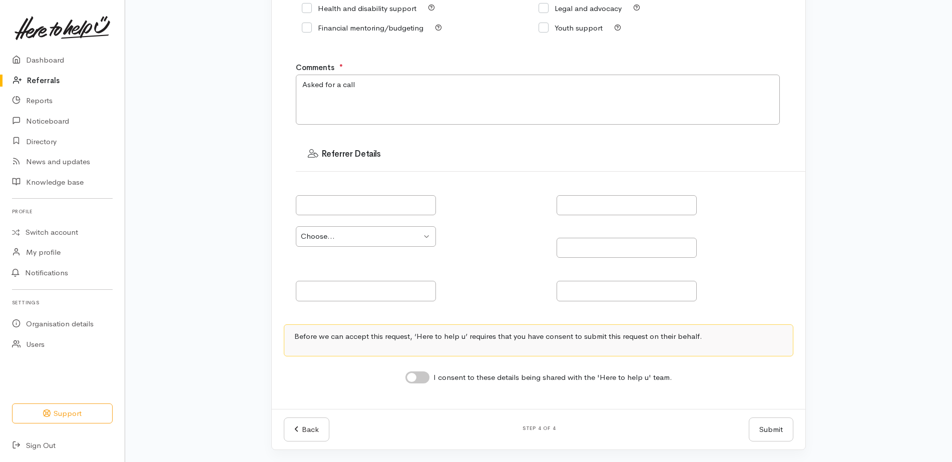
click at [412, 383] on div "I consent to these details being shared with the 'Here to help u' team." at bounding box center [538, 377] width 267 height 13
click at [422, 378] on input "I consent to these details being shared with the 'Here to help u' team." at bounding box center [417, 377] width 24 height 12
checkbox input "true"
click at [865, 384] on div "Where When Who What Step 1 of 4 Where is the help needed Location Auckland Waik…" at bounding box center [538, 142] width 827 height 639
click at [778, 424] on button "Submit" at bounding box center [771, 430] width 45 height 25
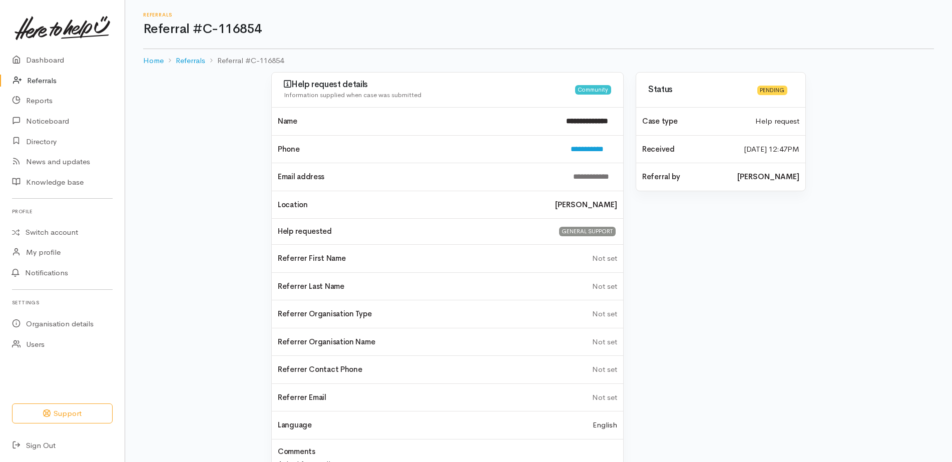
click at [52, 80] on link "Referrals" at bounding box center [62, 81] width 125 height 21
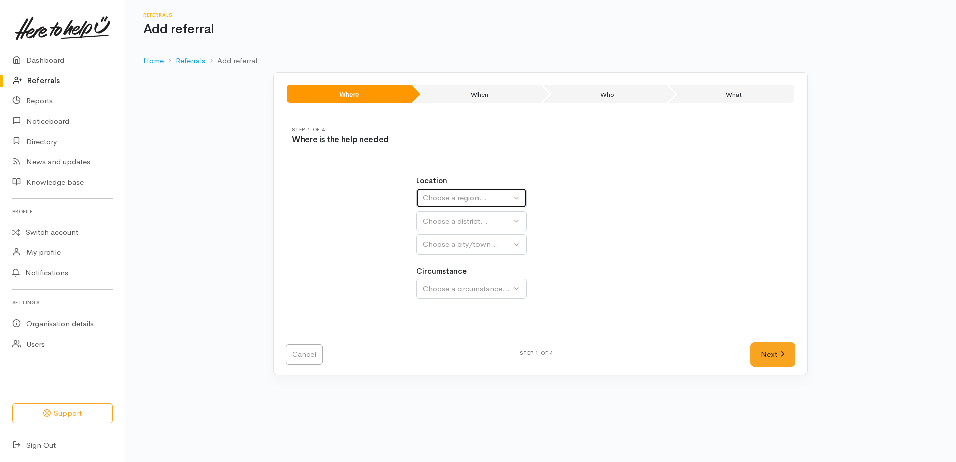
click at [500, 197] on div "Choose a region..." at bounding box center [467, 198] width 88 height 12
click at [434, 262] on span "[GEOGRAPHIC_DATA]" at bounding box center [468, 261] width 79 height 12
select select "3"
select select
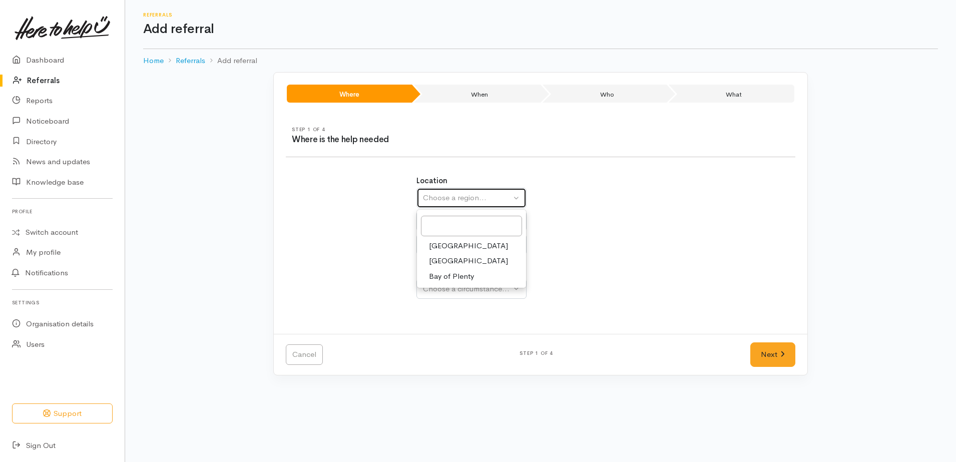
select select
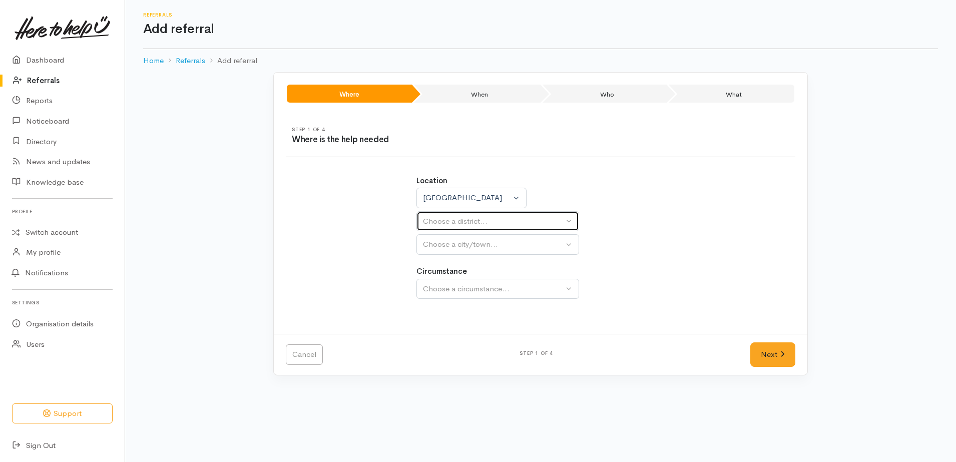
click at [466, 219] on div "Choose a district..." at bounding box center [493, 222] width 141 height 12
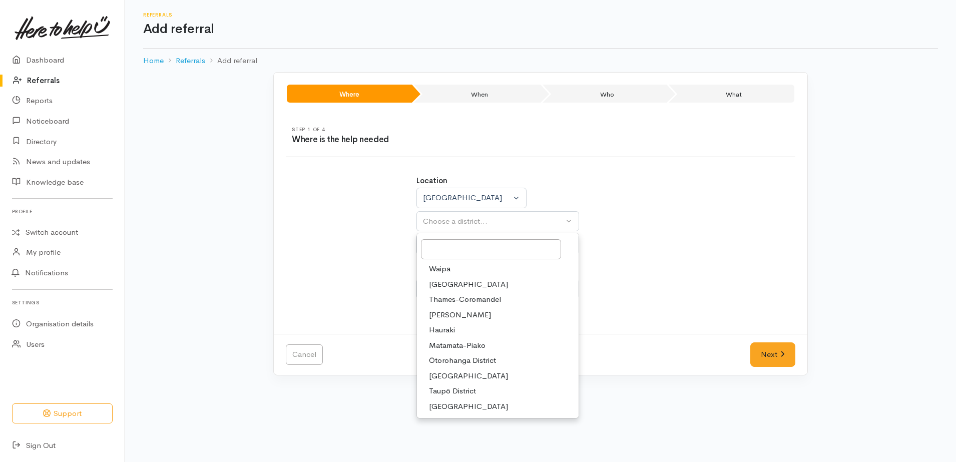
click at [452, 316] on span "[PERSON_NAME]" at bounding box center [460, 315] width 62 height 12
select select "4"
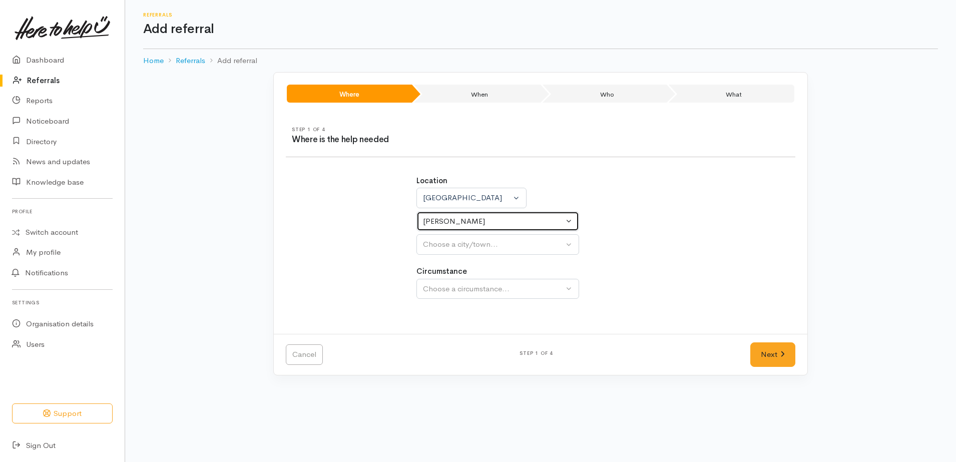
select select
click at [477, 216] on div "[PERSON_NAME]" at bounding box center [493, 222] width 141 height 12
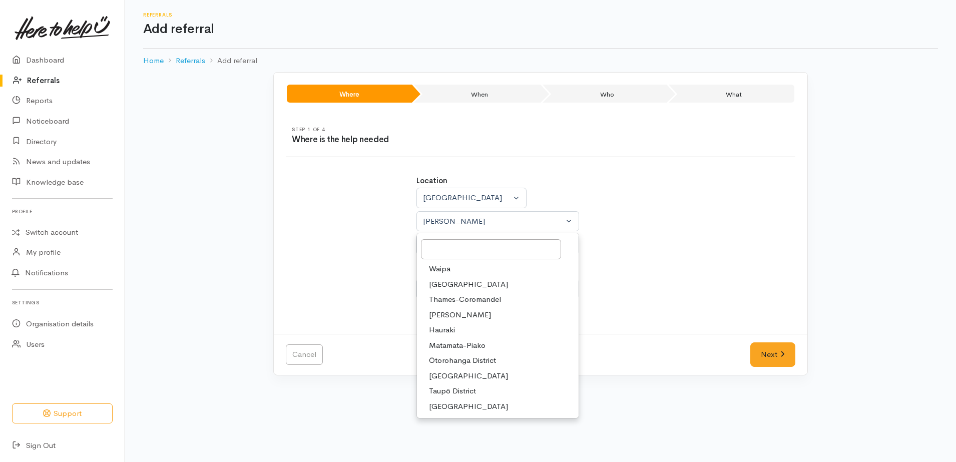
click at [455, 387] on span "Taupō District" at bounding box center [452, 391] width 47 height 12
select select "14"
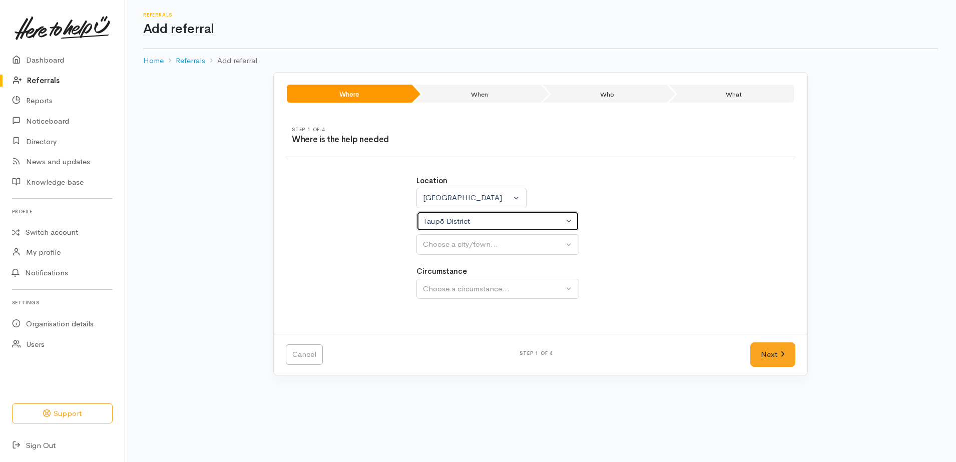
select select
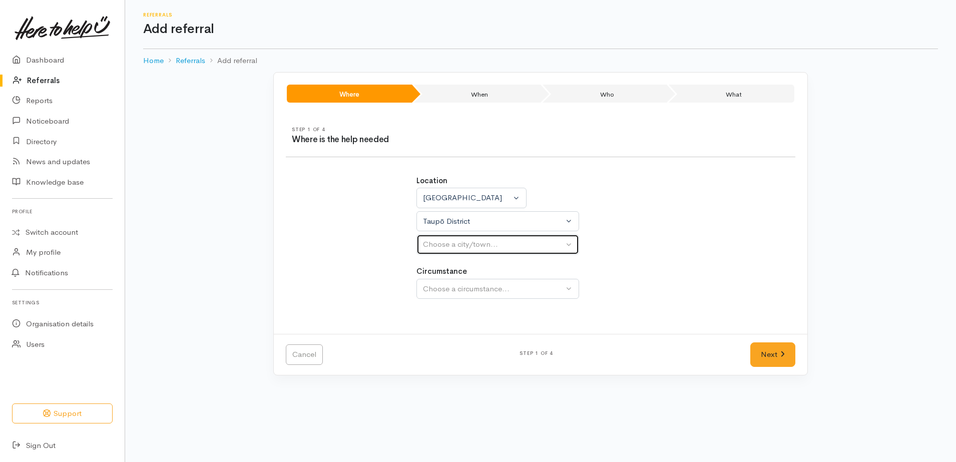
click at [489, 250] on button "Choose a city/town..." at bounding box center [498, 244] width 163 height 21
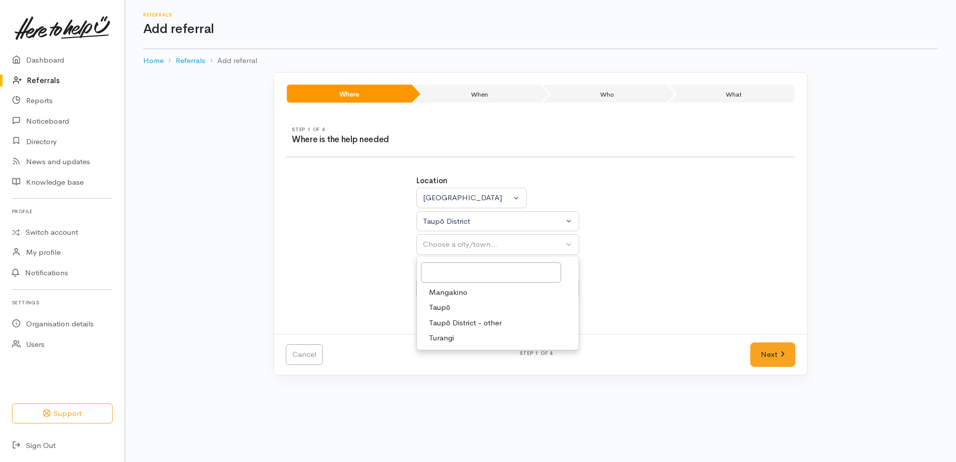
click at [465, 308] on link "Taupō" at bounding box center [498, 308] width 162 height 16
select select "183"
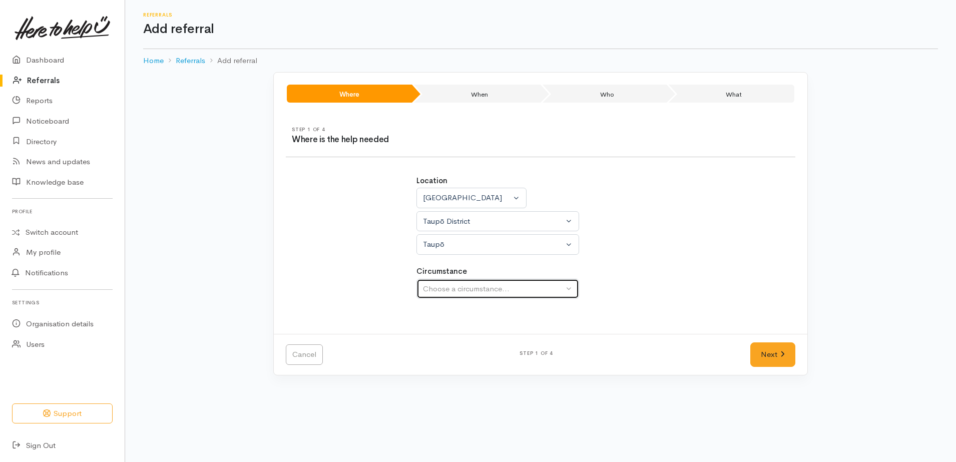
click at [477, 290] on div "Choose a circumstance..." at bounding box center [493, 289] width 141 height 12
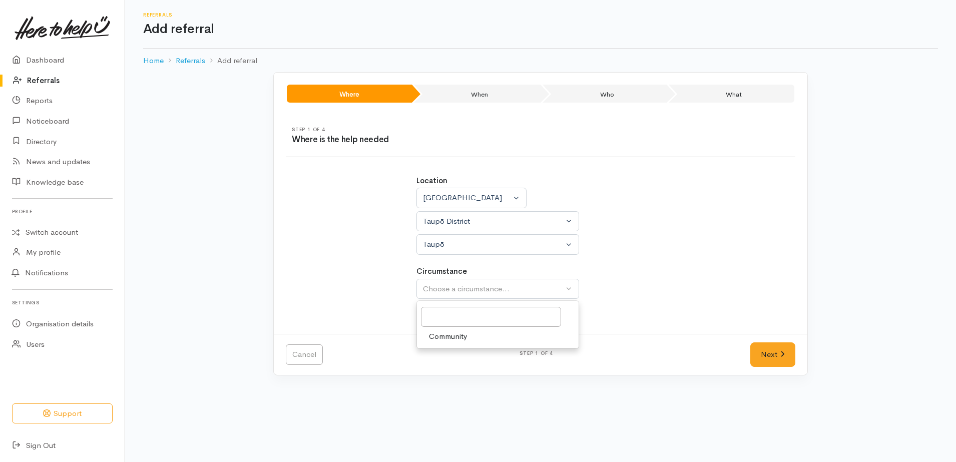
click at [481, 335] on link "Community" at bounding box center [498, 337] width 162 height 16
select select "2"
click at [771, 355] on link "Next" at bounding box center [772, 354] width 45 height 25
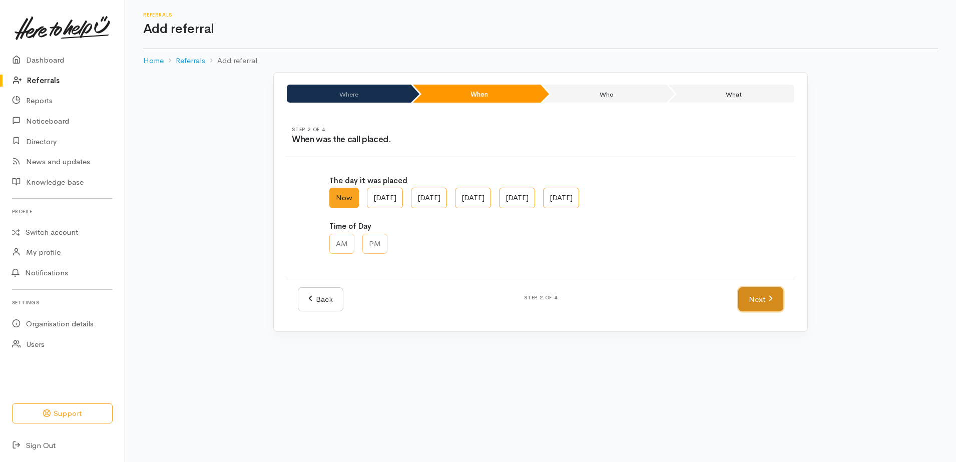
click at [768, 300] on icon at bounding box center [770, 299] width 5 height 8
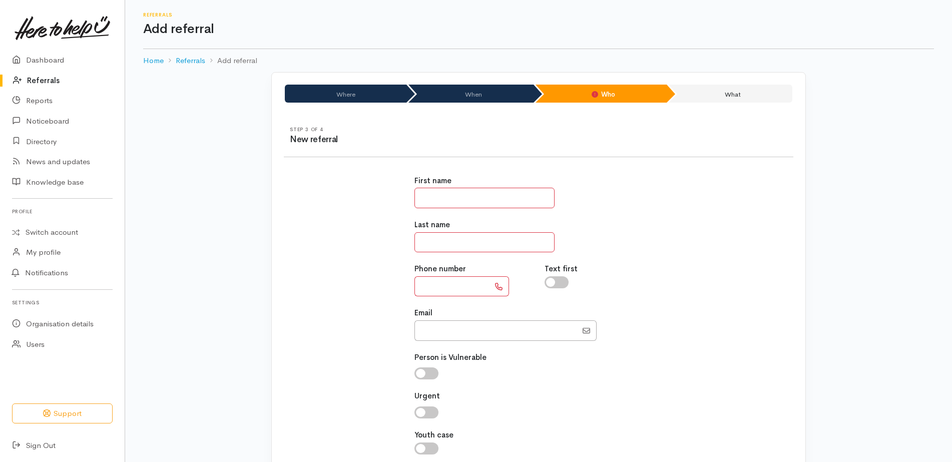
click at [425, 187] on div "First name" at bounding box center [539, 191] width 249 height 33
click at [428, 189] on input "text" at bounding box center [485, 198] width 140 height 21
type input "******"
click at [444, 242] on input "text" at bounding box center [485, 242] width 140 height 21
type input "*****"
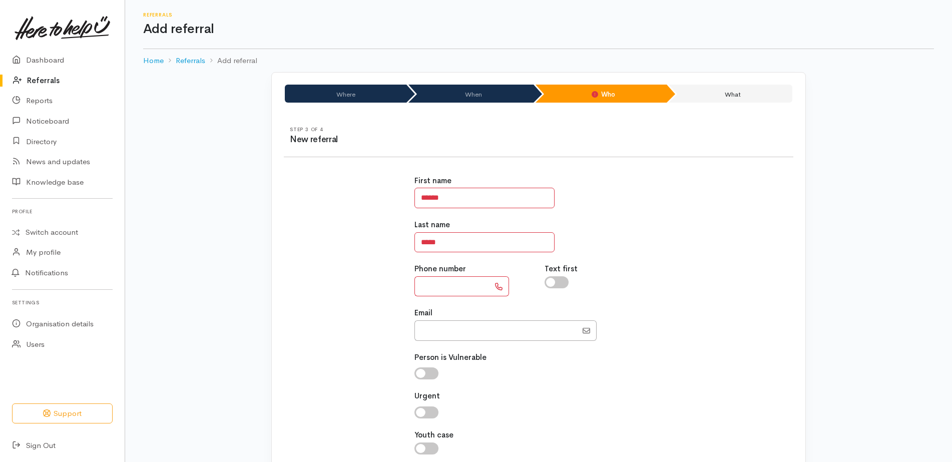
click at [438, 289] on input "text" at bounding box center [452, 286] width 75 height 21
click at [468, 325] on input "Email" at bounding box center [496, 330] width 163 height 21
paste input "6421442383"
type input "021442383"
click at [465, 288] on input "text" at bounding box center [452, 286] width 75 height 21
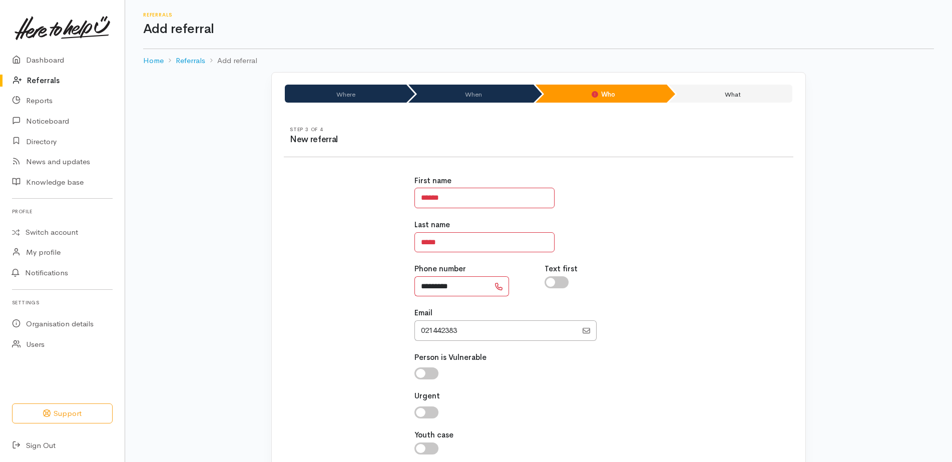
type input "*********"
click at [470, 329] on input "Email" at bounding box center [496, 330] width 163 height 21
click at [467, 290] on input "*********" at bounding box center [452, 286] width 75 height 21
type input "*********"
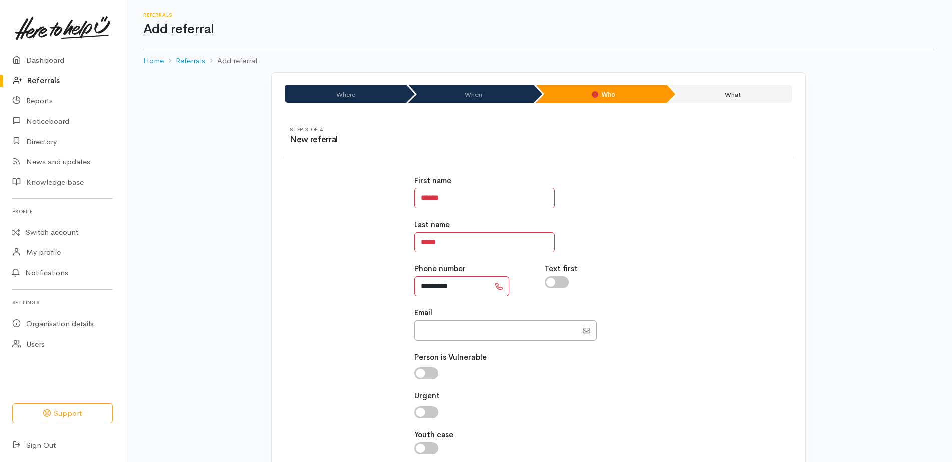
scroll to position [81, 0]
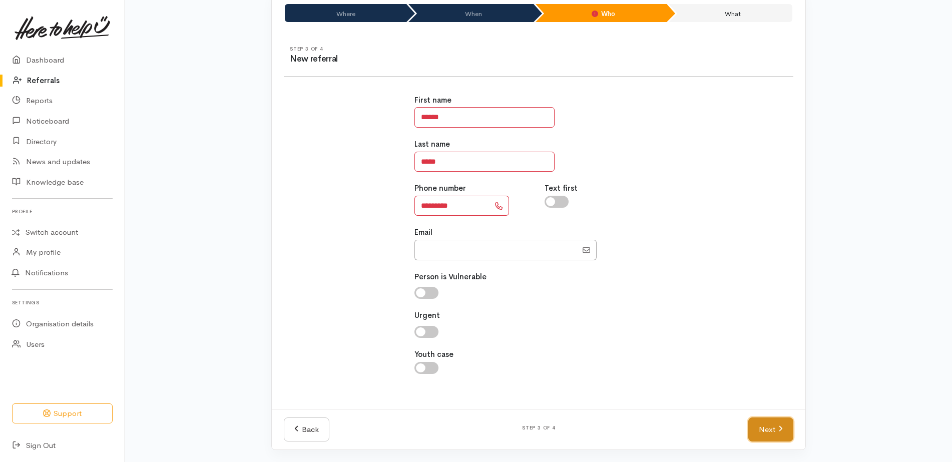
click at [778, 428] on icon at bounding box center [780, 429] width 5 height 8
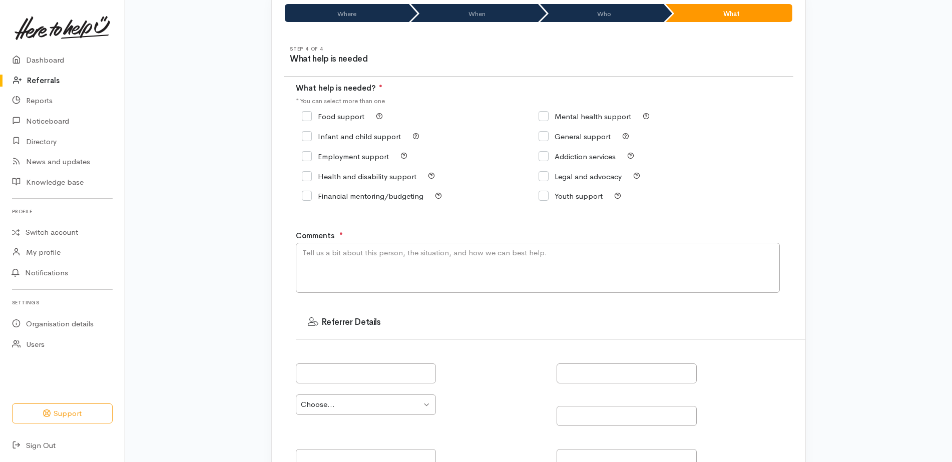
click at [331, 113] on label "Food support" at bounding box center [333, 117] width 63 height 8
click at [331, 113] on input "Food support" at bounding box center [333, 117] width 63 height 8
checkbox input "true"
click at [432, 255] on textarea "Comments" at bounding box center [538, 268] width 484 height 50
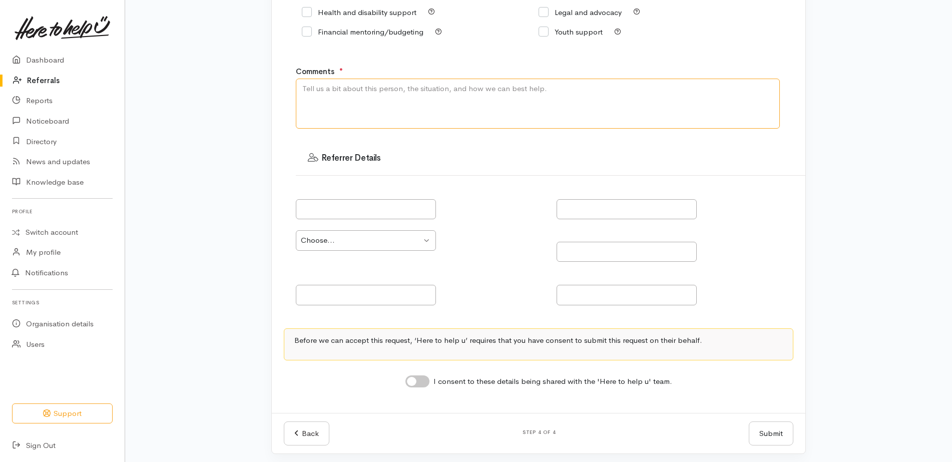
scroll to position [249, 0]
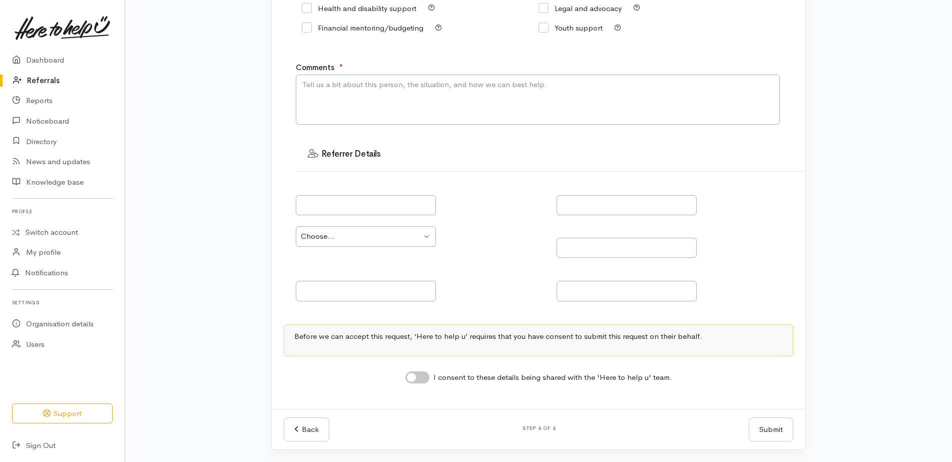
click at [423, 376] on input "I consent to these details being shared with the 'Here to help u' team." at bounding box center [417, 377] width 24 height 12
checkbox input "true"
click at [495, 103] on textarea "Comments" at bounding box center [538, 100] width 484 height 50
type textarea "z"
type textarea "Had to get his van up to compliance no money for kai. Food parcel wanted"
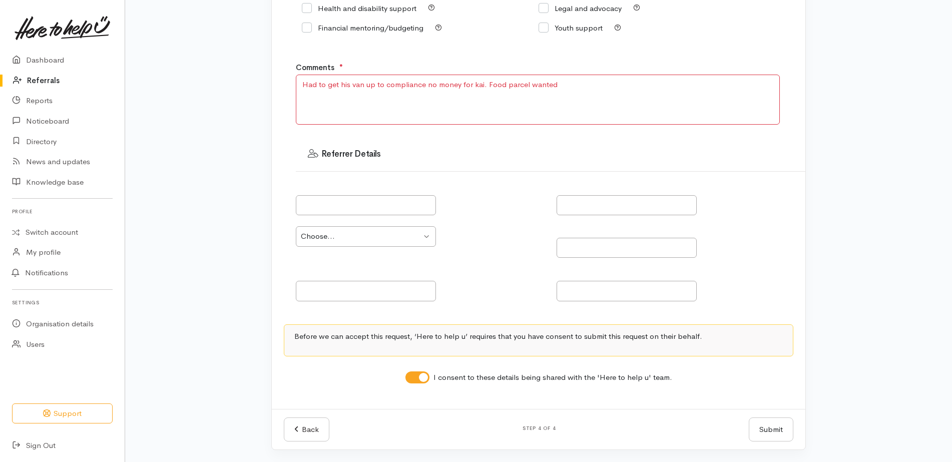
click at [704, 213] on div at bounding box center [681, 200] width 249 height 32
click at [770, 427] on button "Submit" at bounding box center [771, 430] width 45 height 25
